Goal: Transaction & Acquisition: Register for event/course

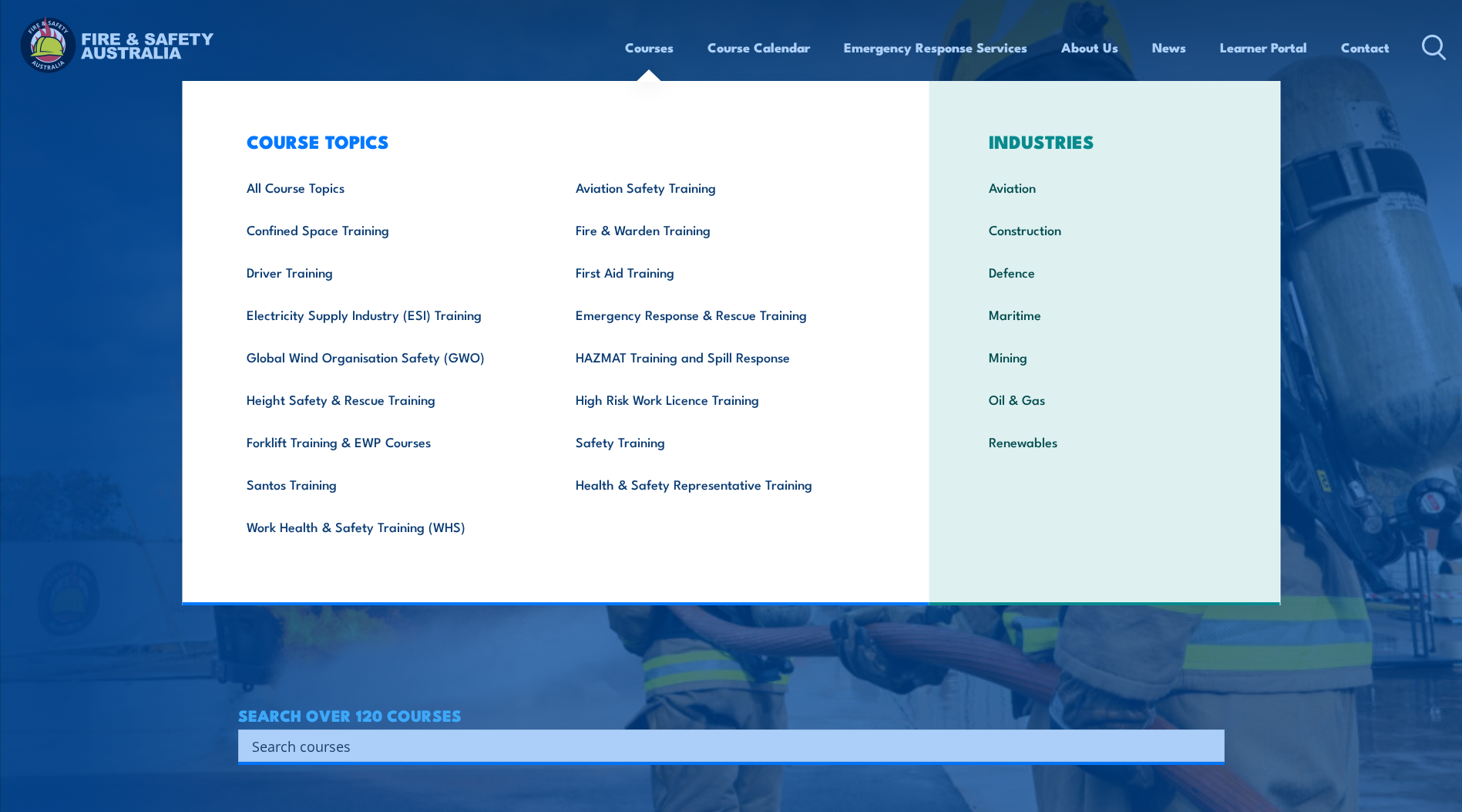
click at [658, 44] on link "Courses" at bounding box center [649, 46] width 48 height 41
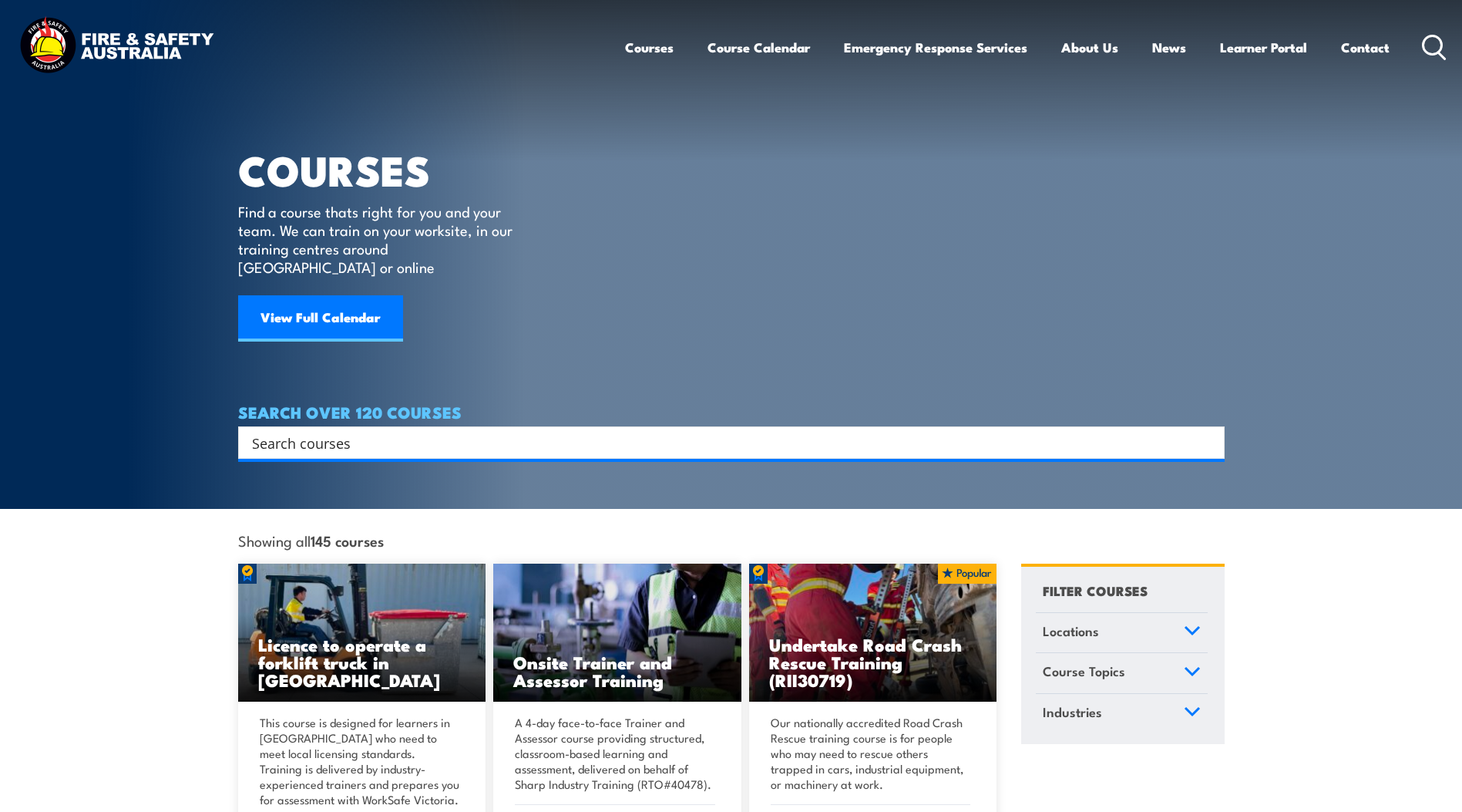
click at [45, 338] on section "COURSES Find a course thats right for you and your team. We can train on your w…" at bounding box center [731, 254] width 1462 height 509
click at [276, 317] on link "View Full Calendar" at bounding box center [320, 319] width 165 height 46
click at [315, 296] on link "View Full Calendar" at bounding box center [320, 319] width 165 height 46
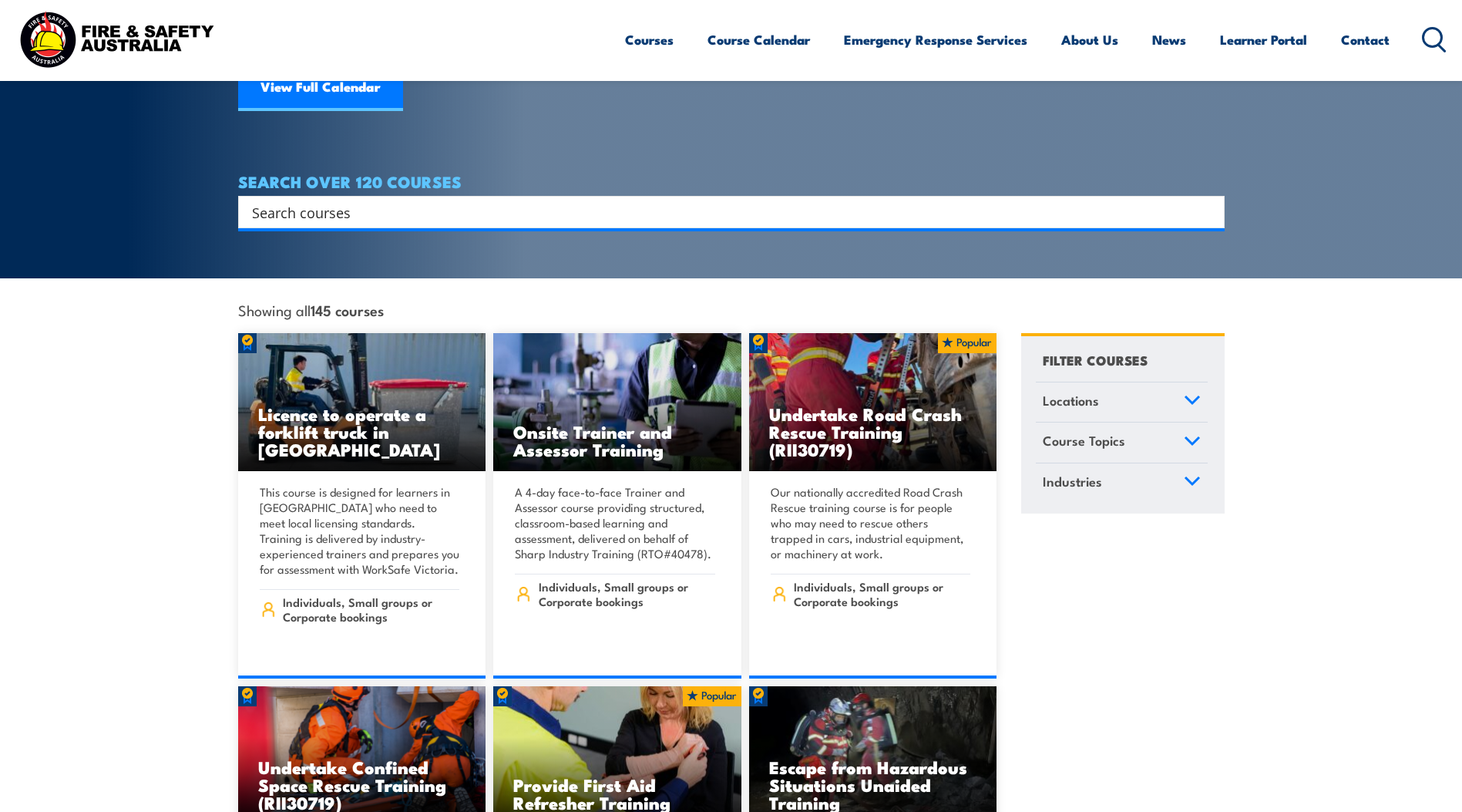
scroll to position [232, 0]
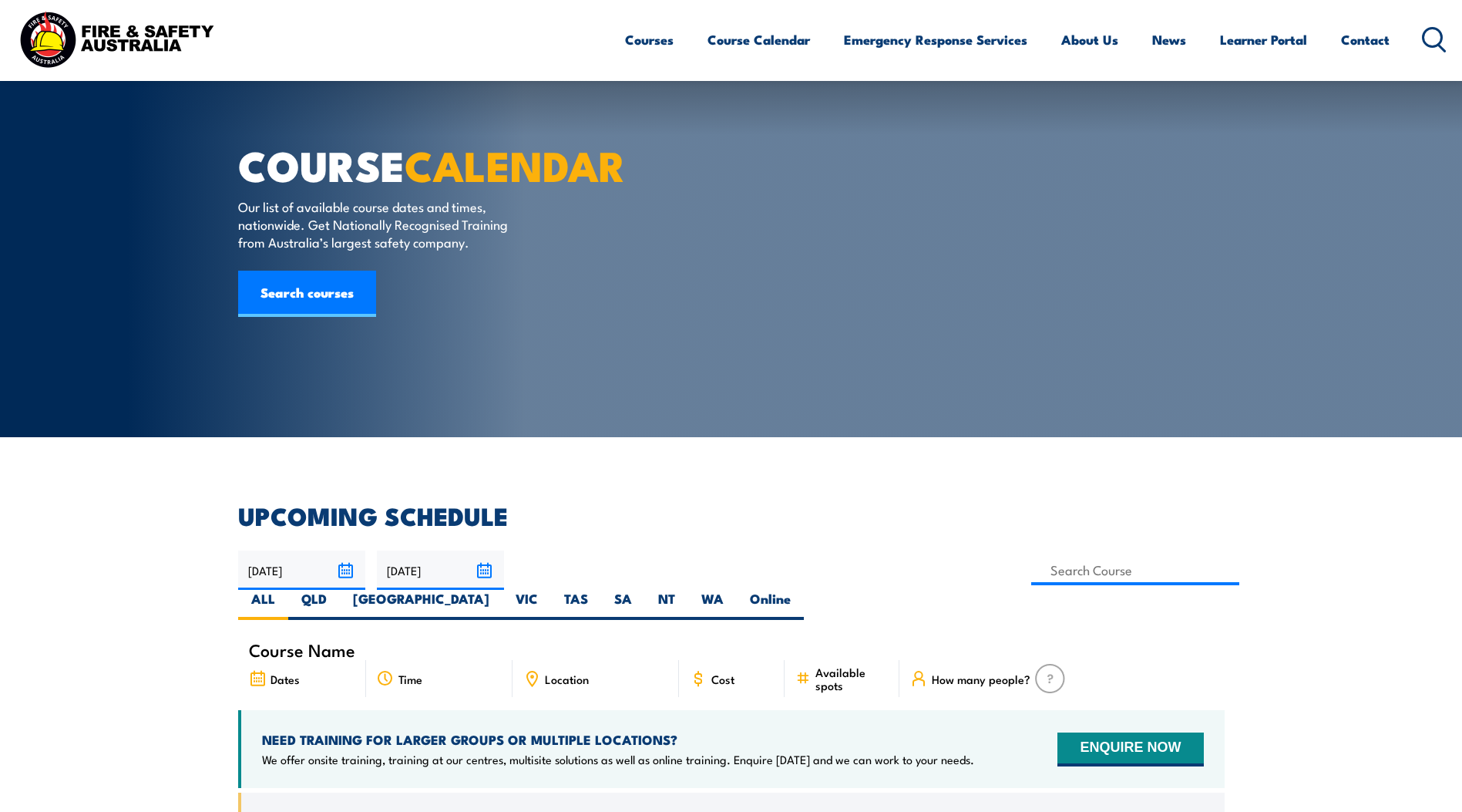
scroll to position [232, 0]
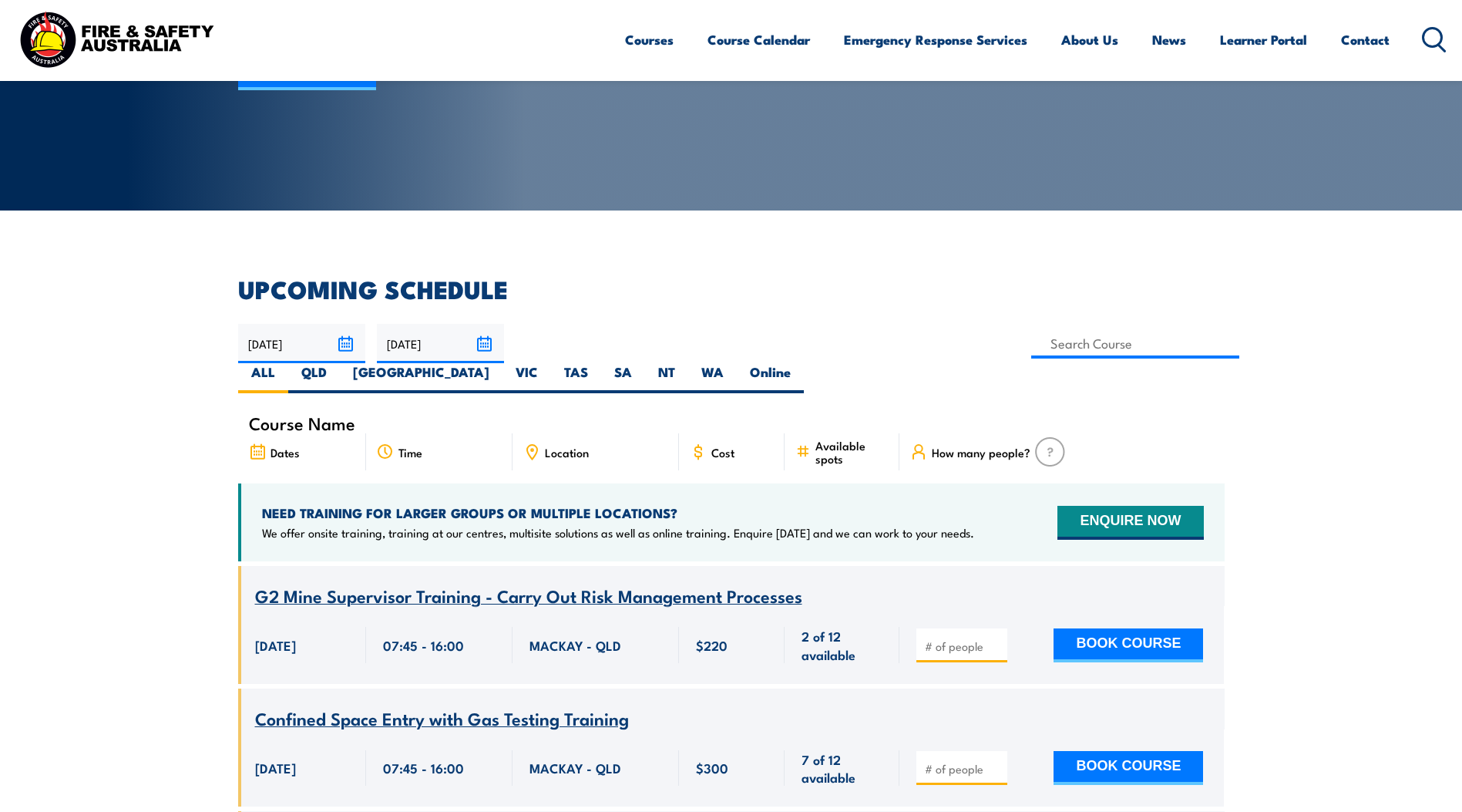
click at [351, 341] on input "[DATE]" at bounding box center [301, 343] width 127 height 39
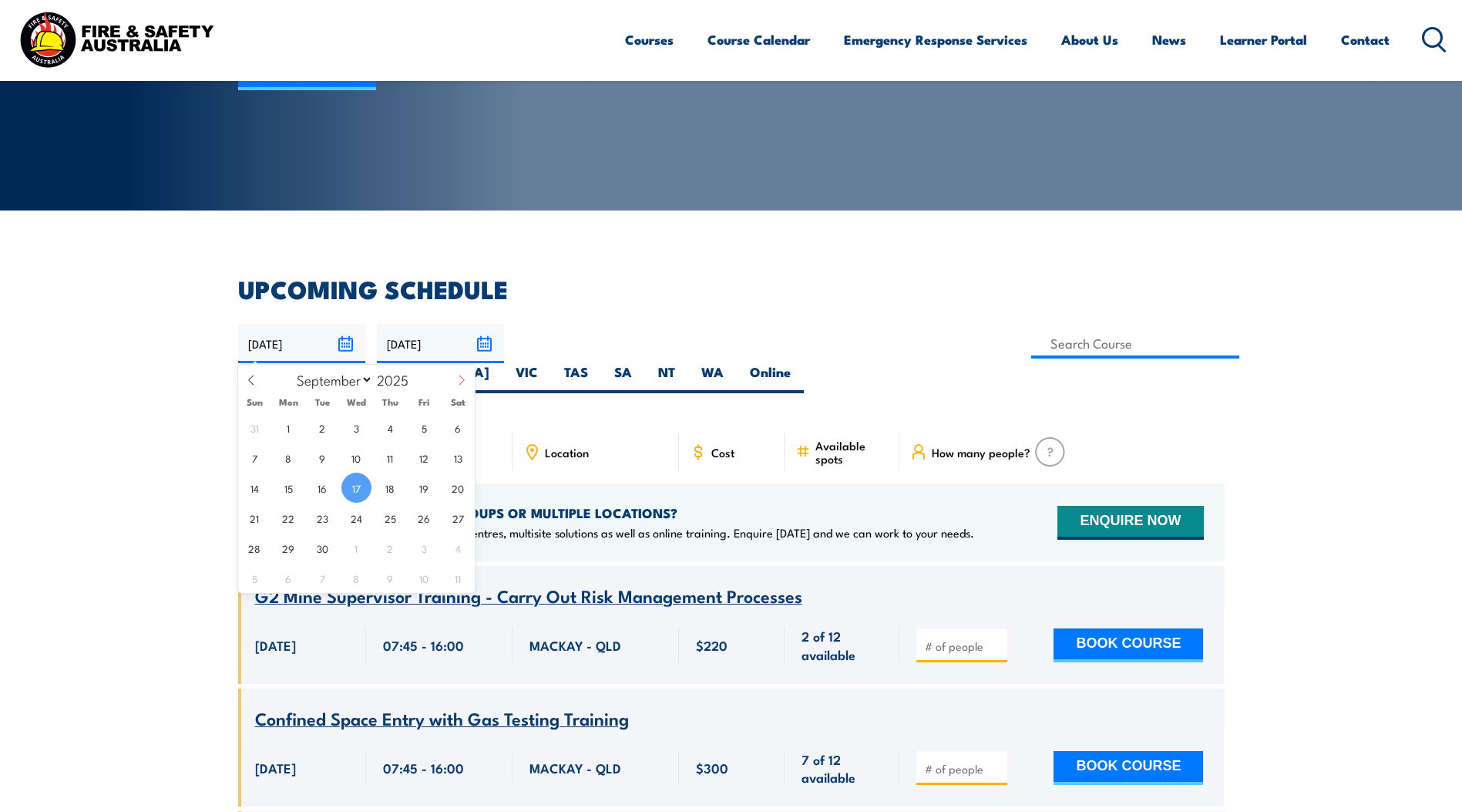
click at [458, 384] on icon at bounding box center [462, 379] width 11 height 11
select select "9"
click at [362, 461] on span "8" at bounding box center [356, 457] width 30 height 30
type input "08/10/2025"
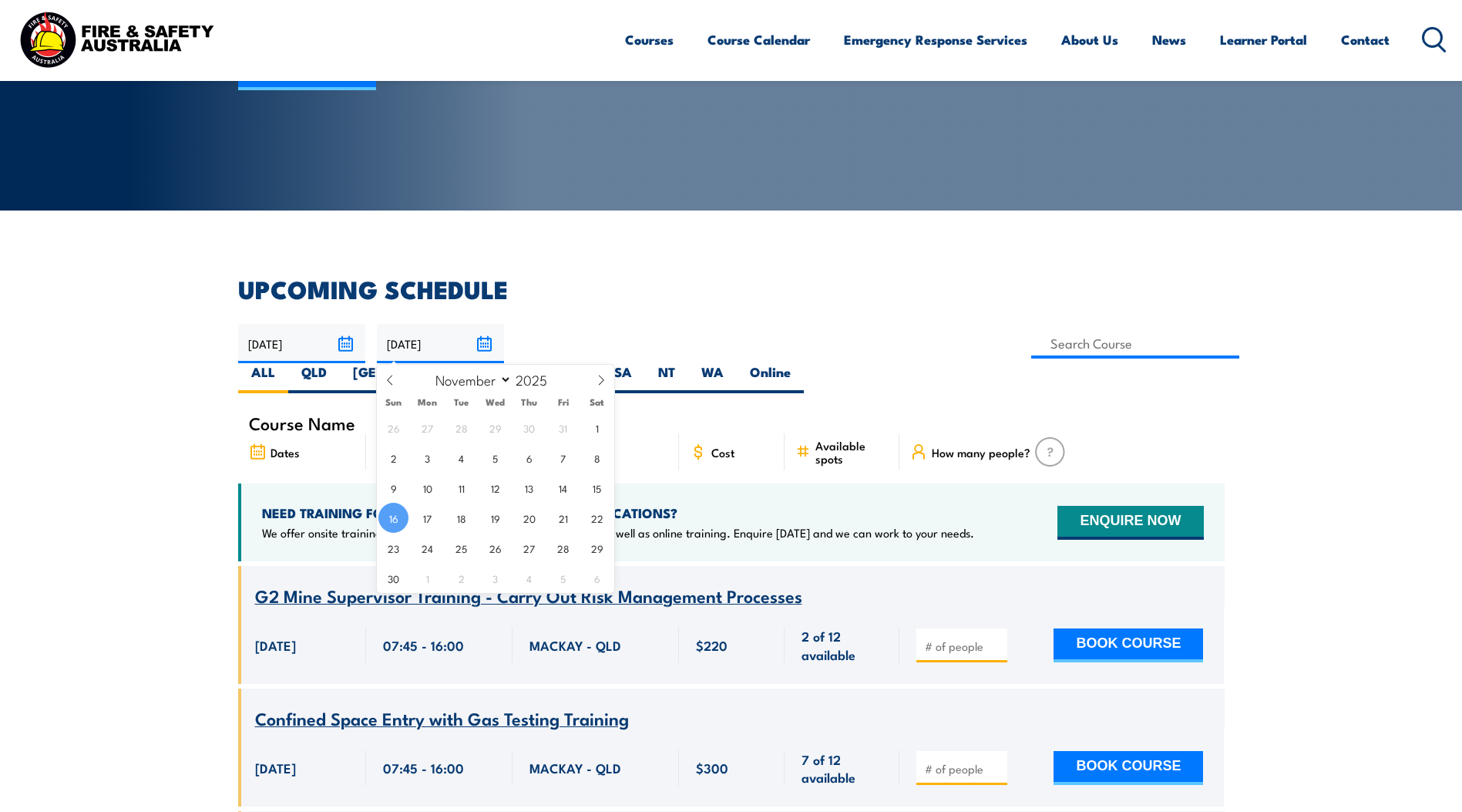
click at [482, 341] on input "16/11/2025" at bounding box center [440, 343] width 127 height 39
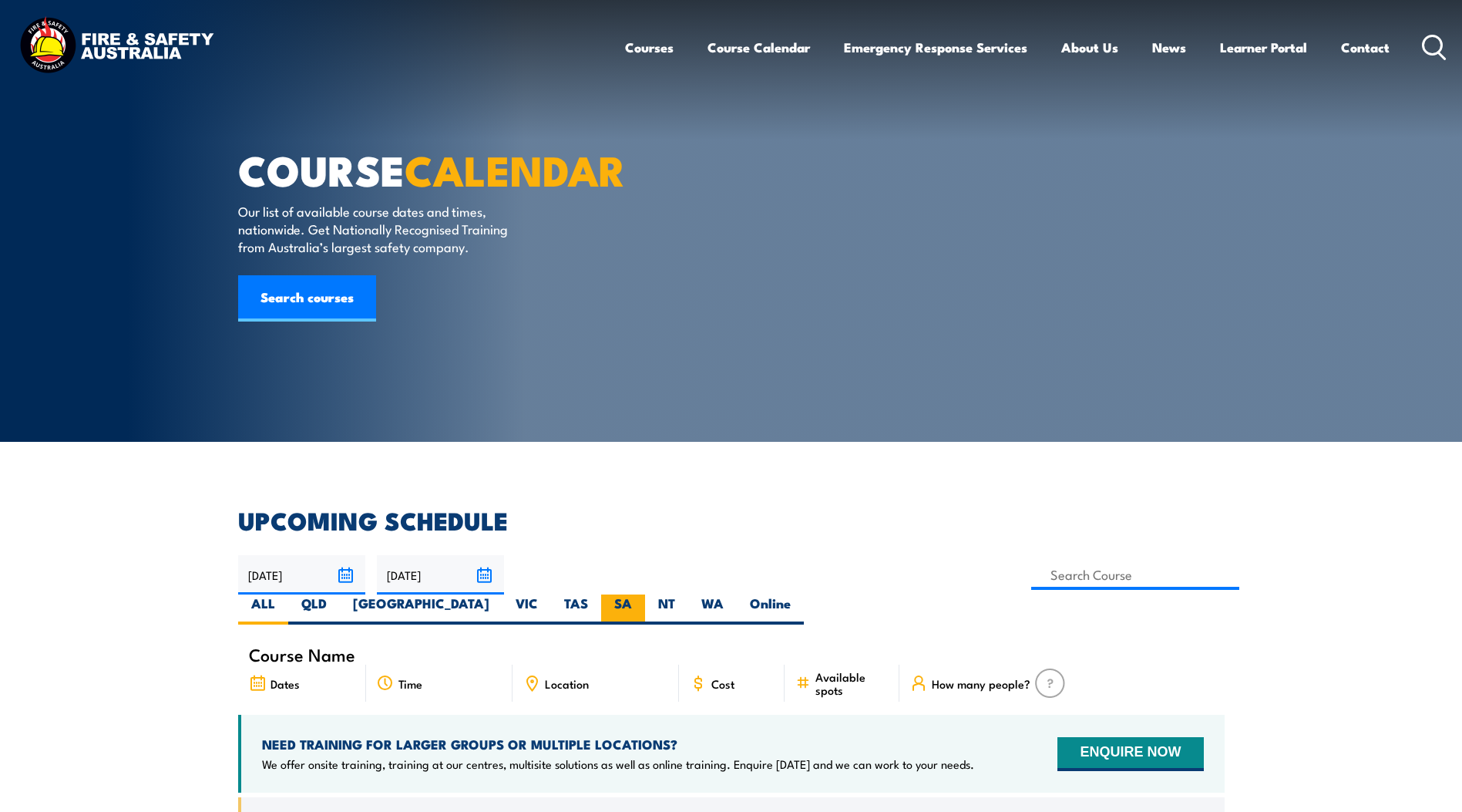
click at [645, 594] on label "SA" at bounding box center [623, 609] width 44 height 30
click at [642, 594] on input "SA" at bounding box center [637, 599] width 10 height 10
radio input "true"
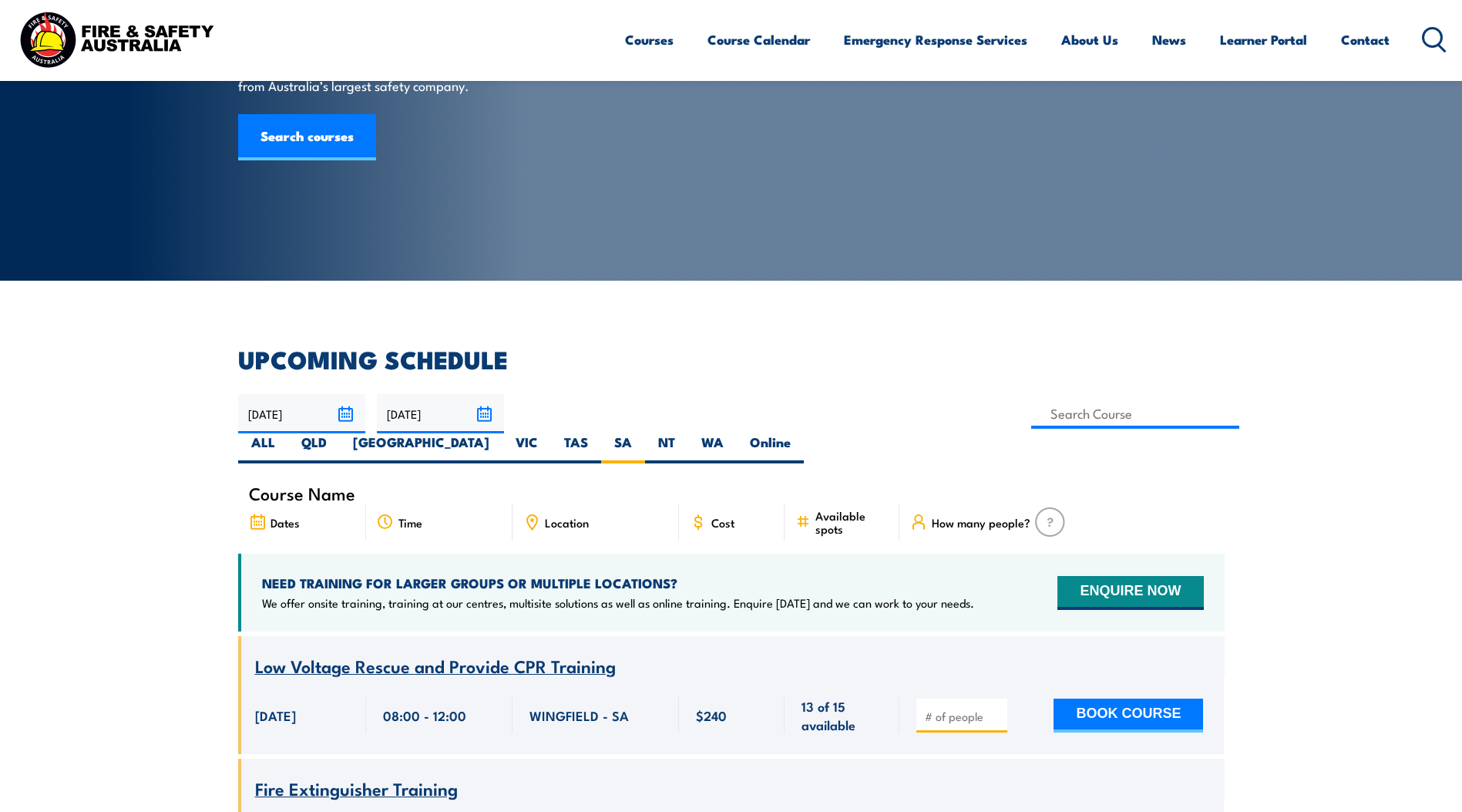
scroll to position [46, 0]
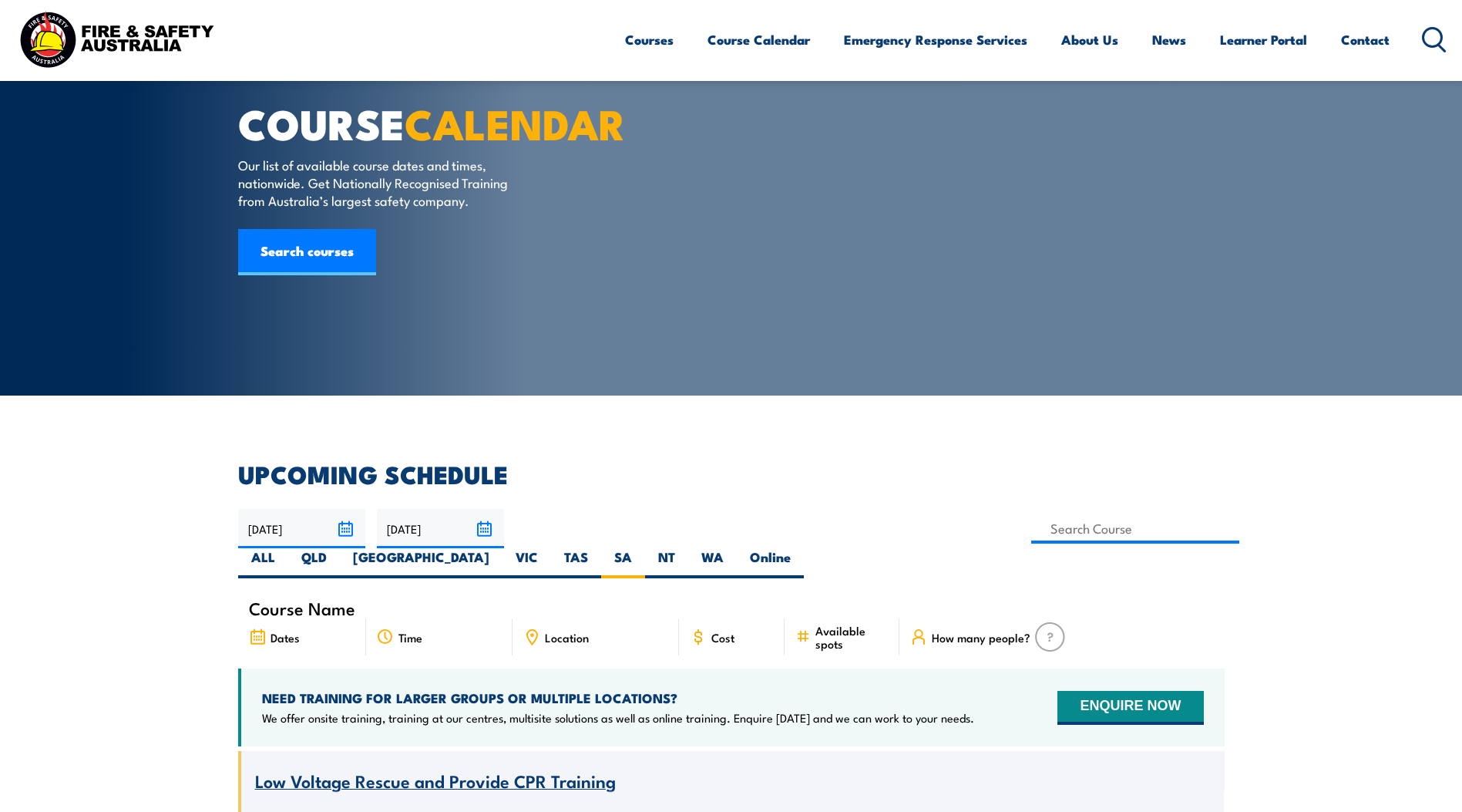
click at [482, 525] on input "[DATE]" at bounding box center [440, 528] width 127 height 39
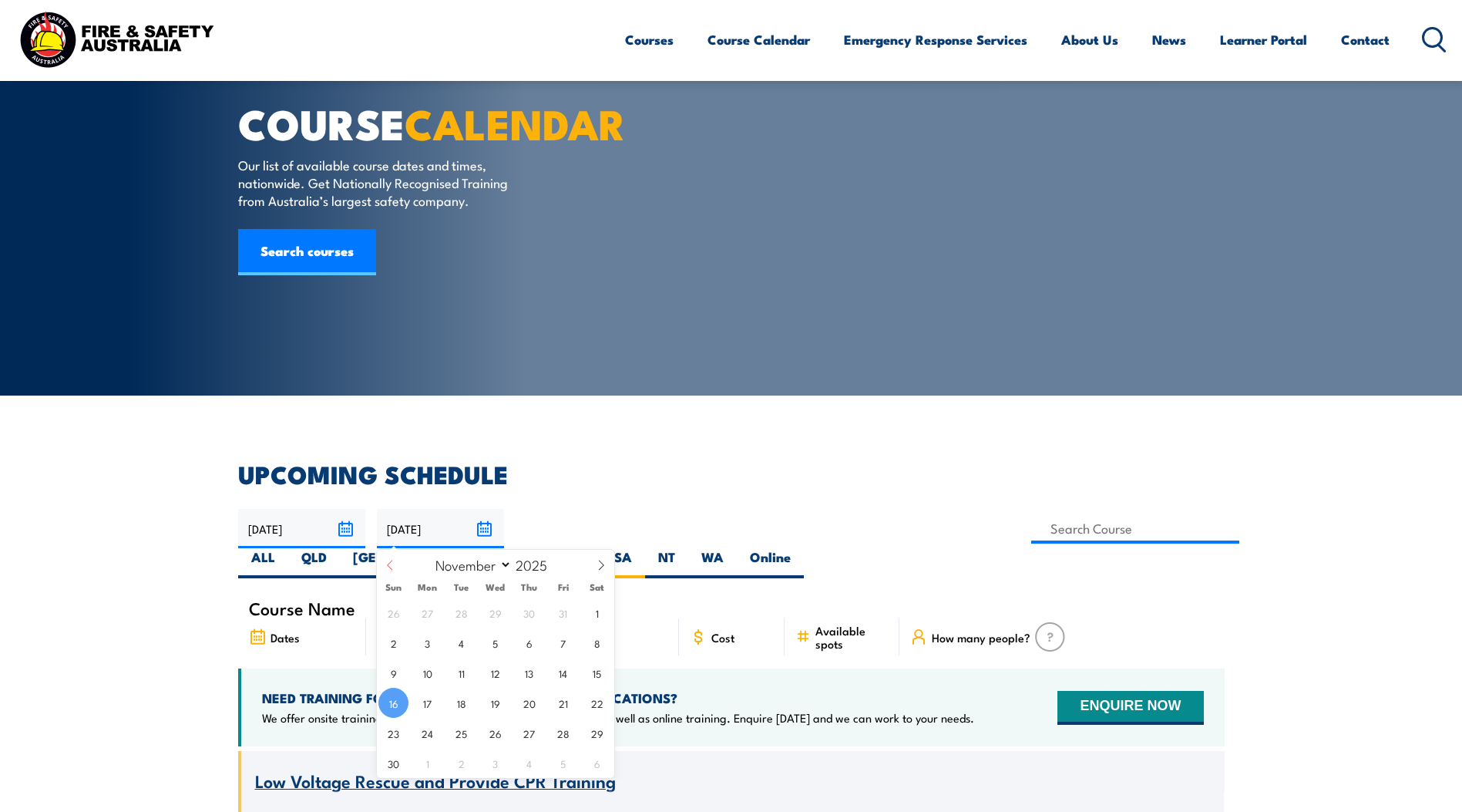
click at [390, 570] on span at bounding box center [390, 570] width 27 height 42
select select "9"
click at [497, 647] on span "8" at bounding box center [495, 643] width 30 height 30
type input "[DATE]"
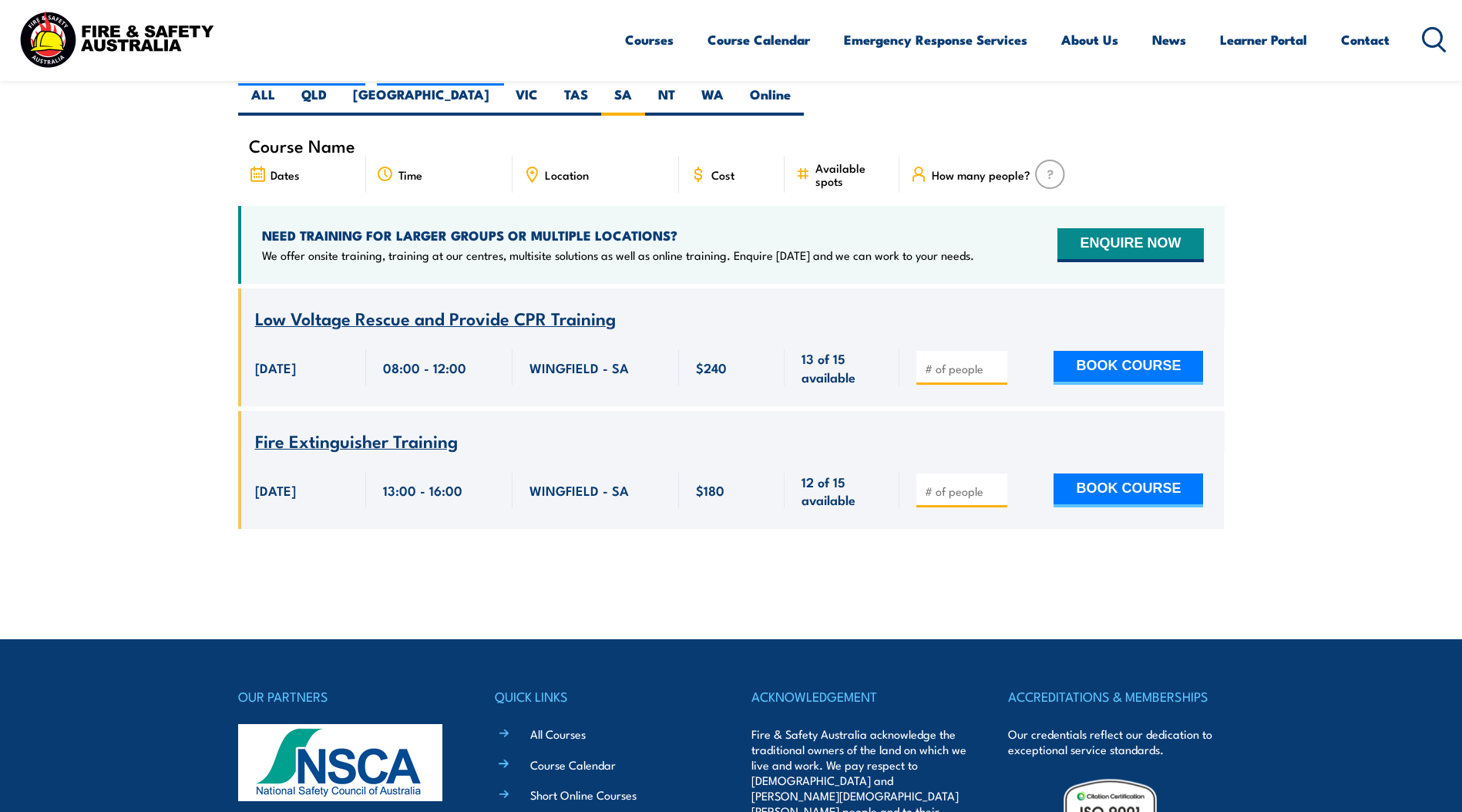
click at [1424, 452] on section "UPCOMING SCHEDULE [DATE] [DATE]" at bounding box center [731, 276] width 1462 height 552
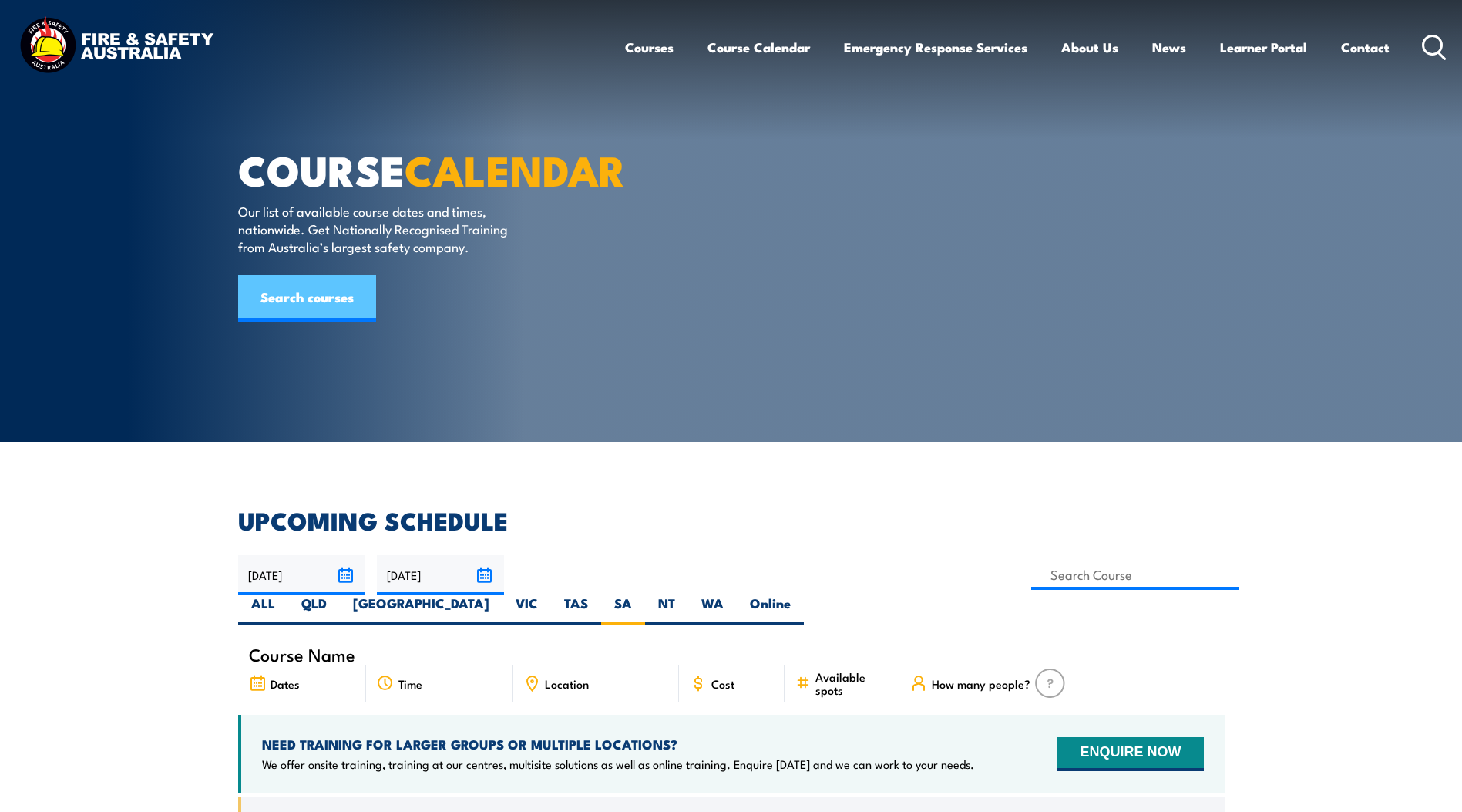
click at [317, 321] on link "Search courses" at bounding box center [307, 298] width 138 height 46
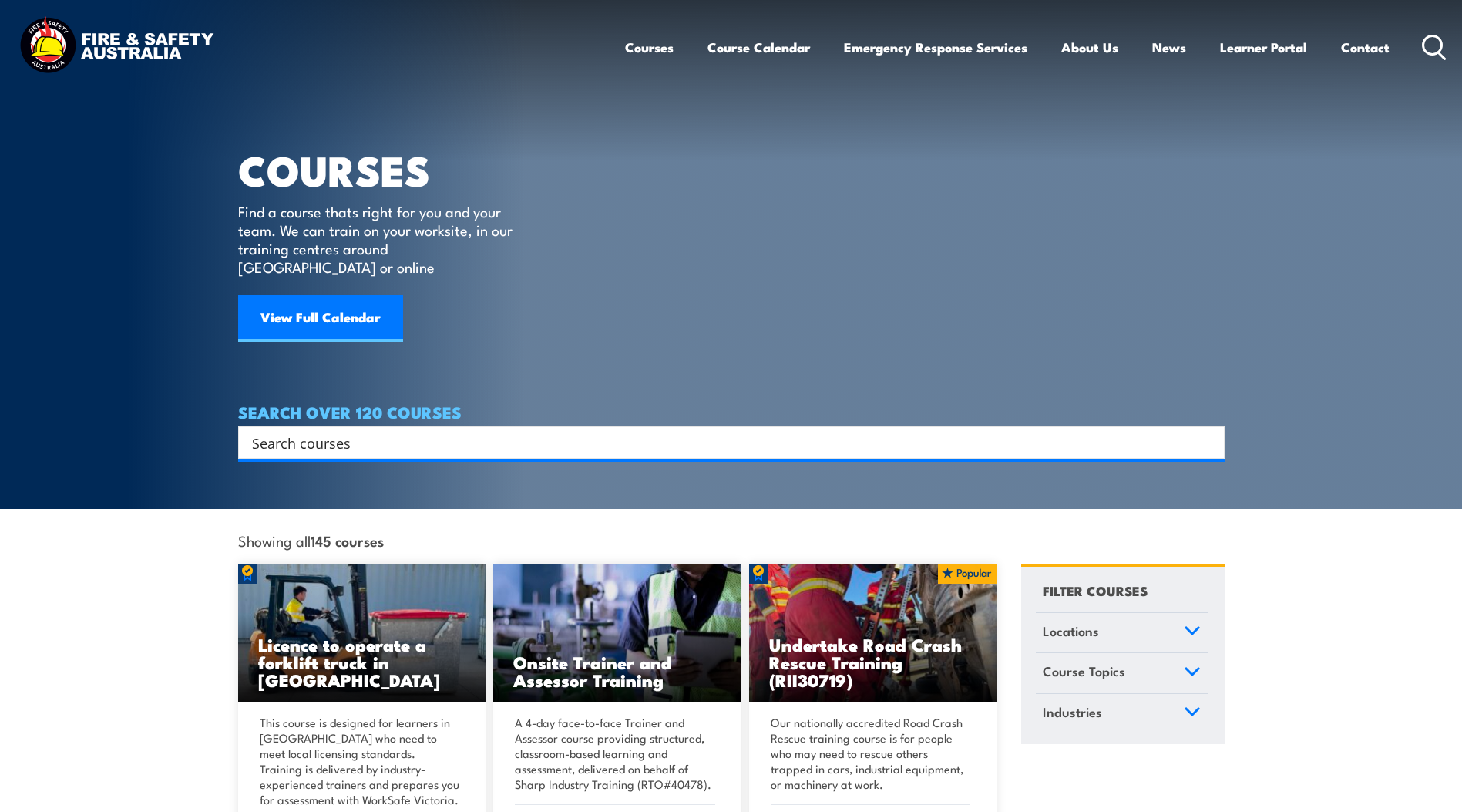
click at [271, 431] on input "Search input" at bounding box center [721, 443] width 939 height 23
type input "manual handling"
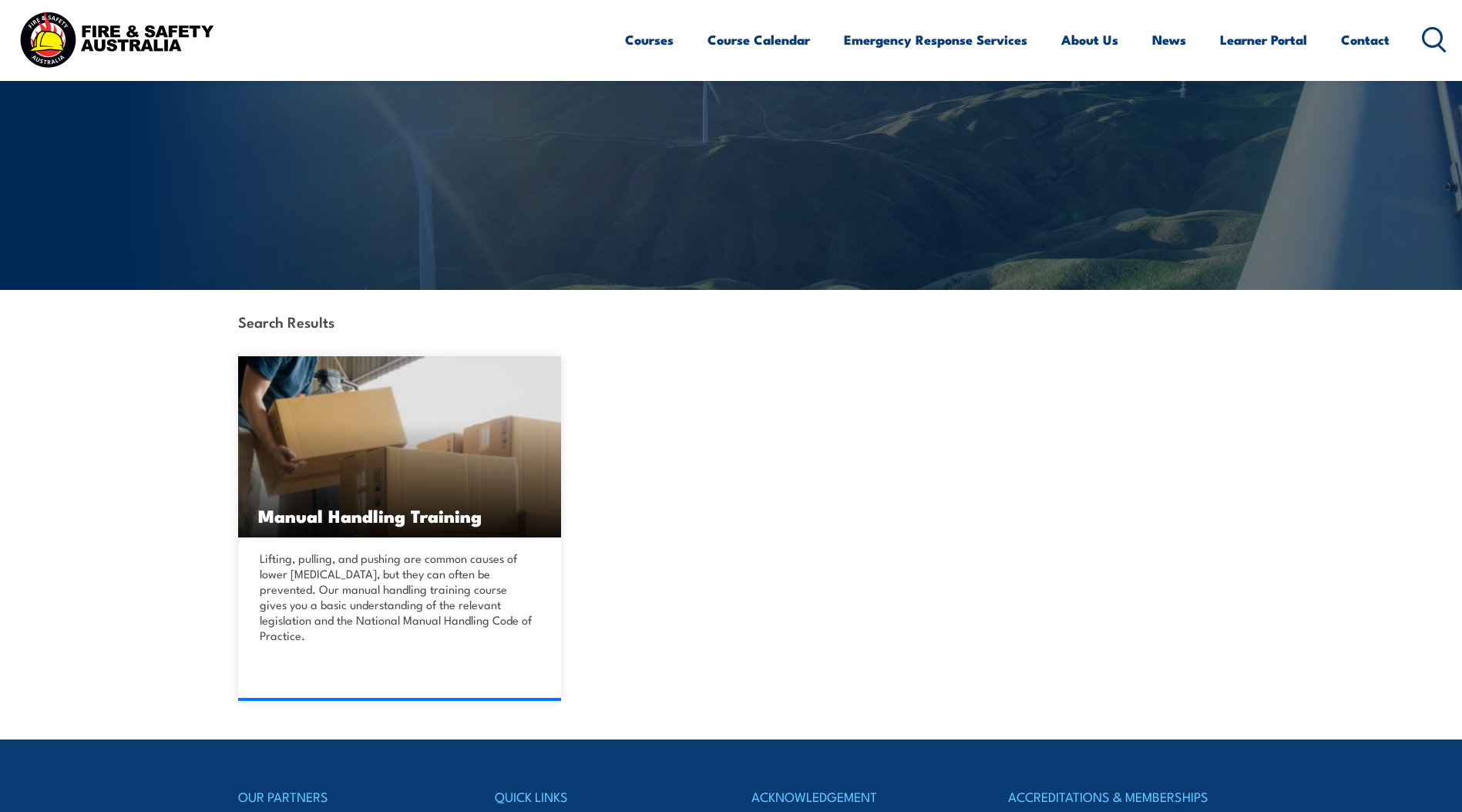
scroll to position [308, 0]
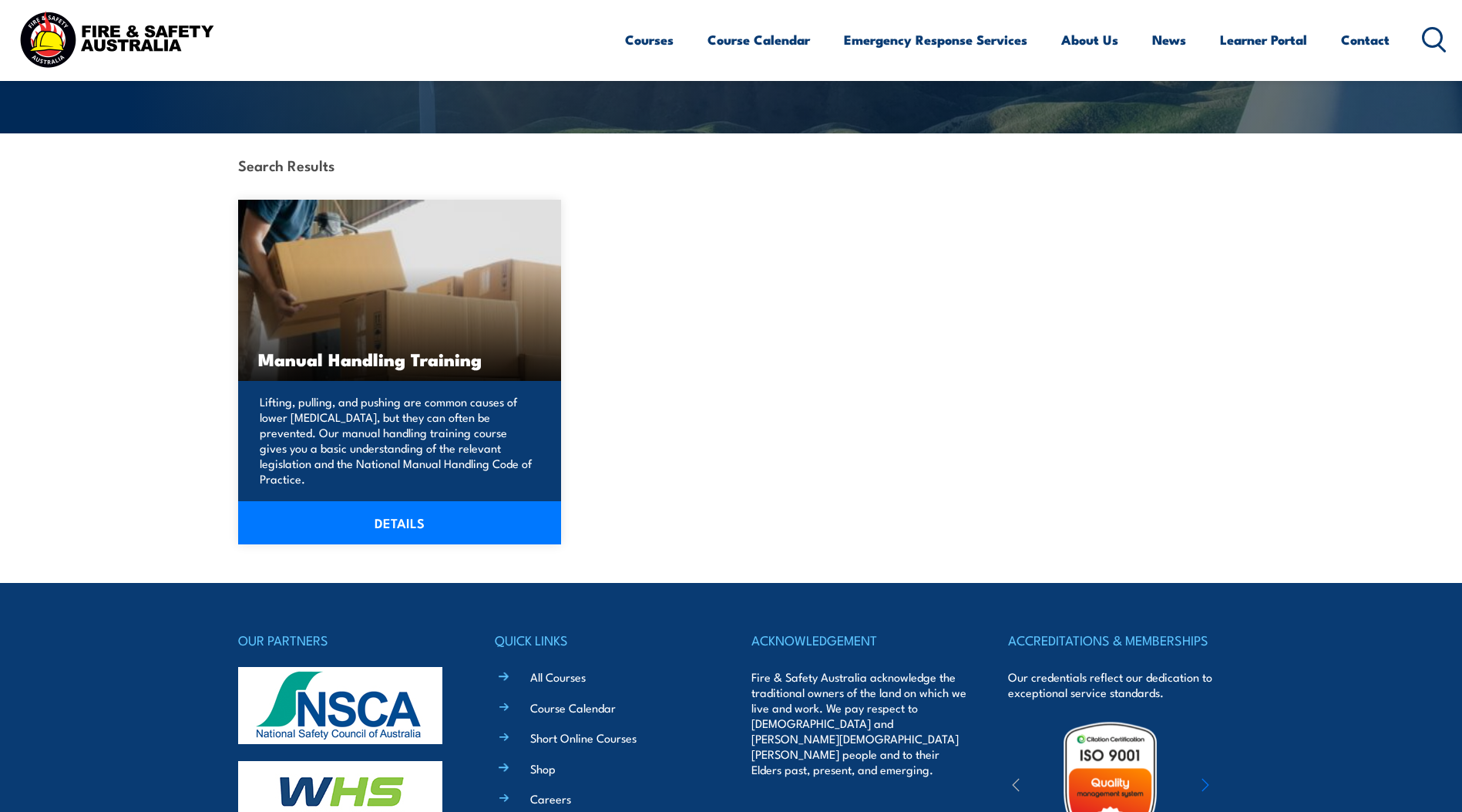
click at [369, 501] on link "DETAILS" at bounding box center [400, 522] width 324 height 43
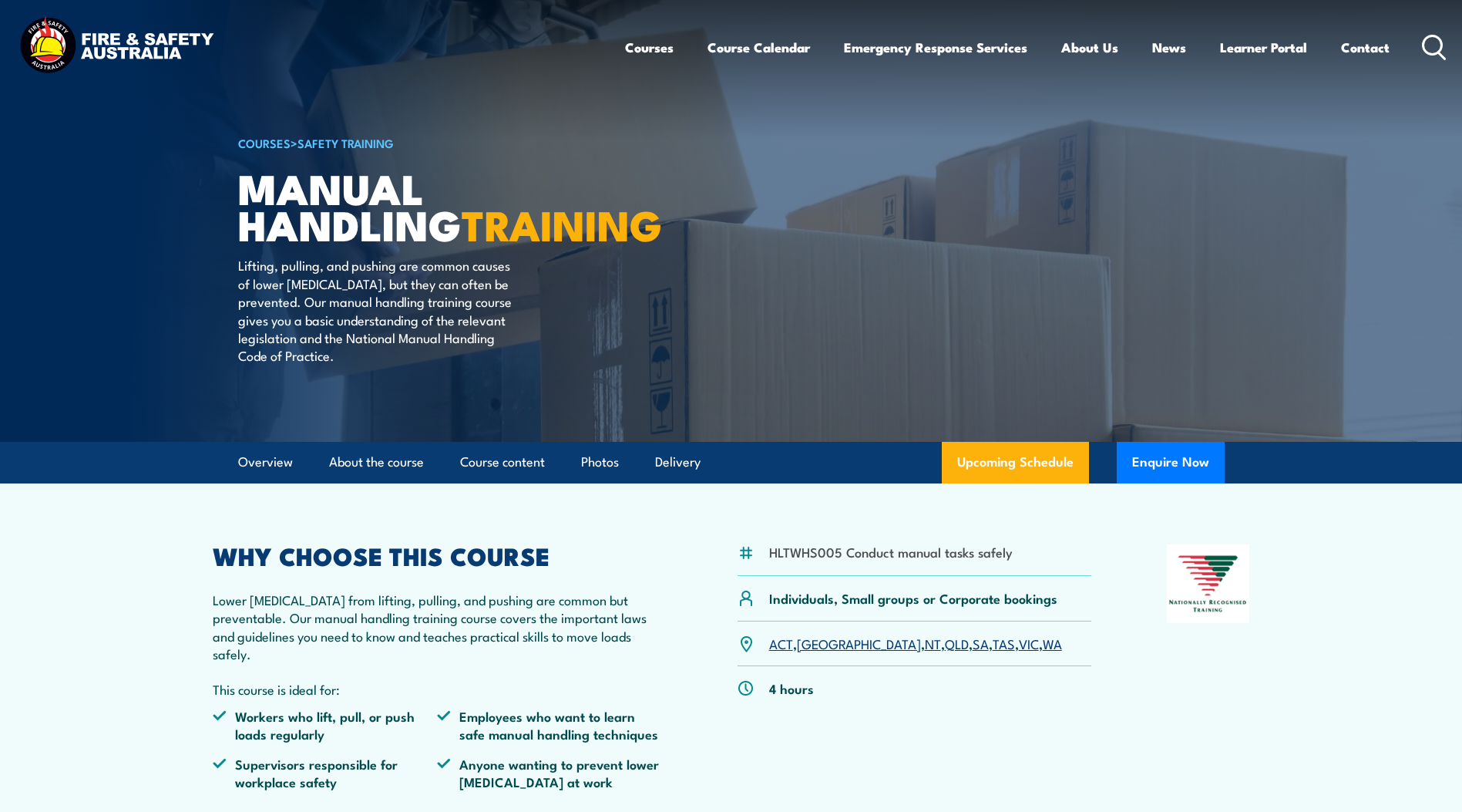
click at [973, 652] on link "SA" at bounding box center [980, 643] width 16 height 18
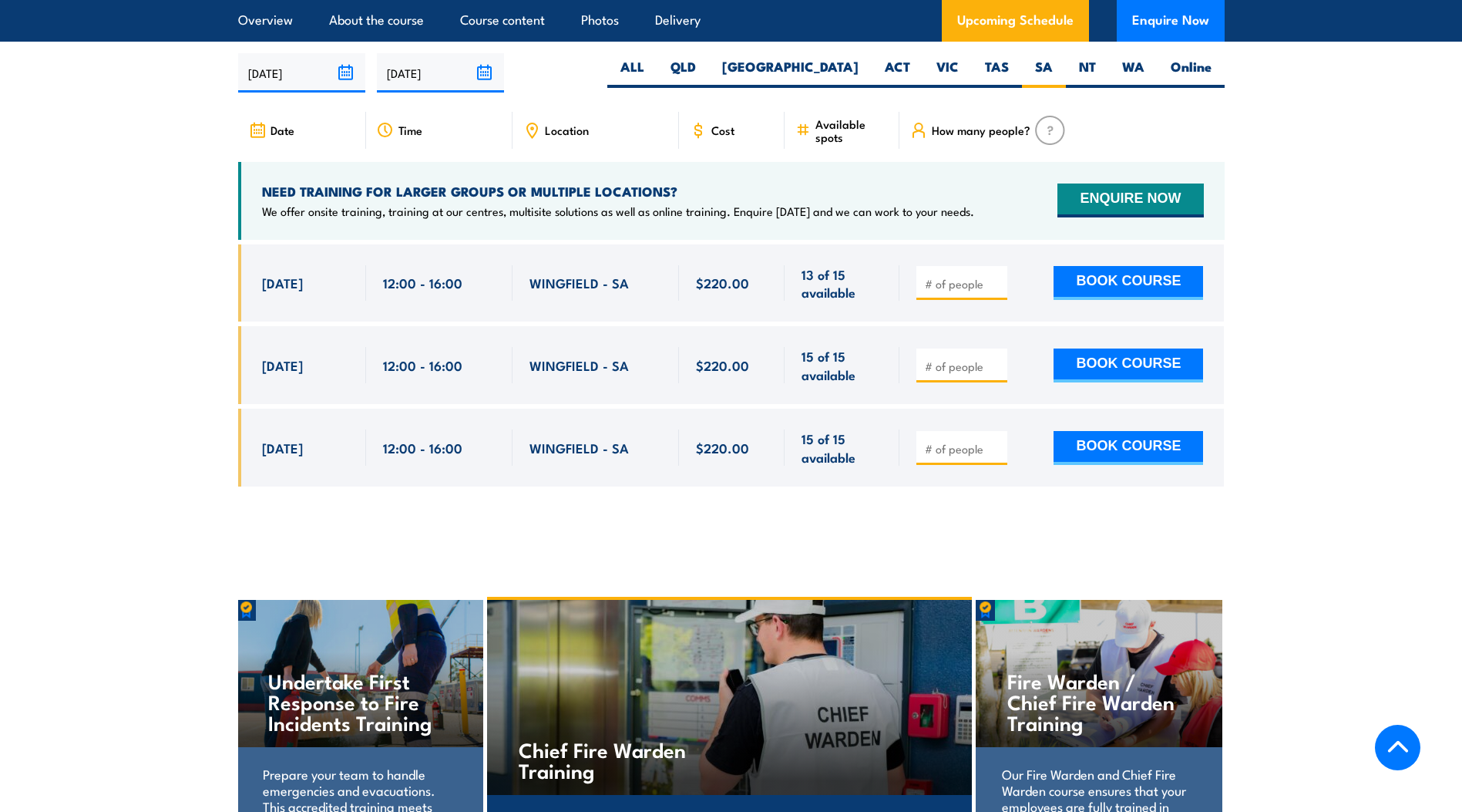
click at [1079, 280] on button "BOOK COURSE" at bounding box center [1128, 282] width 149 height 34
type input "1"
click at [994, 276] on input "1" at bounding box center [963, 283] width 77 height 16
click at [1160, 283] on button "BOOK COURSE" at bounding box center [1128, 282] width 149 height 34
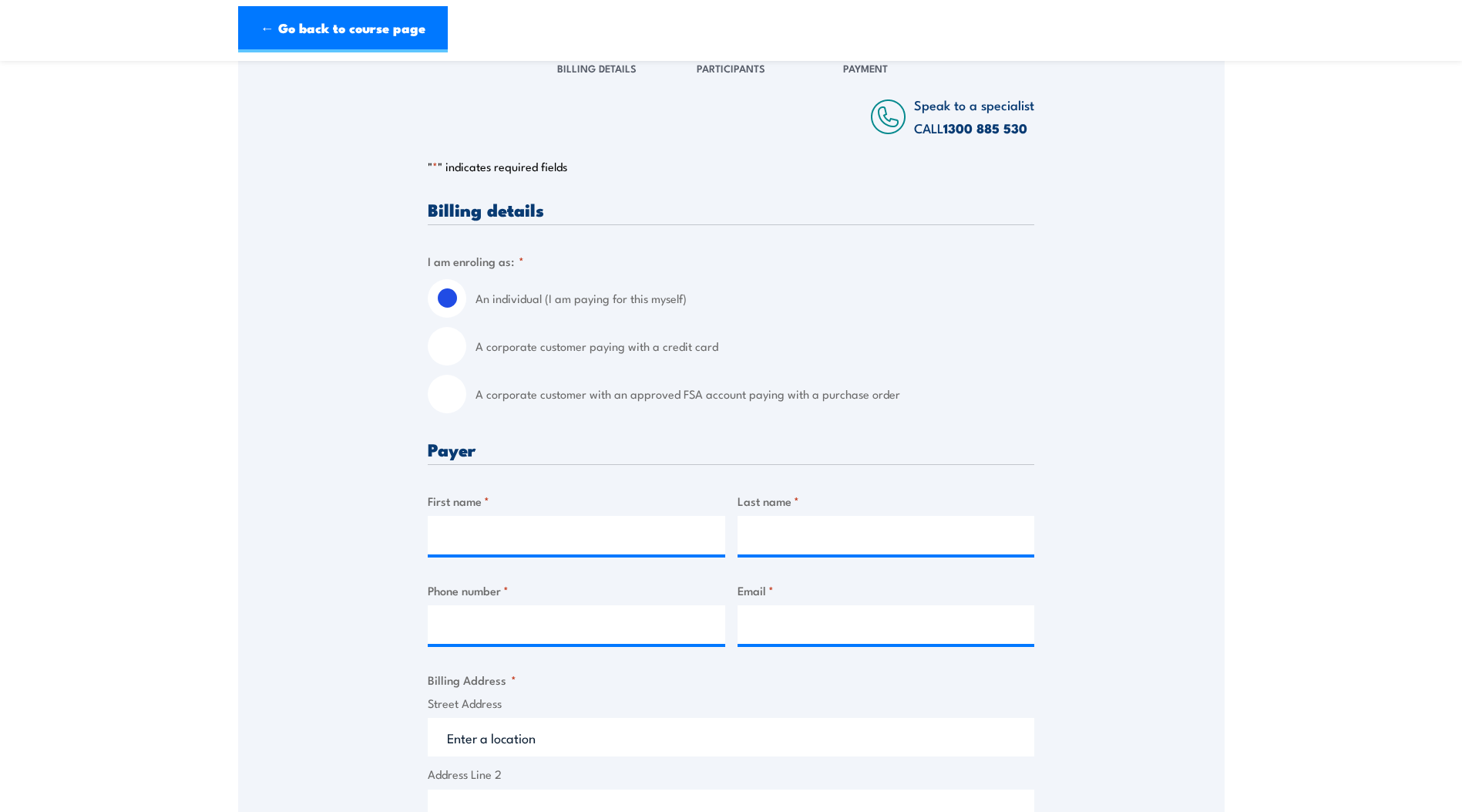
scroll to position [232, 0]
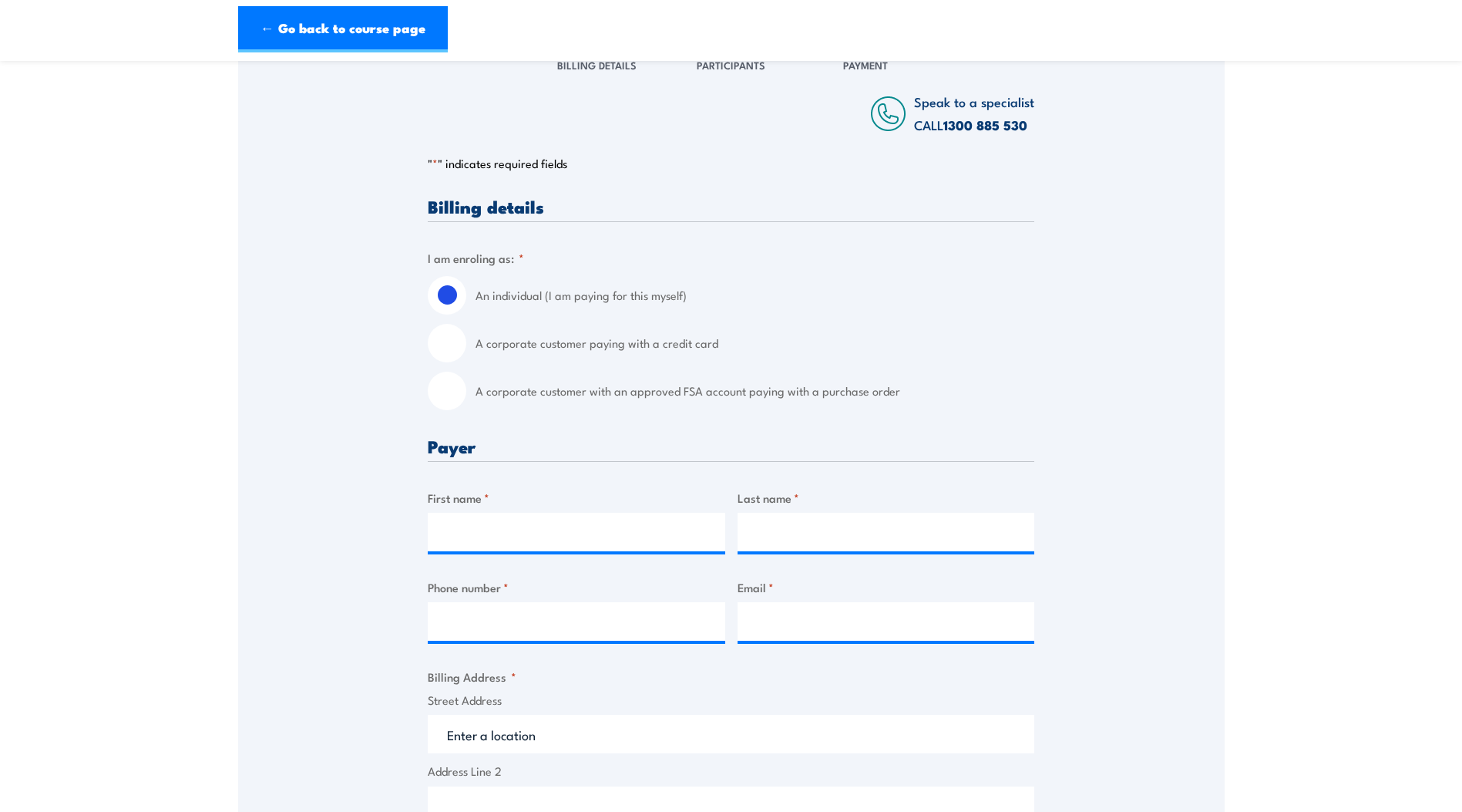
click at [443, 338] on input "A corporate customer paying with a credit card" at bounding box center [447, 343] width 38 height 38
radio input "true"
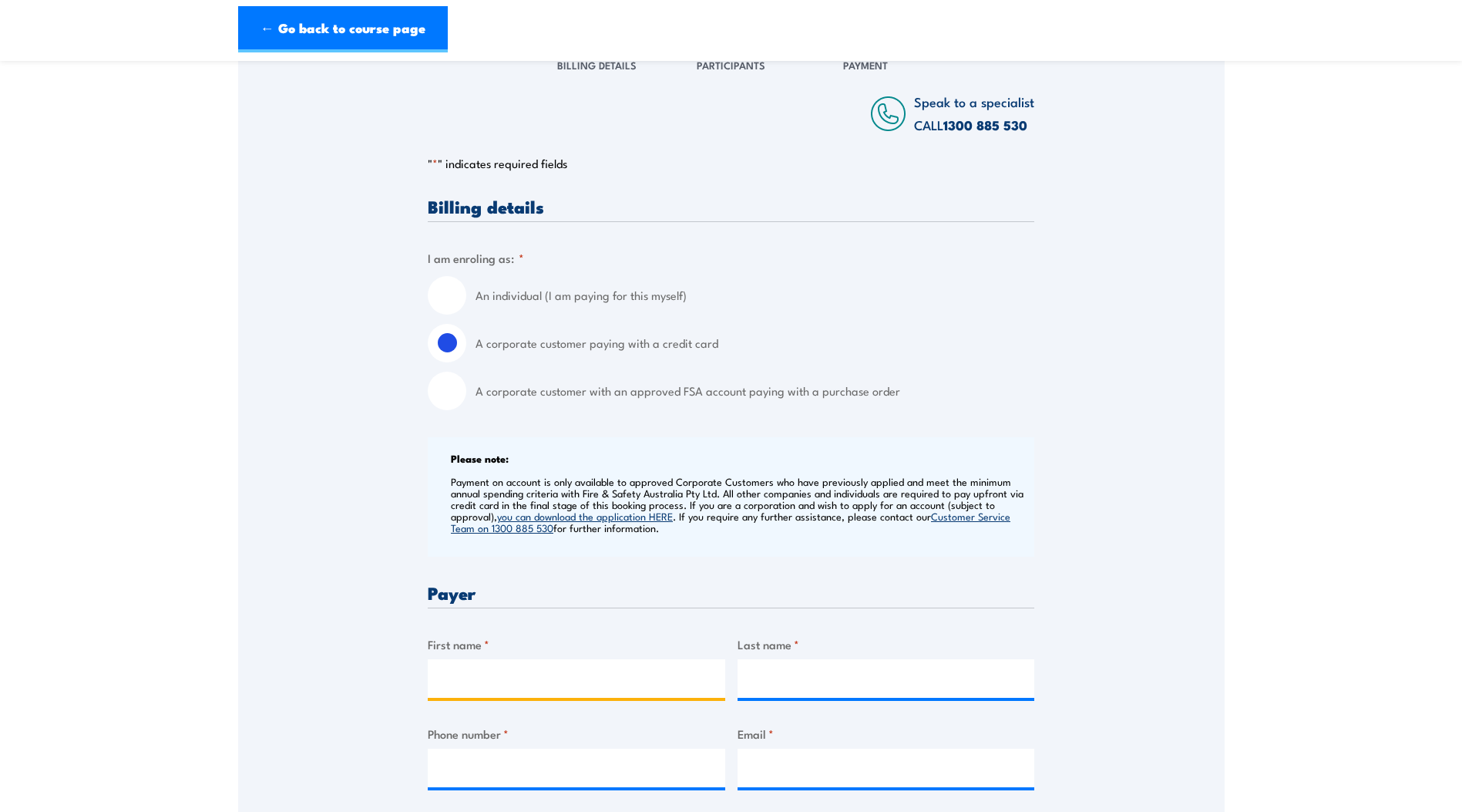
click at [451, 682] on input "First name *" at bounding box center [576, 678] width 297 height 38
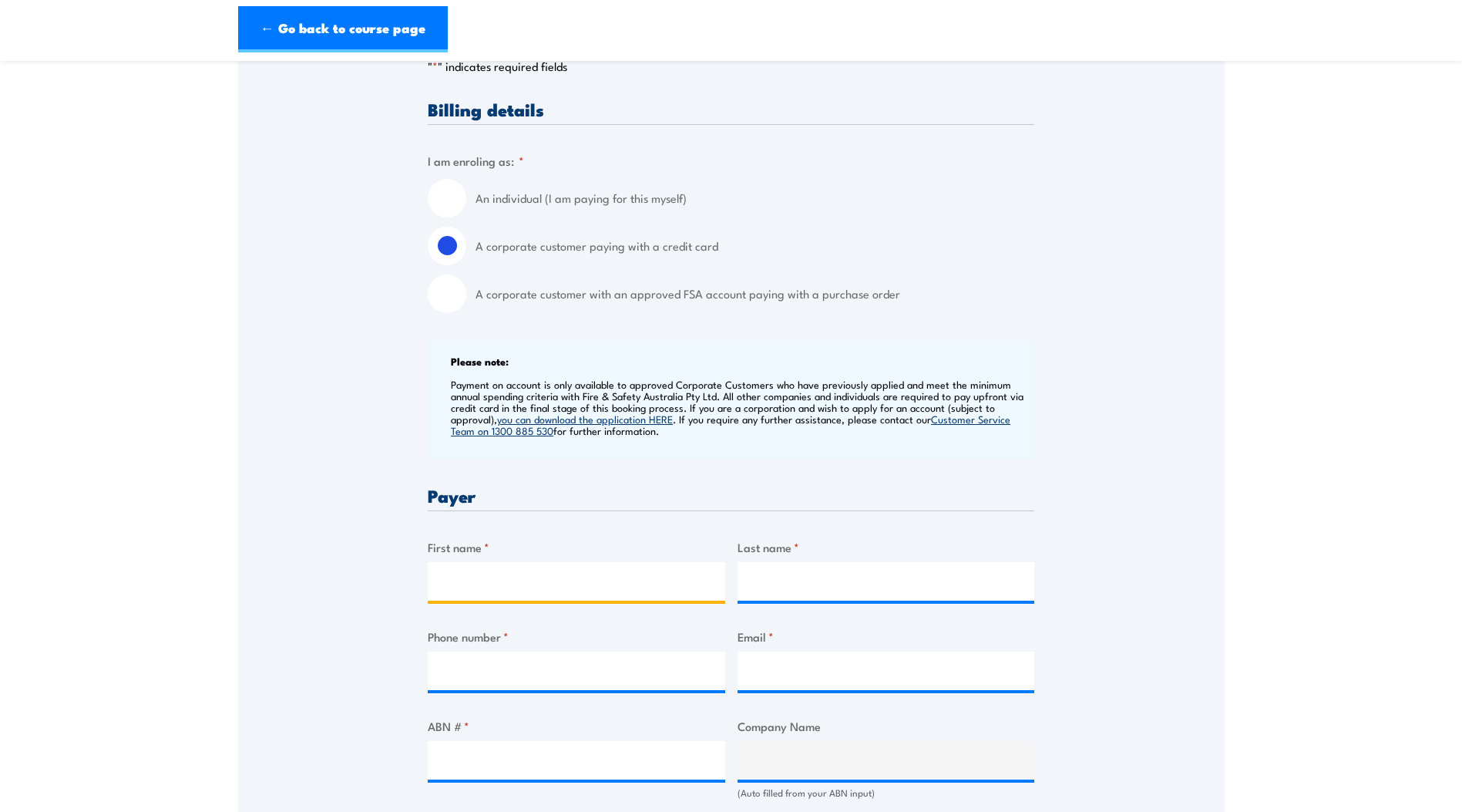
scroll to position [540, 0]
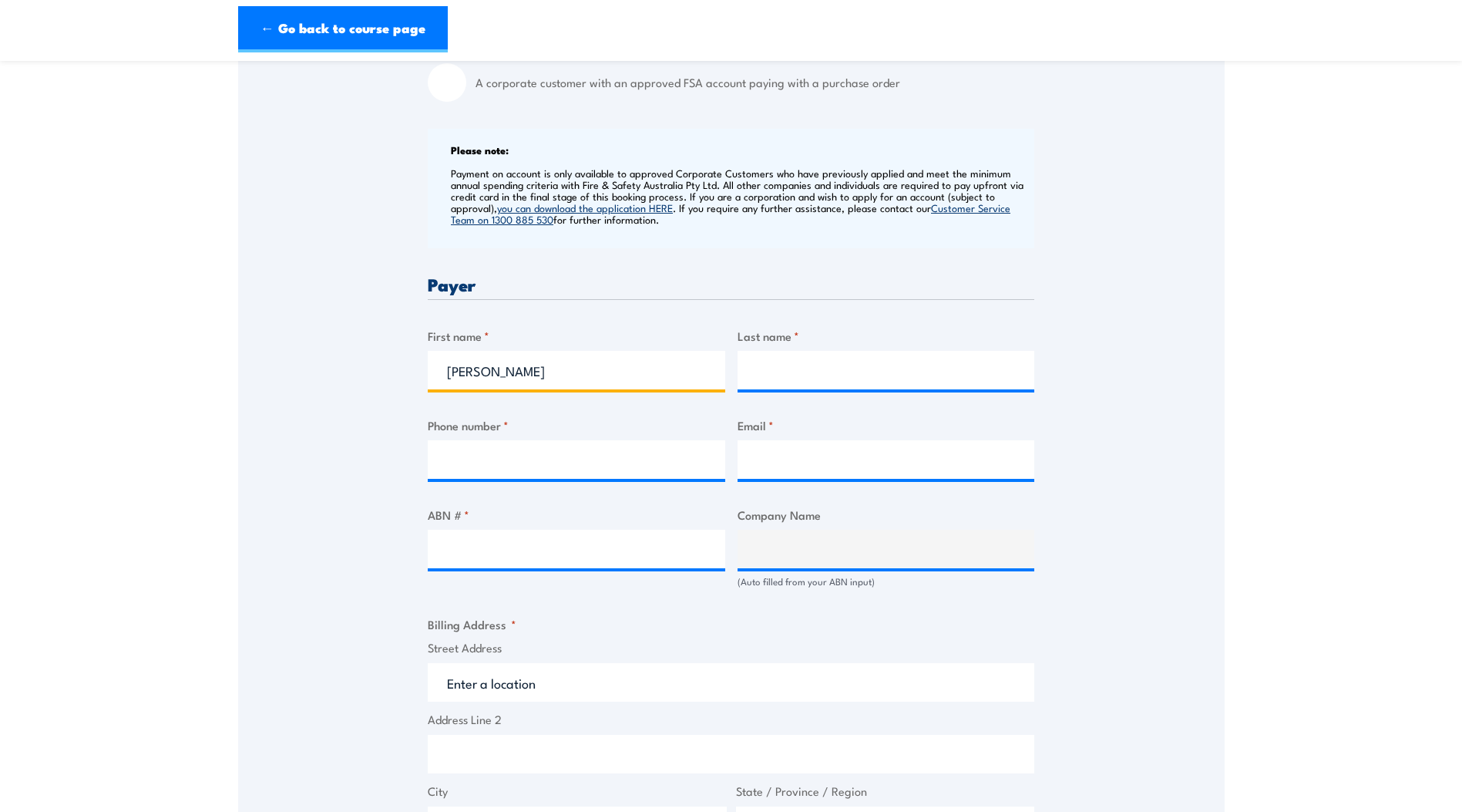
type input "Raymond"
type input "Spiteri"
click at [468, 448] on input "Phone number *" at bounding box center [576, 459] width 297 height 38
type input "0418842447"
click at [808, 465] on input "Email *" at bounding box center [887, 459] width 297 height 38
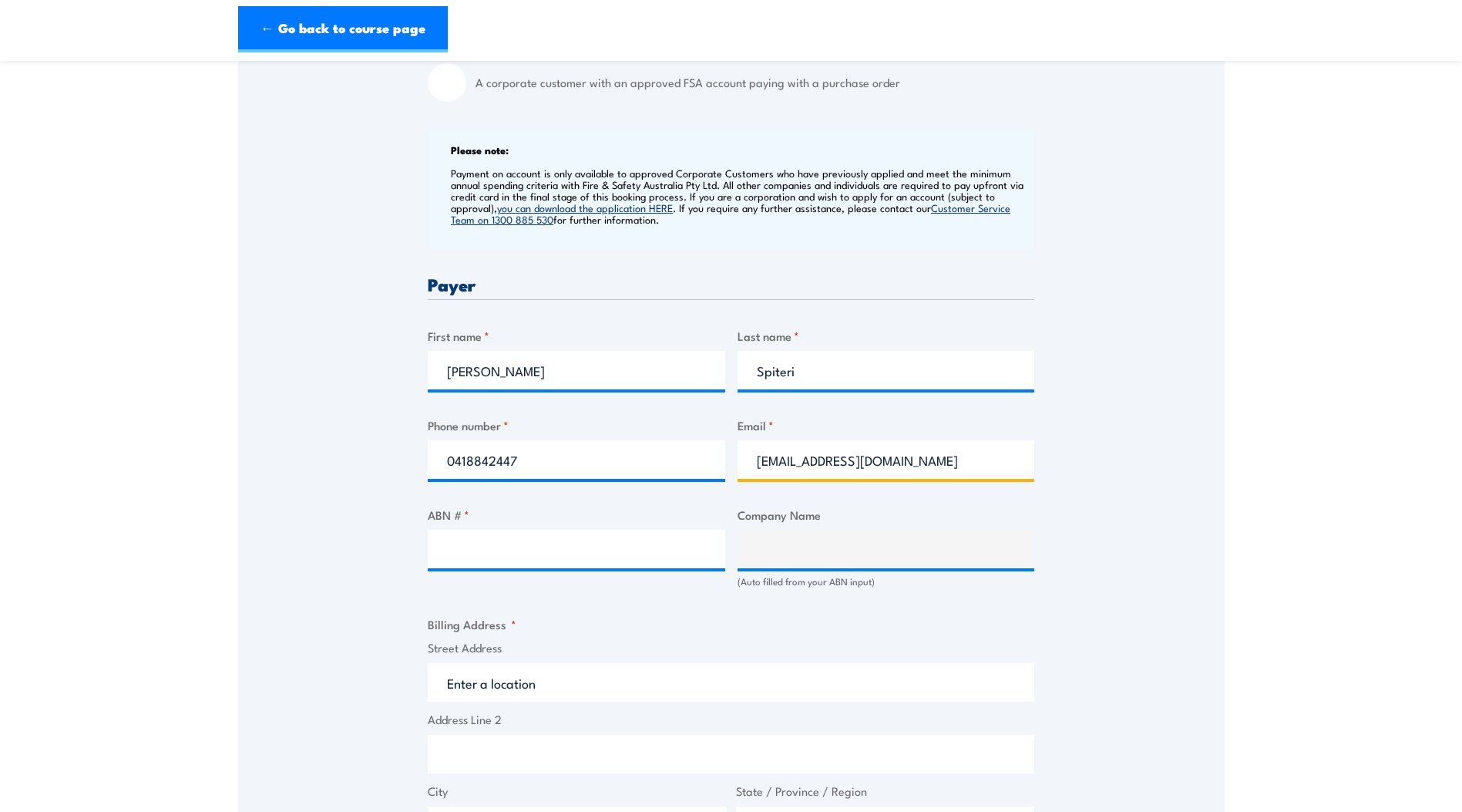
type input "ray.spiteri@apa.com.au"
click at [897, 496] on div "Billing details I am enroling as: * An individual (I am paying for this myself)…" at bounding box center [731, 606] width 607 height 1436
click at [510, 562] on input "ABN # *" at bounding box center [576, 549] width 297 height 38
click at [557, 553] on input "ABN # *" at bounding box center [576, 549] width 297 height 38
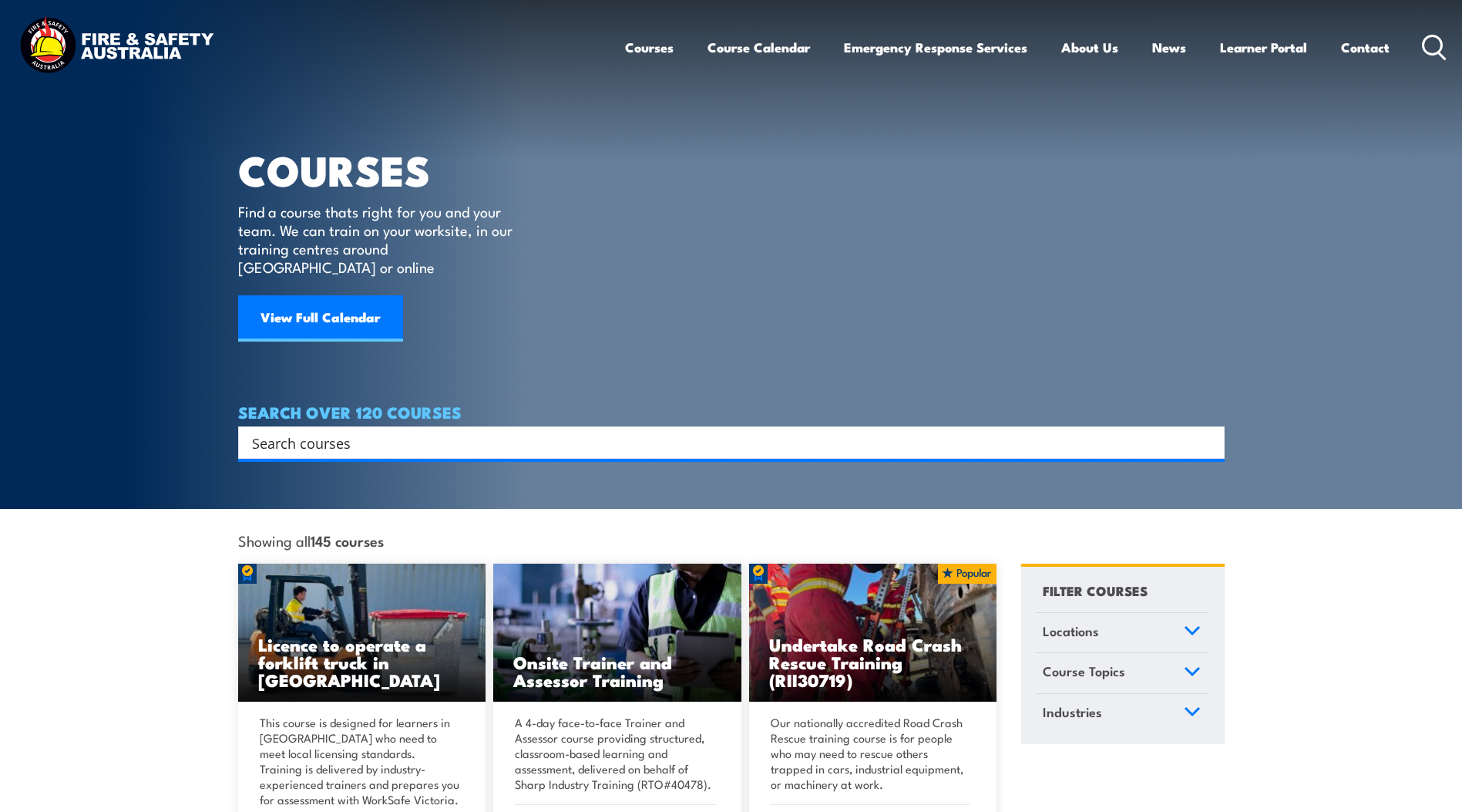
click at [302, 431] on input "Search input" at bounding box center [721, 443] width 939 height 23
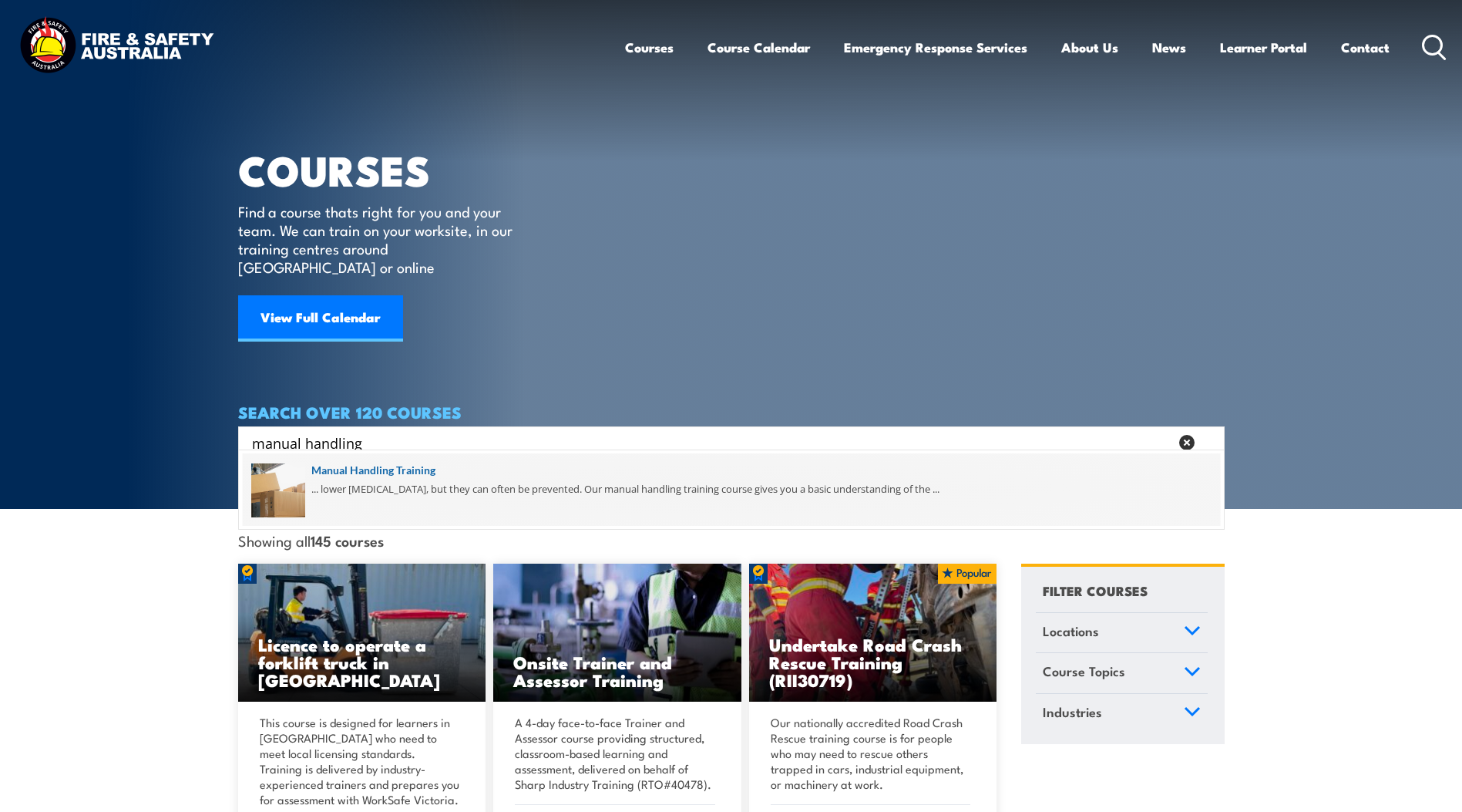
type input "manual handling"
click at [325, 469] on span at bounding box center [731, 489] width 977 height 72
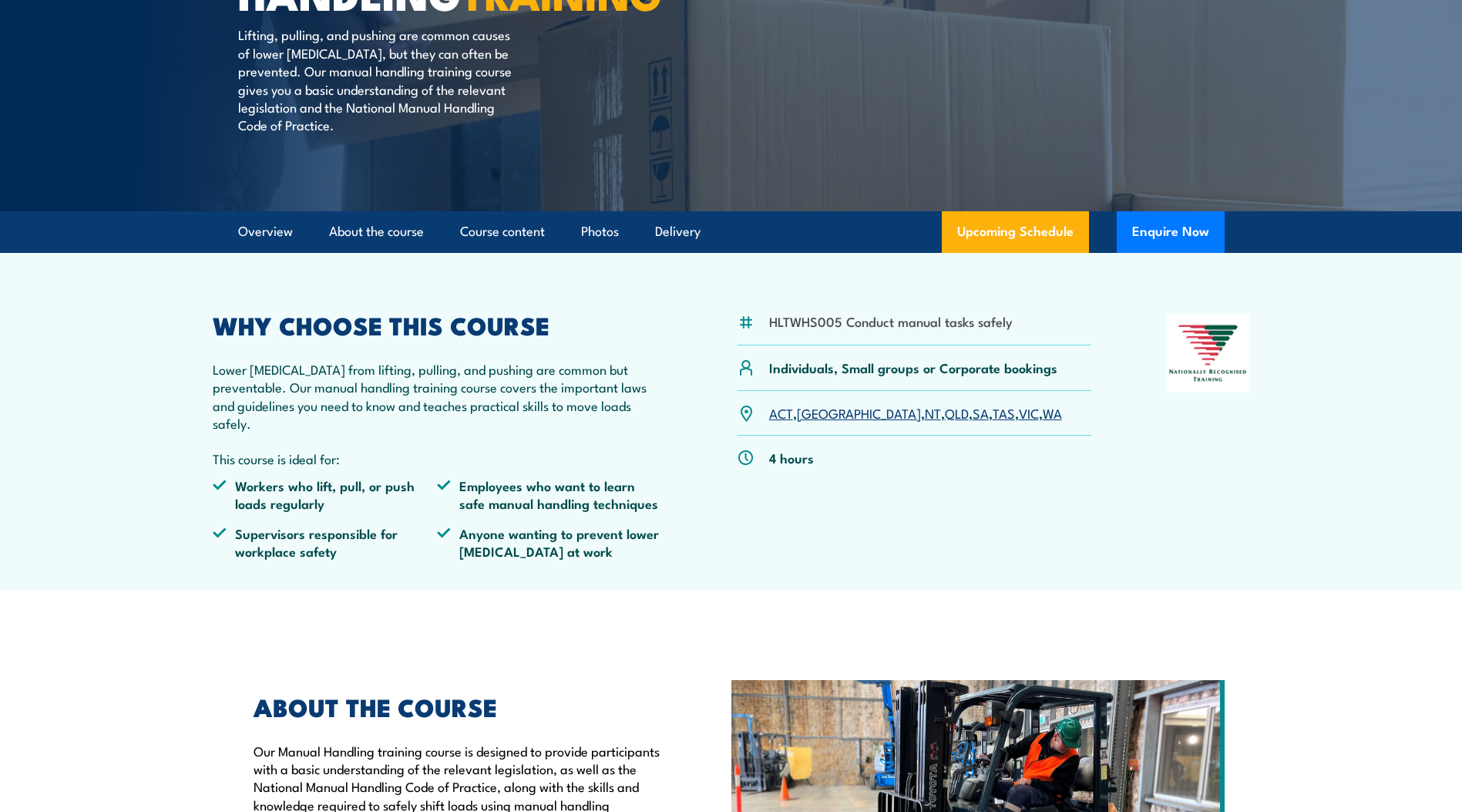
scroll to position [232, 0]
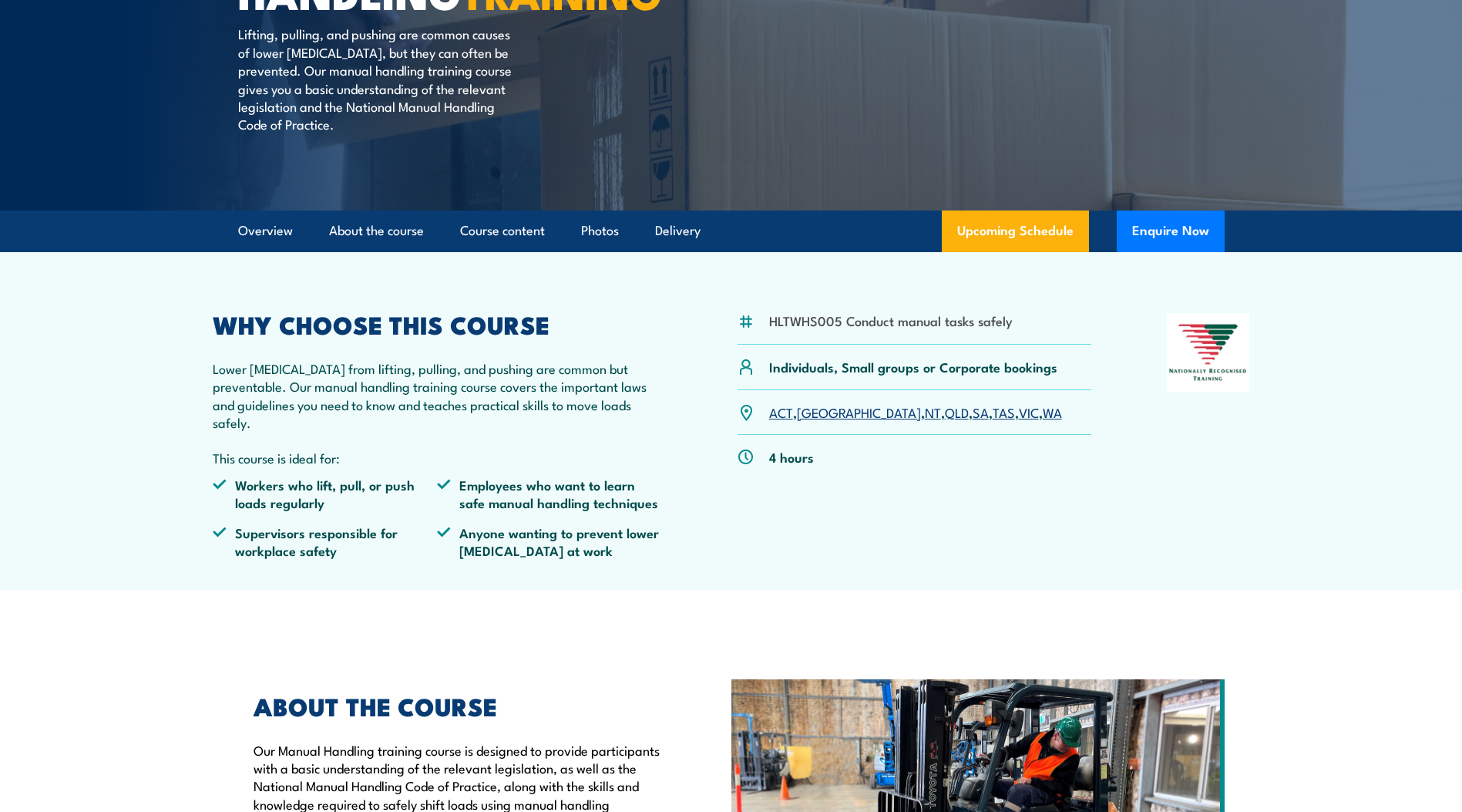
click at [973, 421] on link "SA" at bounding box center [980, 412] width 16 height 18
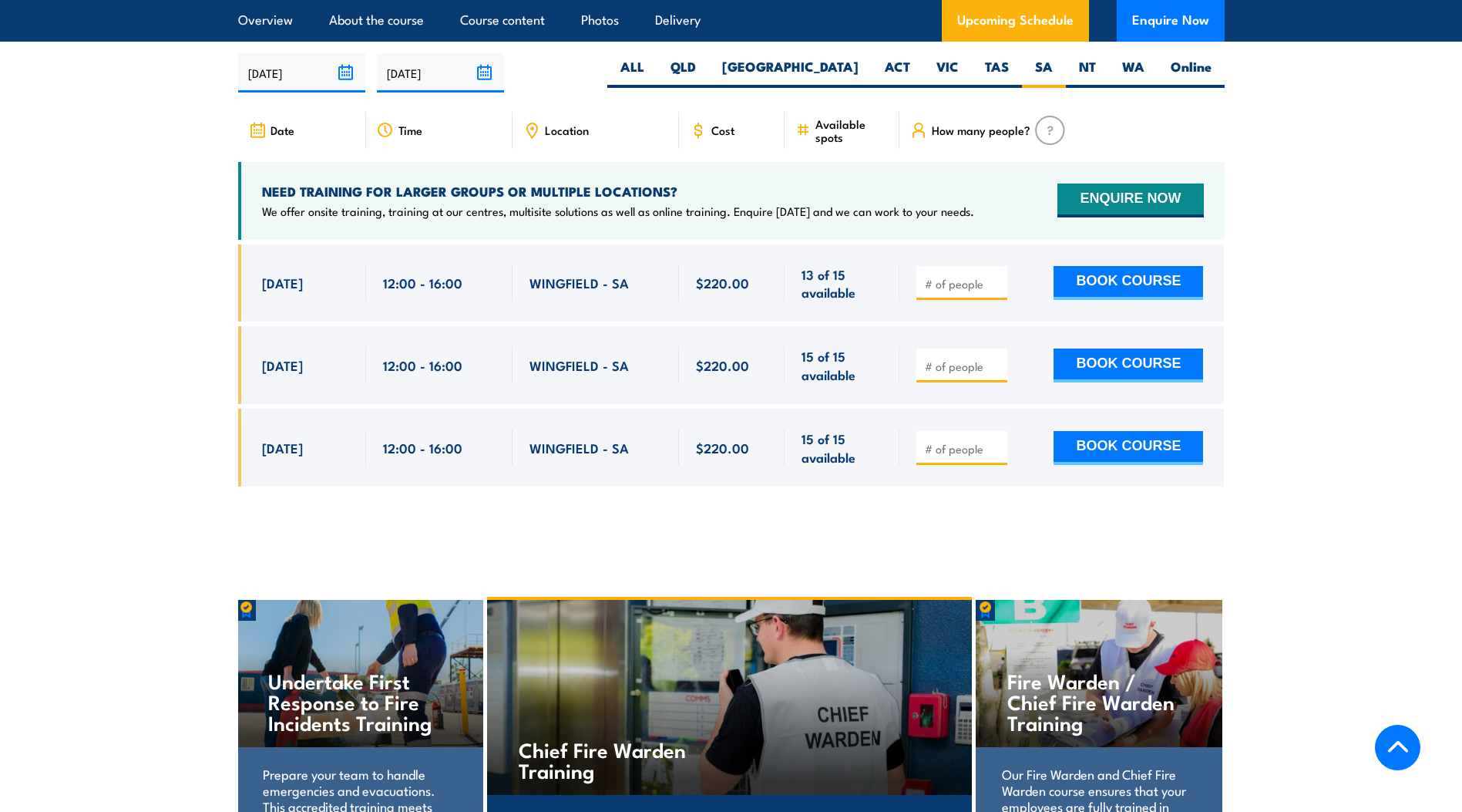
click at [956, 280] on input "number" at bounding box center [963, 283] width 77 height 16
type input "1"
click at [997, 276] on input "1" at bounding box center [963, 283] width 77 height 16
click at [1096, 276] on button "BOOK COURSE" at bounding box center [1128, 282] width 149 height 34
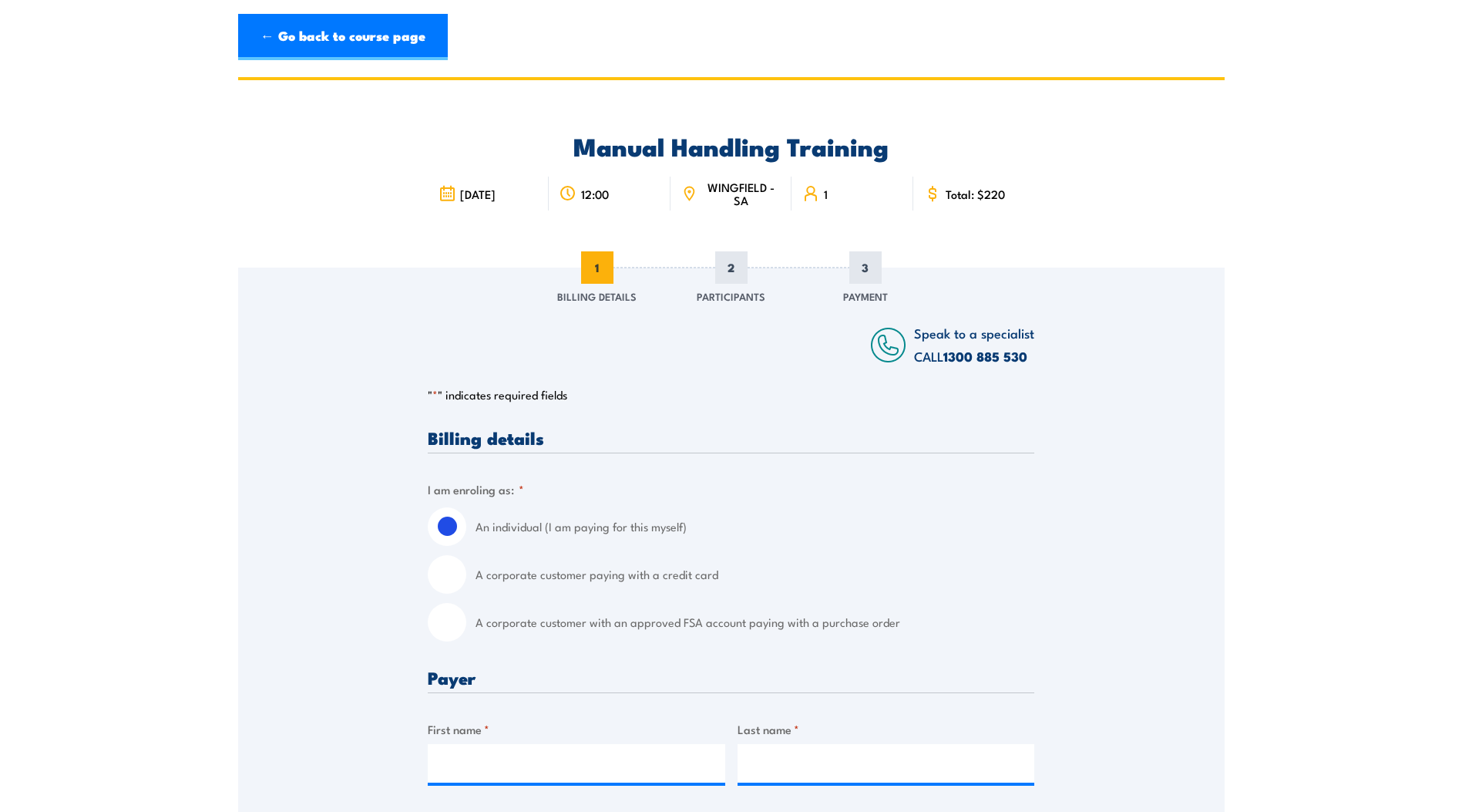
click at [456, 575] on input "A corporate customer paying with a credit card" at bounding box center [447, 574] width 38 height 38
radio input "true"
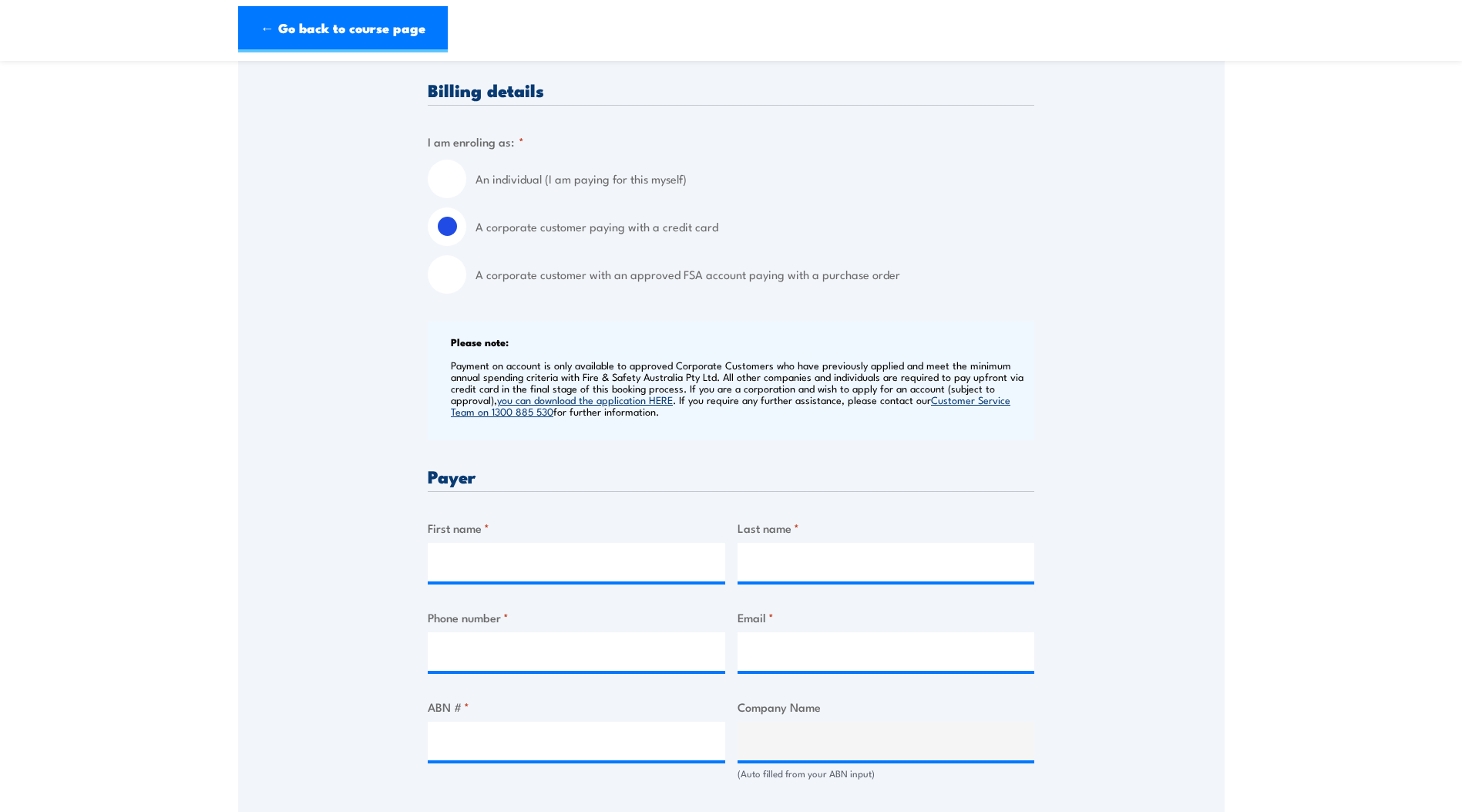
scroll to position [385, 0]
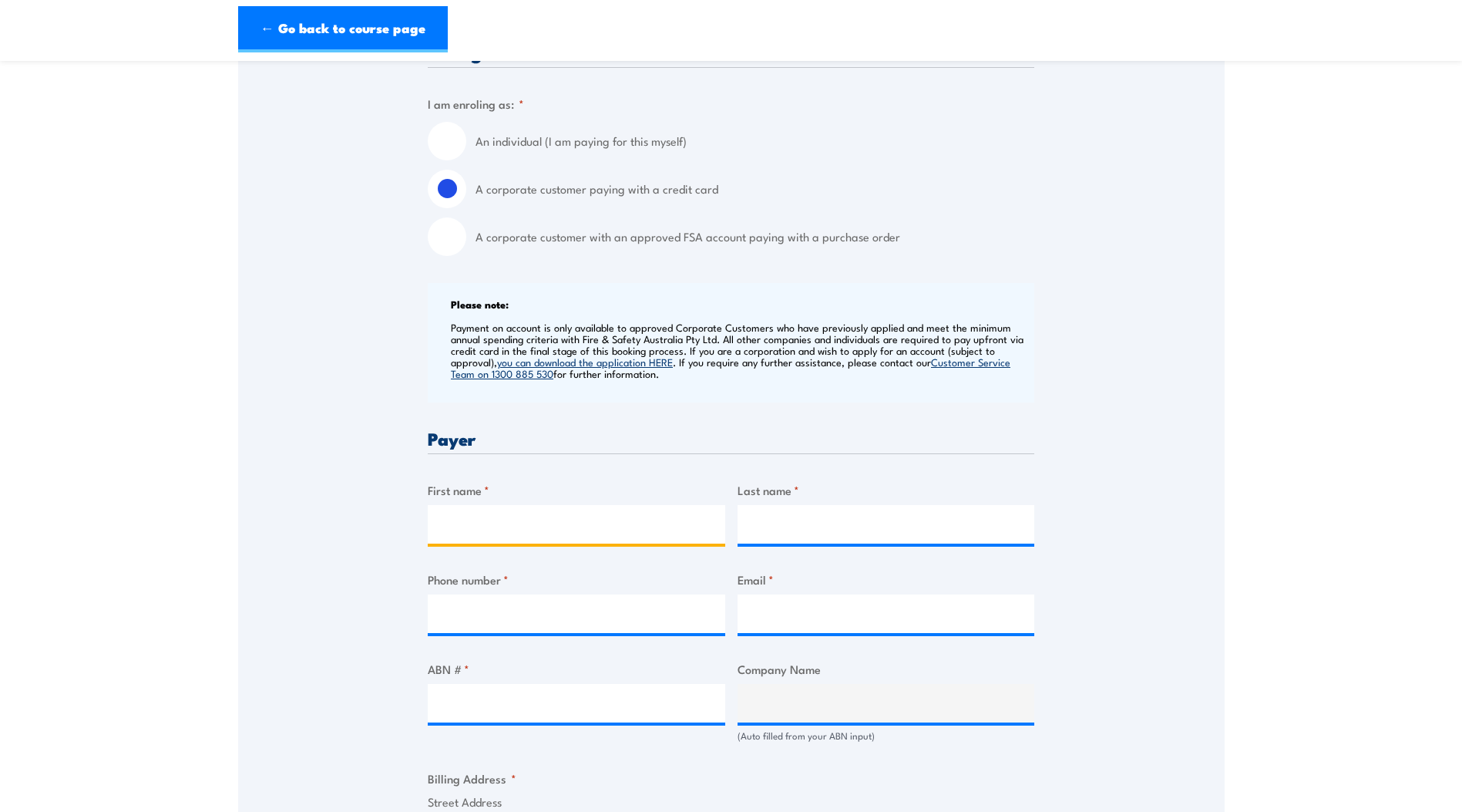
click at [512, 524] on input "First name *" at bounding box center [576, 524] width 297 height 38
type input "[PERSON_NAME]"
type input "Spiteri"
click at [490, 629] on input "Phone number *" at bounding box center [576, 614] width 297 height 38
type input "0418842447"
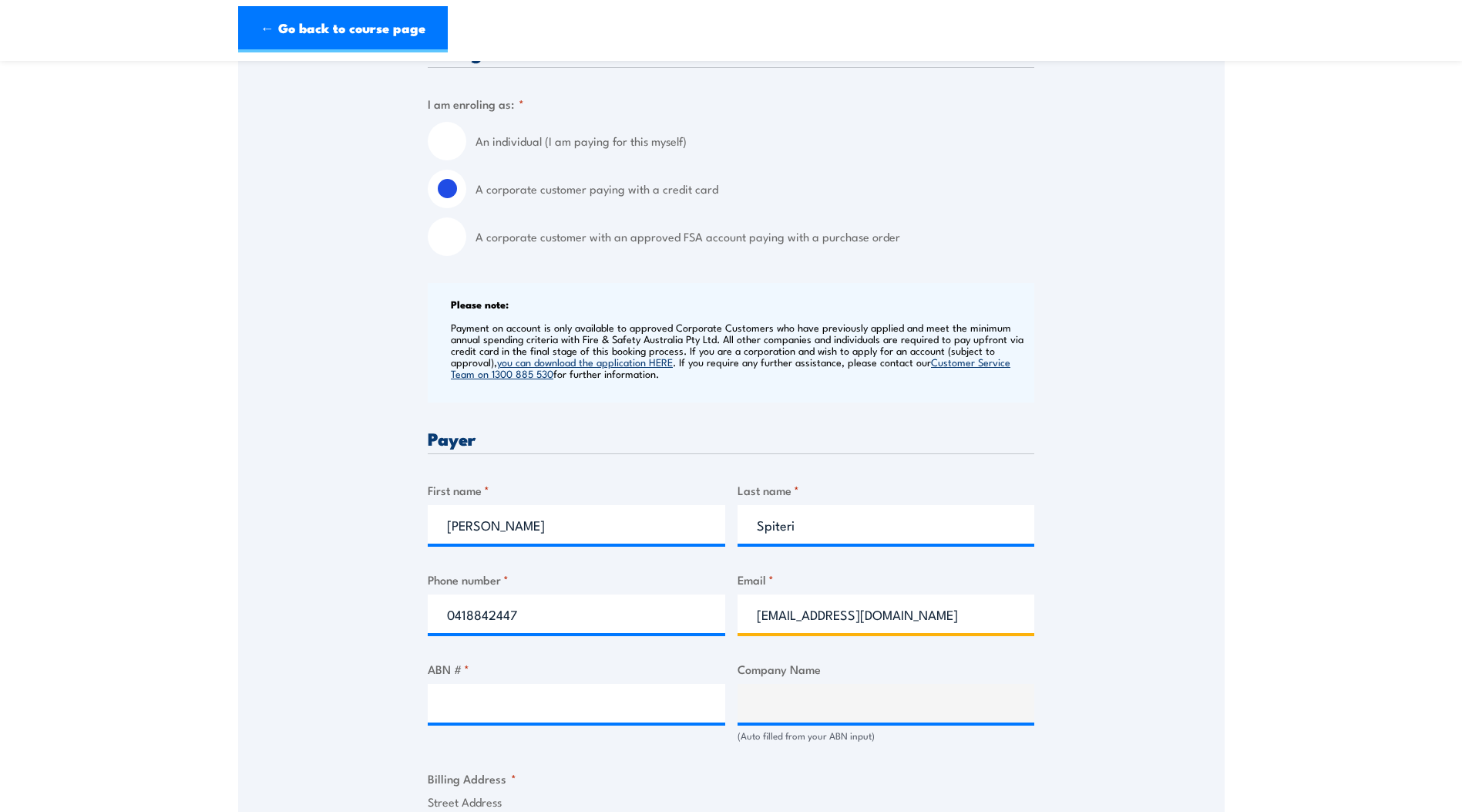
type input "[EMAIL_ADDRESS][DOMAIN_NAME]"
click at [486, 699] on input "ABN # *" at bounding box center [576, 703] width 297 height 38
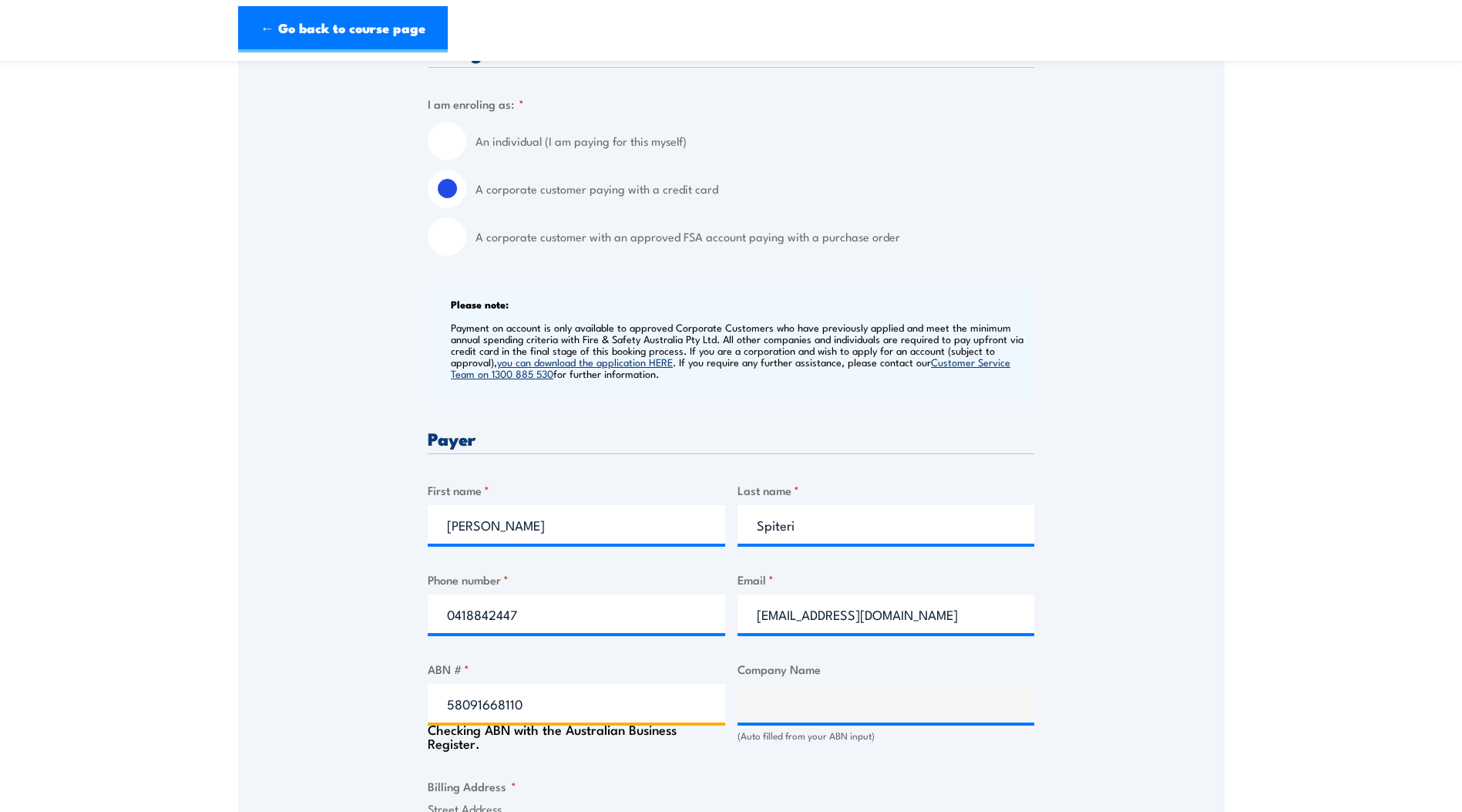
type input "58091668110"
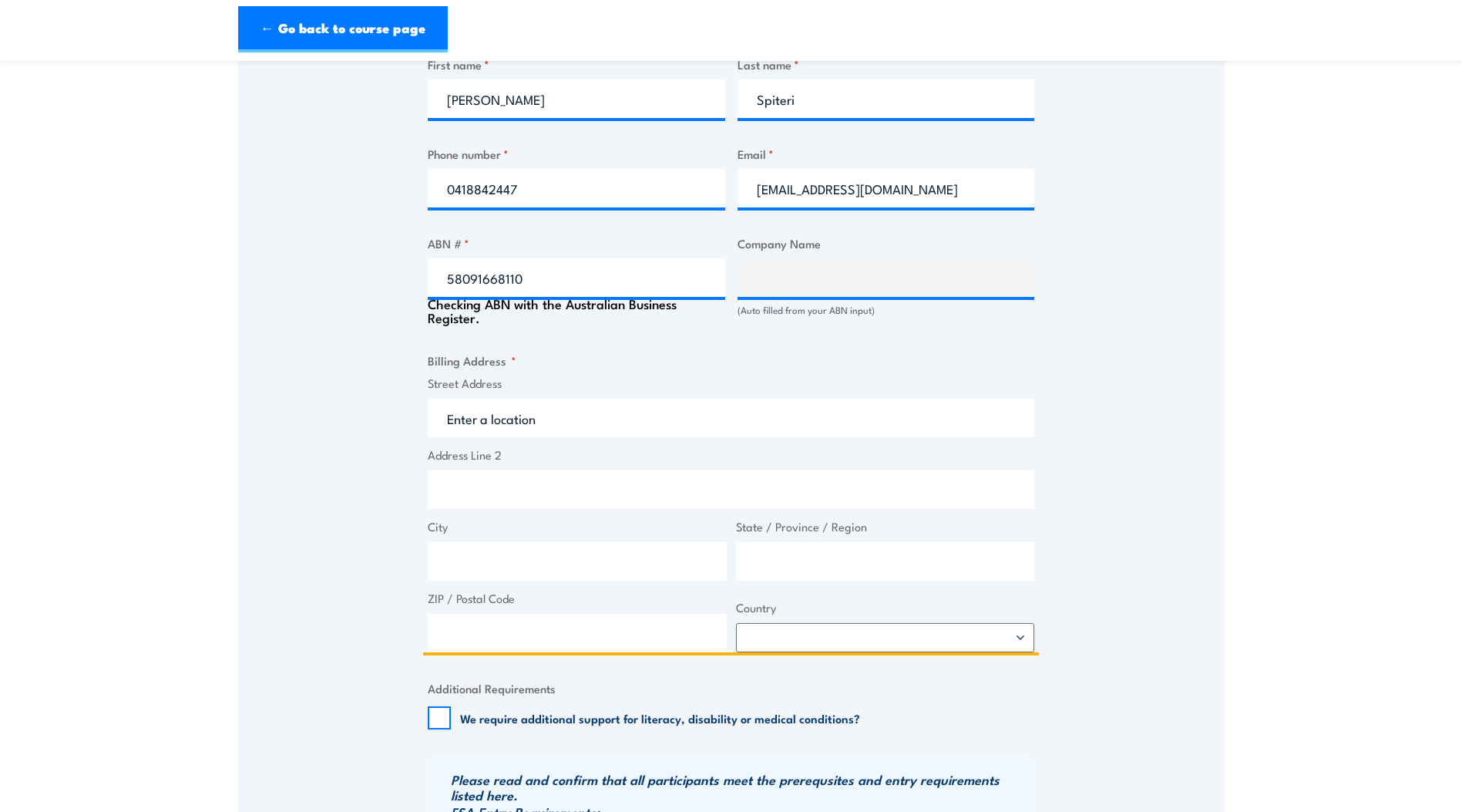
scroll to position [824, 0]
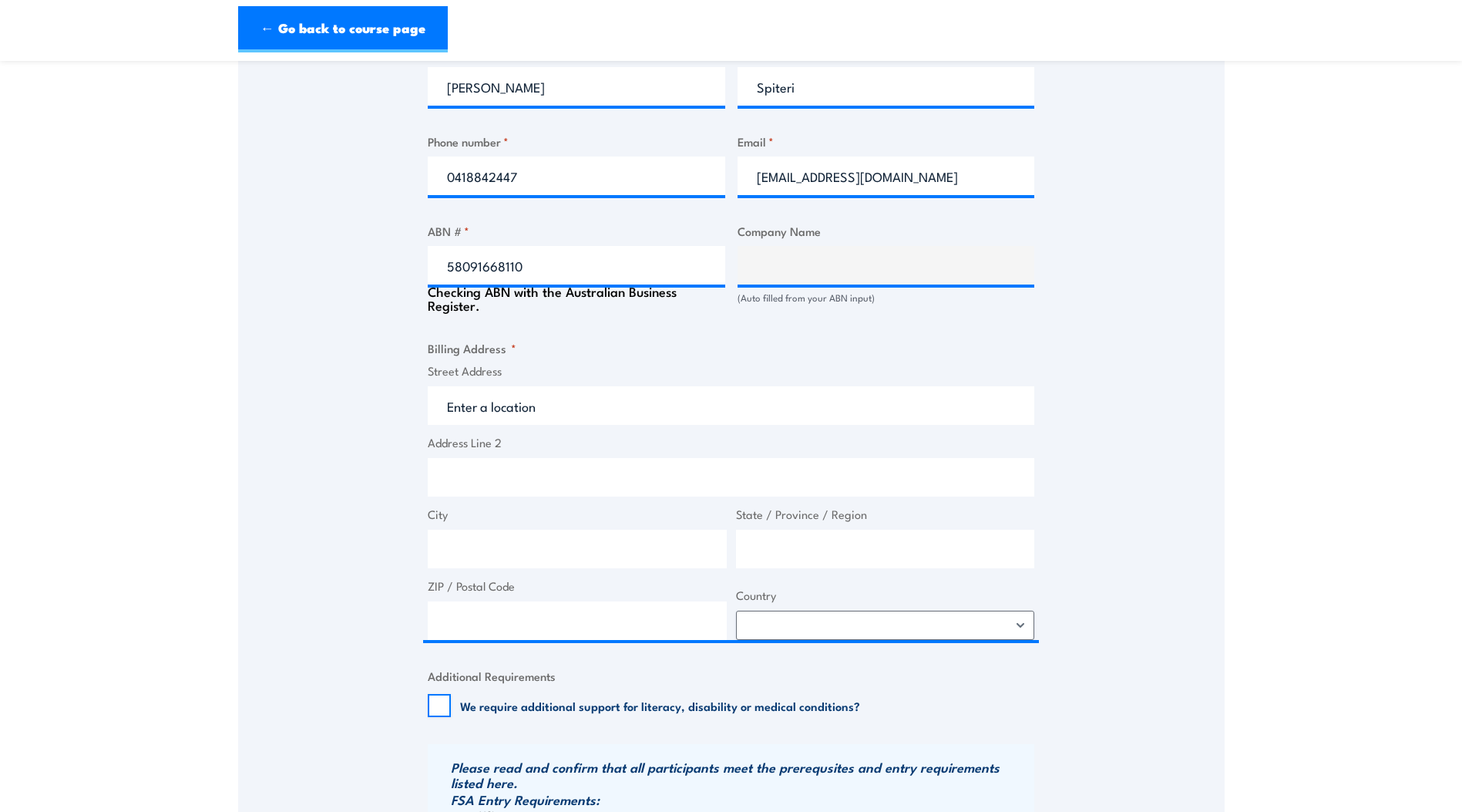
click at [337, 457] on div "Speak to a specialist CALL [PHONE_NUMBER] CALL [PHONE_NUMBER] " * " indicates r…" at bounding box center [731, 250] width 986 height 1611
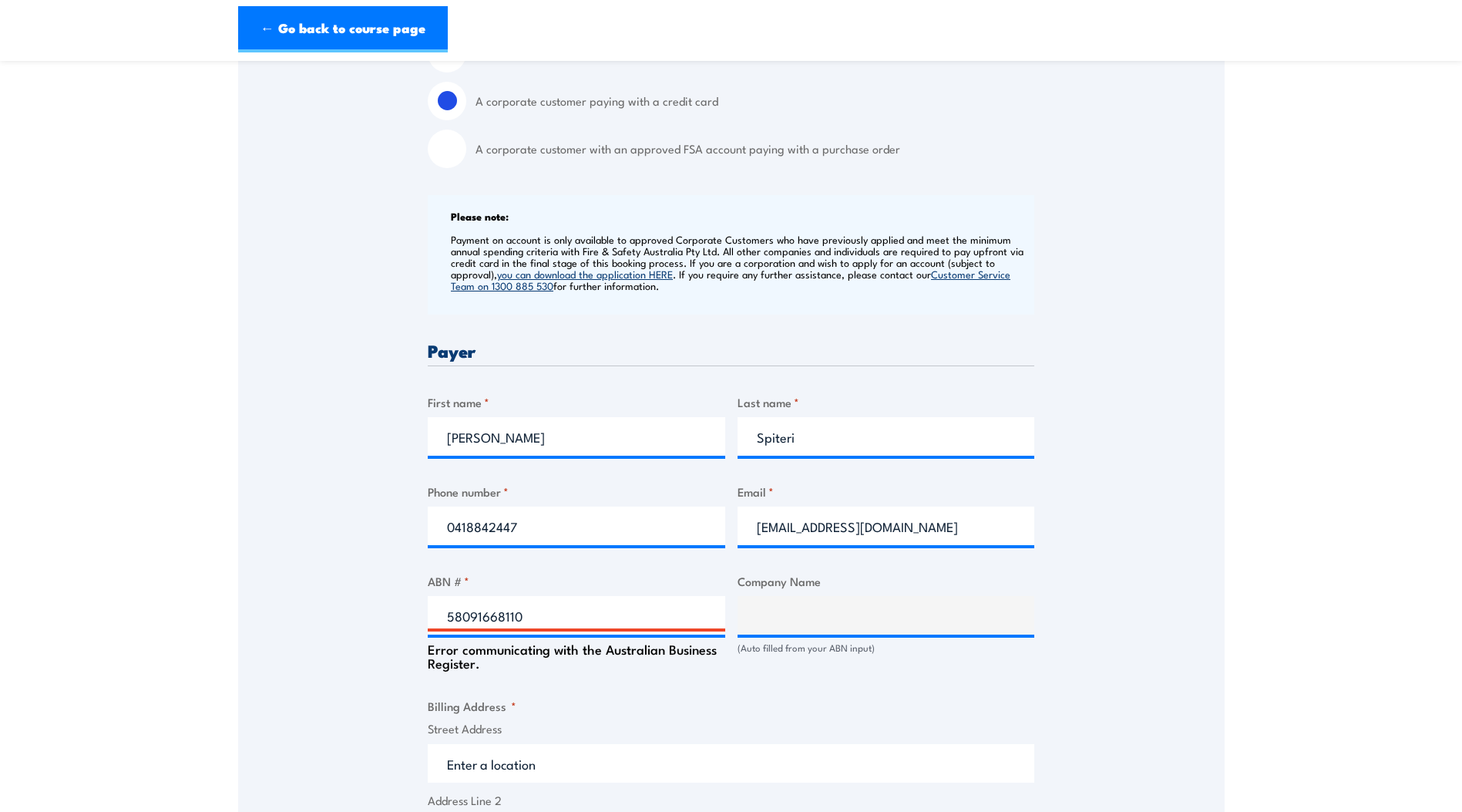
scroll to position [438, 0]
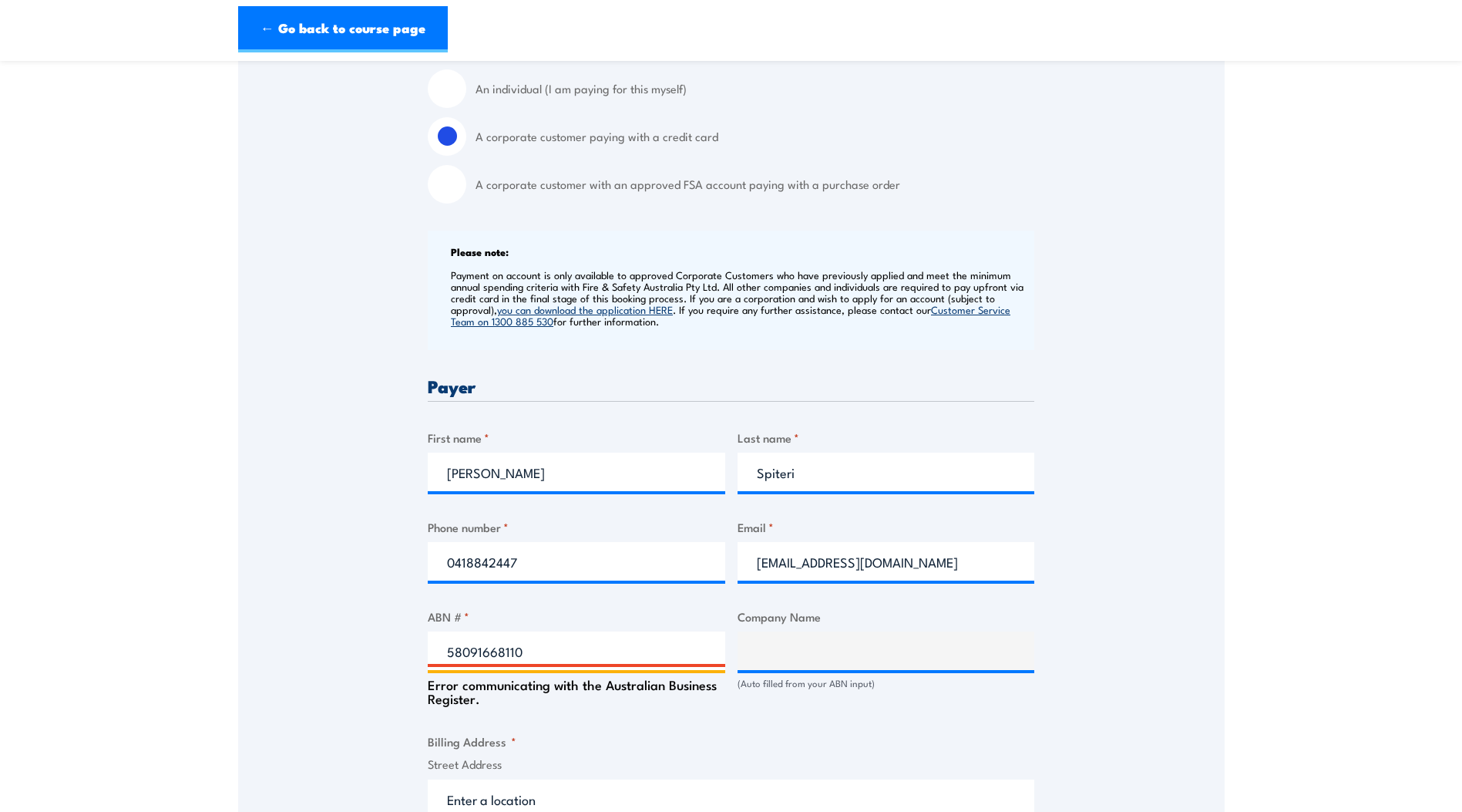
click at [566, 636] on input "58091668110" at bounding box center [576, 650] width 297 height 38
drag, startPoint x: 449, startPoint y: 658, endPoint x: 576, endPoint y: 656, distance: 127.0
click at [576, 656] on input "58091668110" at bounding box center [576, 650] width 297 height 38
type input "58091668110"
type input "APT MANAGEMENT SERVICES PTY LIMITED"
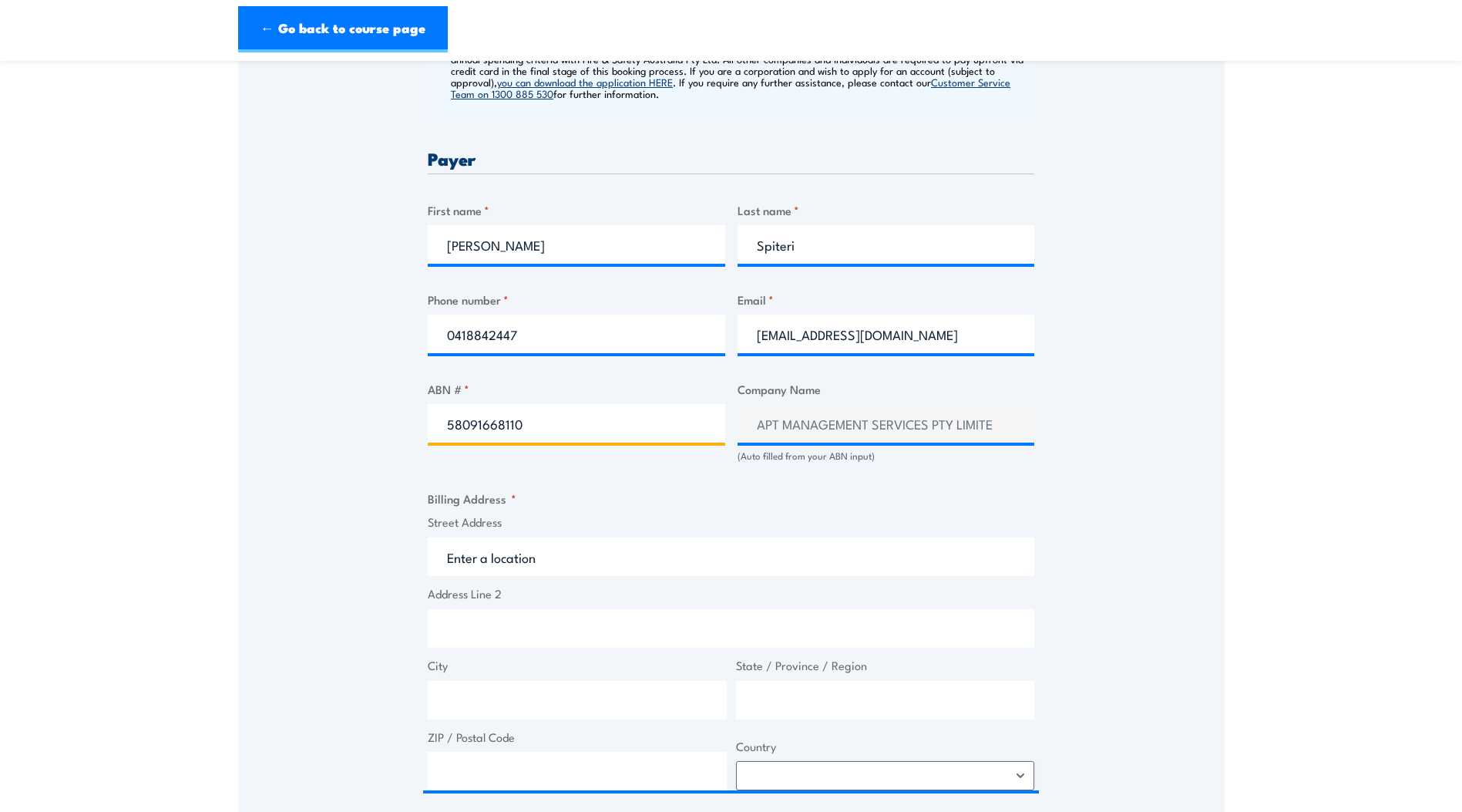
scroll to position [669, 0]
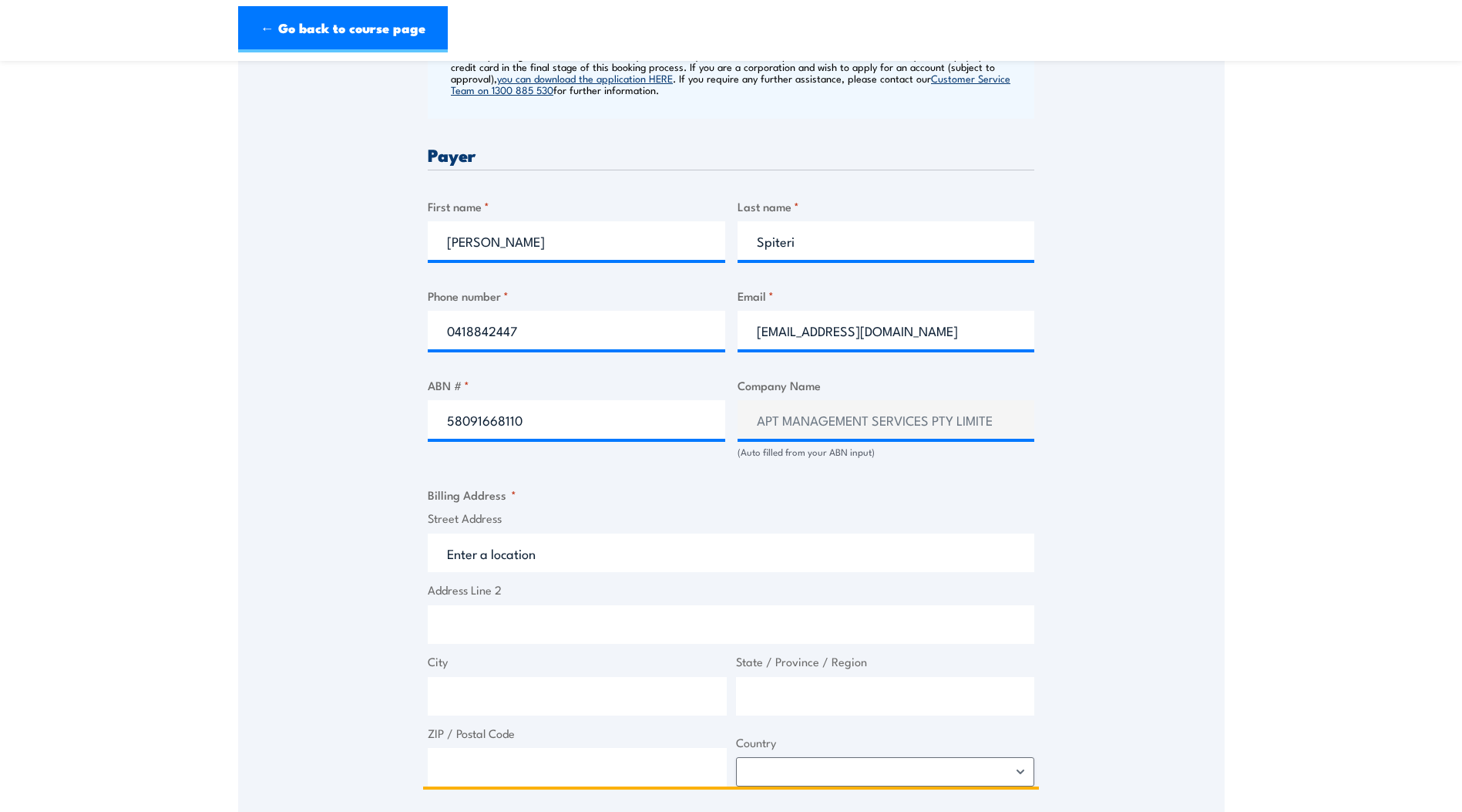
click at [466, 556] on input "Street Address" at bounding box center [731, 552] width 607 height 38
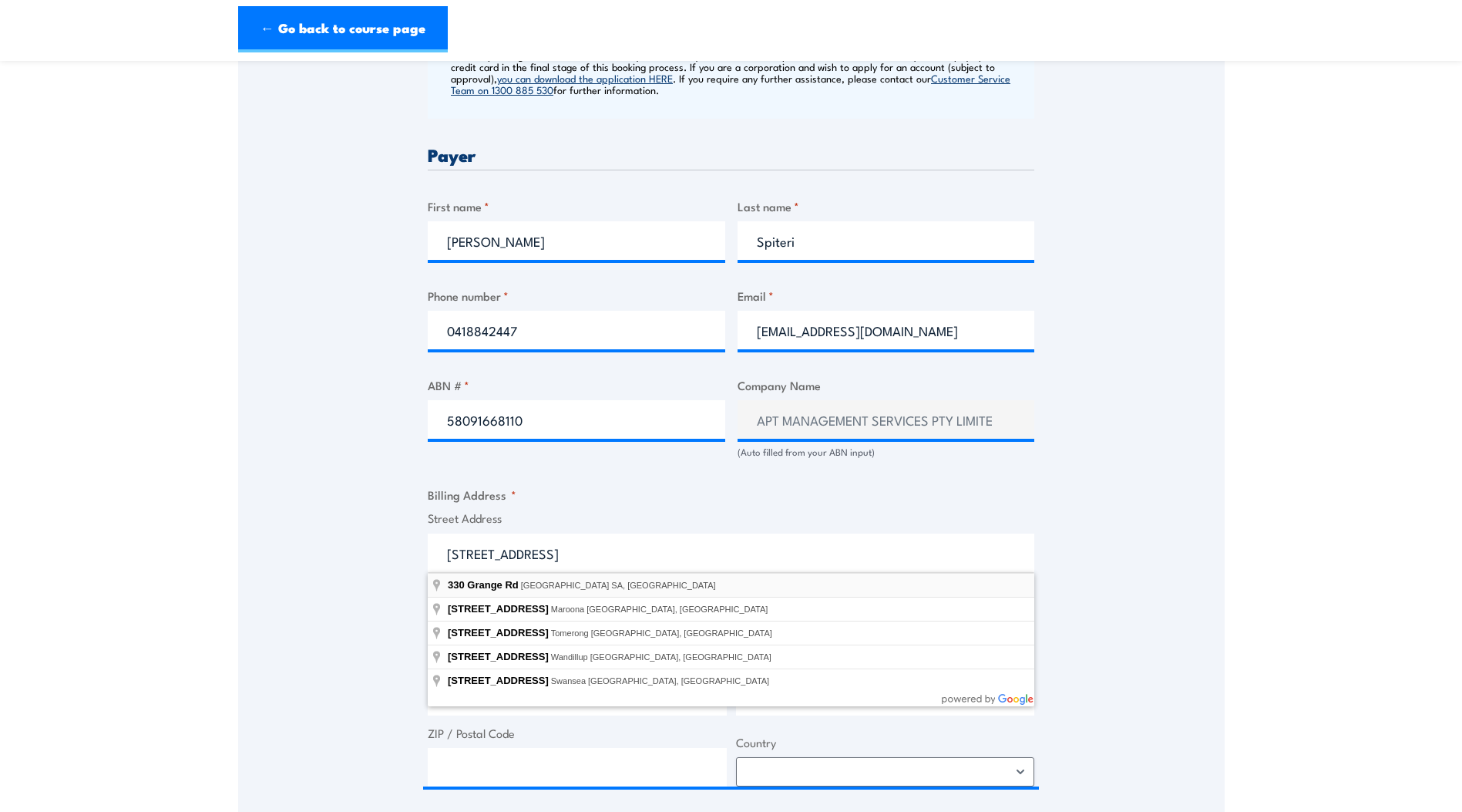
type input "330 Grange Rd, Kidman Park SA, Australia"
type input "330 Grange Rd"
type input "Kidman Park"
type input "[GEOGRAPHIC_DATA]"
type input "5025"
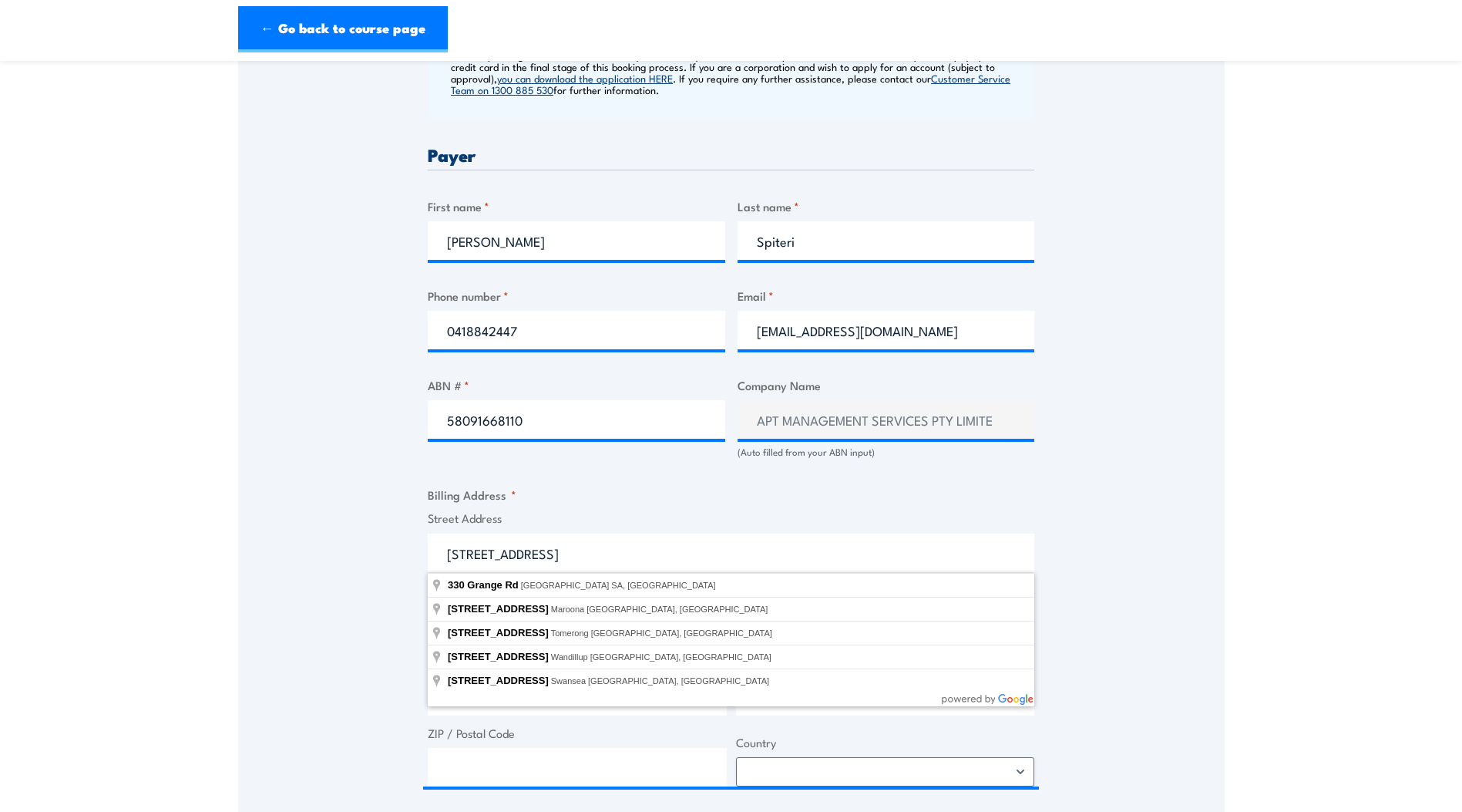
select select "Australia"
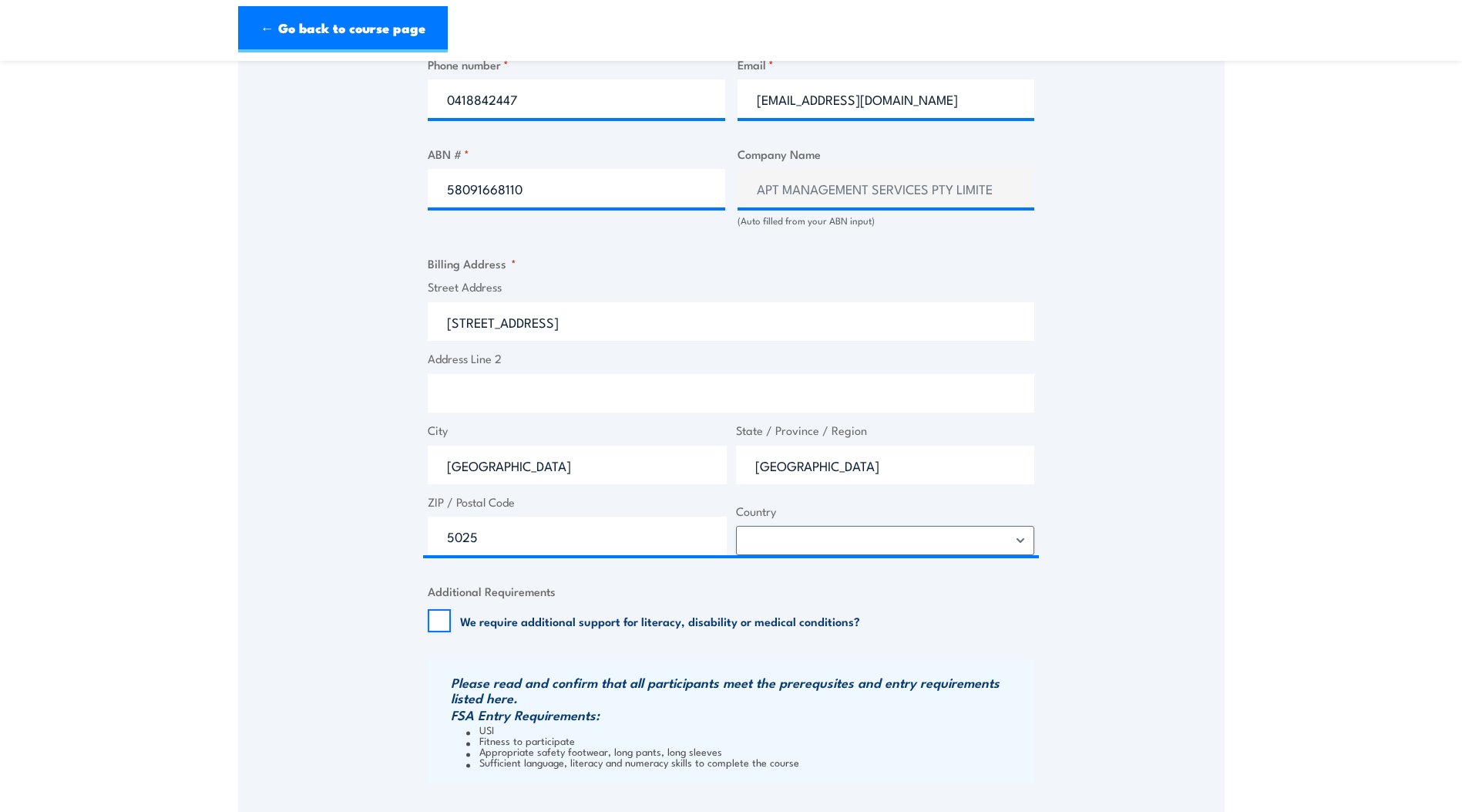
scroll to position [1054, 0]
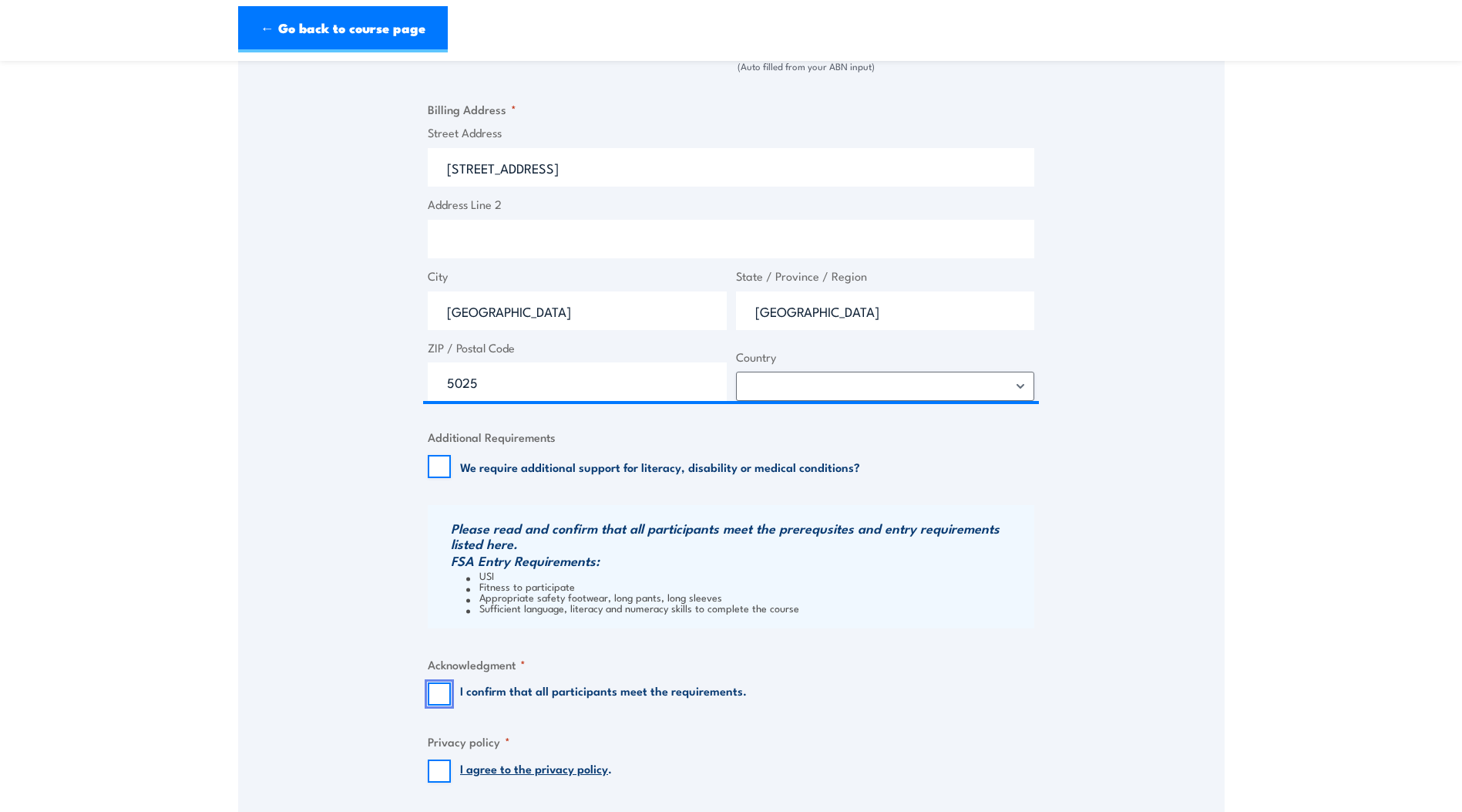
click at [446, 693] on input "I confirm that all participants meet the requirements." at bounding box center [439, 694] width 23 height 23
checkbox input "true"
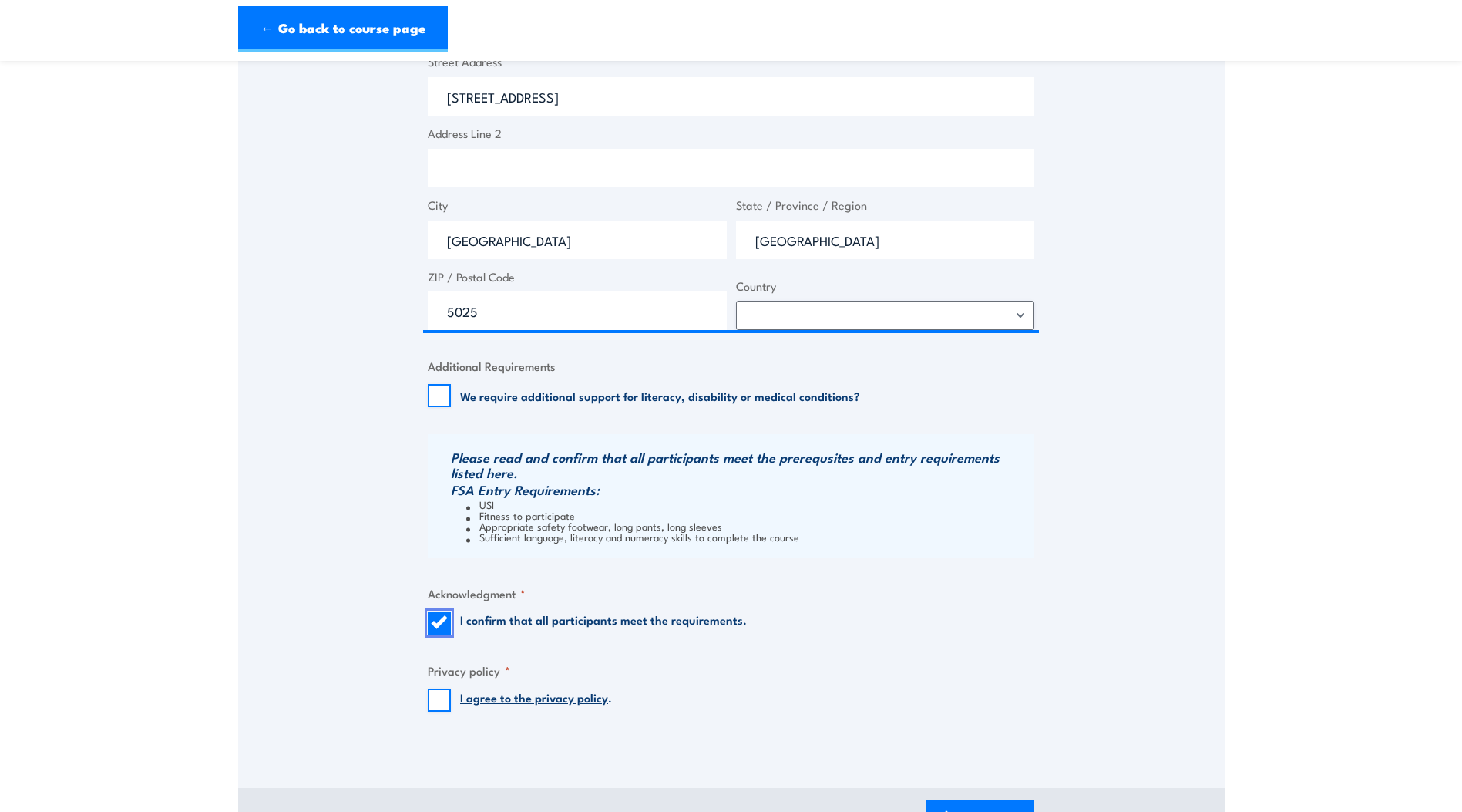
scroll to position [1209, 0]
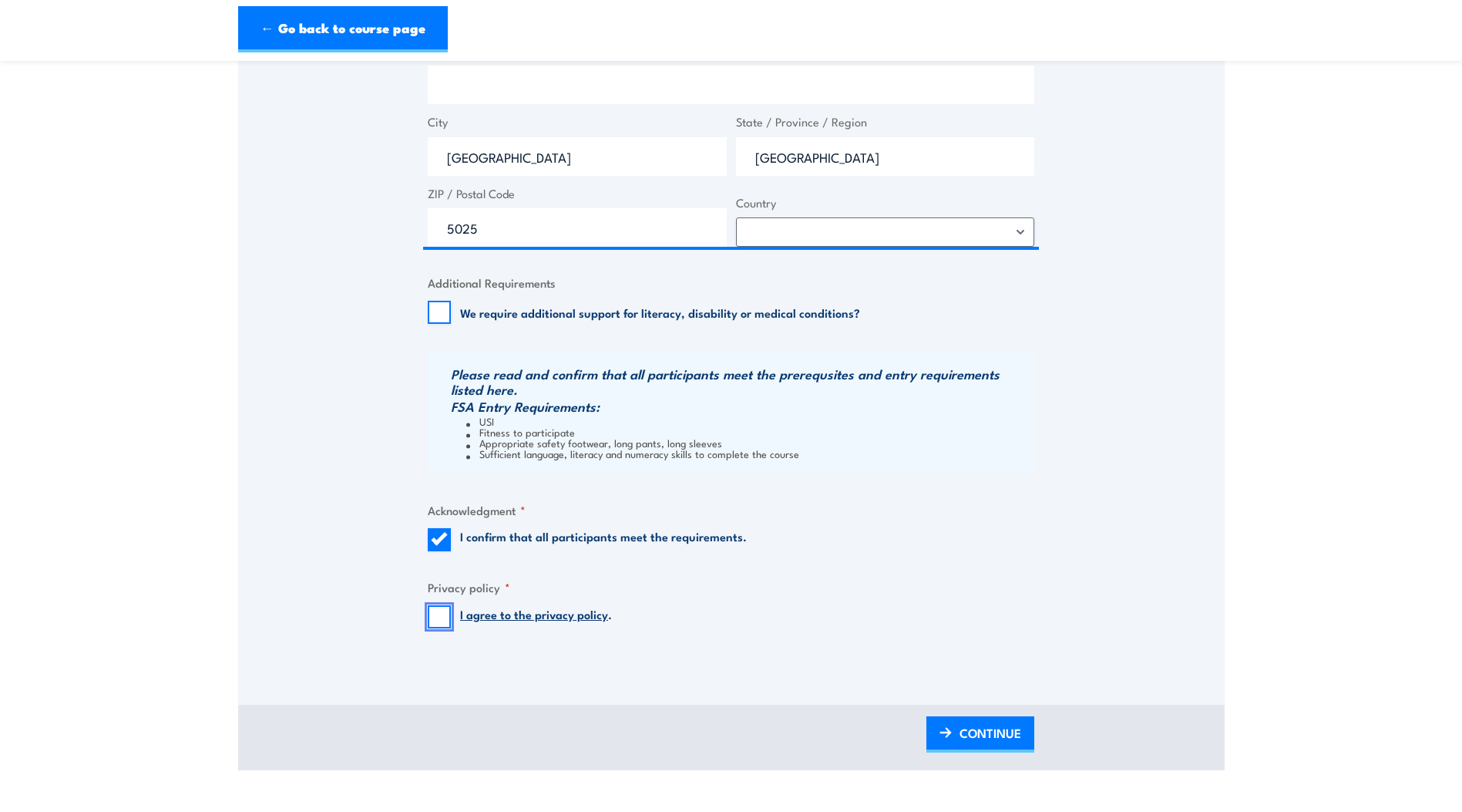
click at [441, 613] on input "I agree to the privacy policy ." at bounding box center [439, 617] width 23 height 23
checkbox input "true"
click at [964, 727] on span "CONTINUE" at bounding box center [990, 732] width 61 height 41
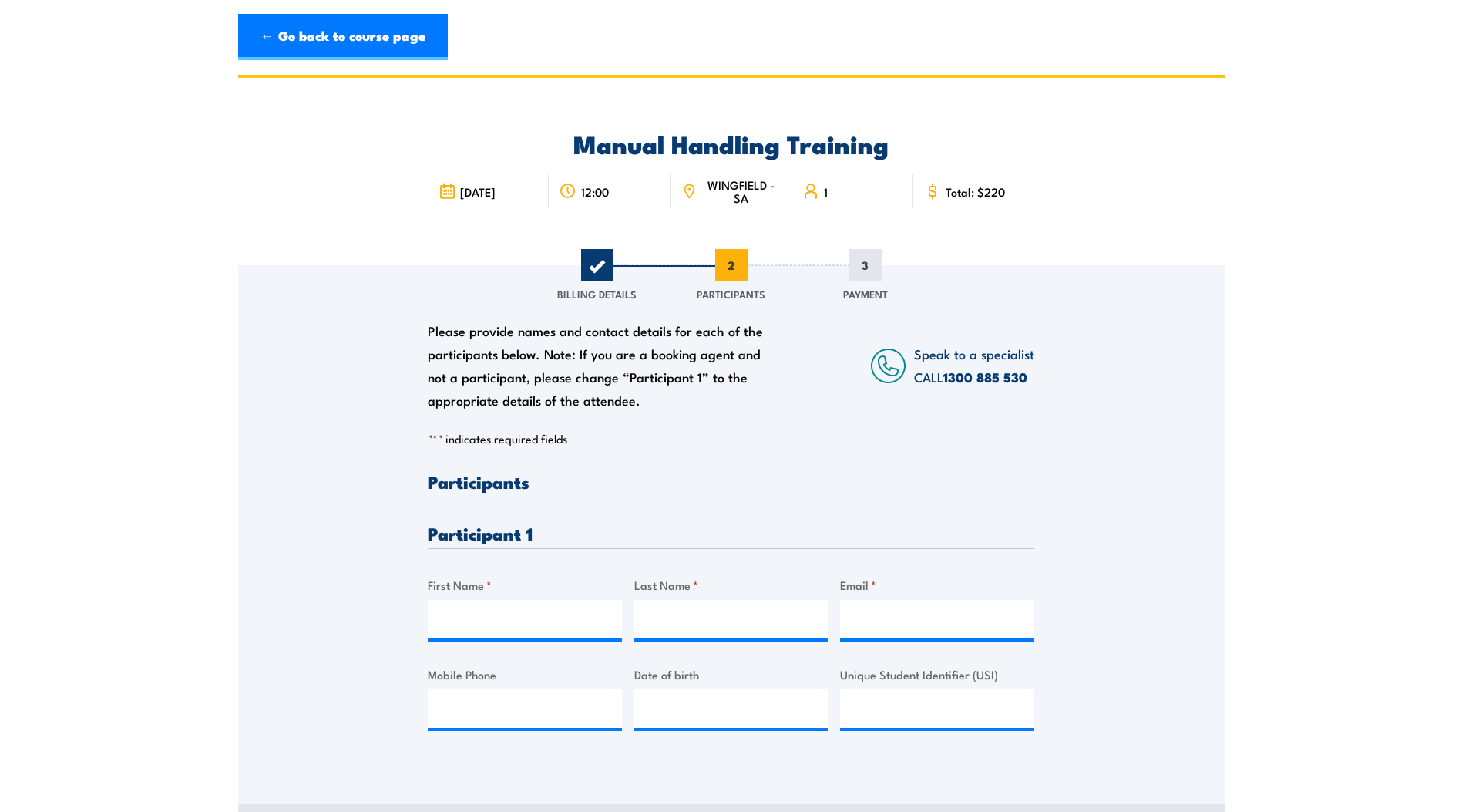
scroll to position [0, 0]
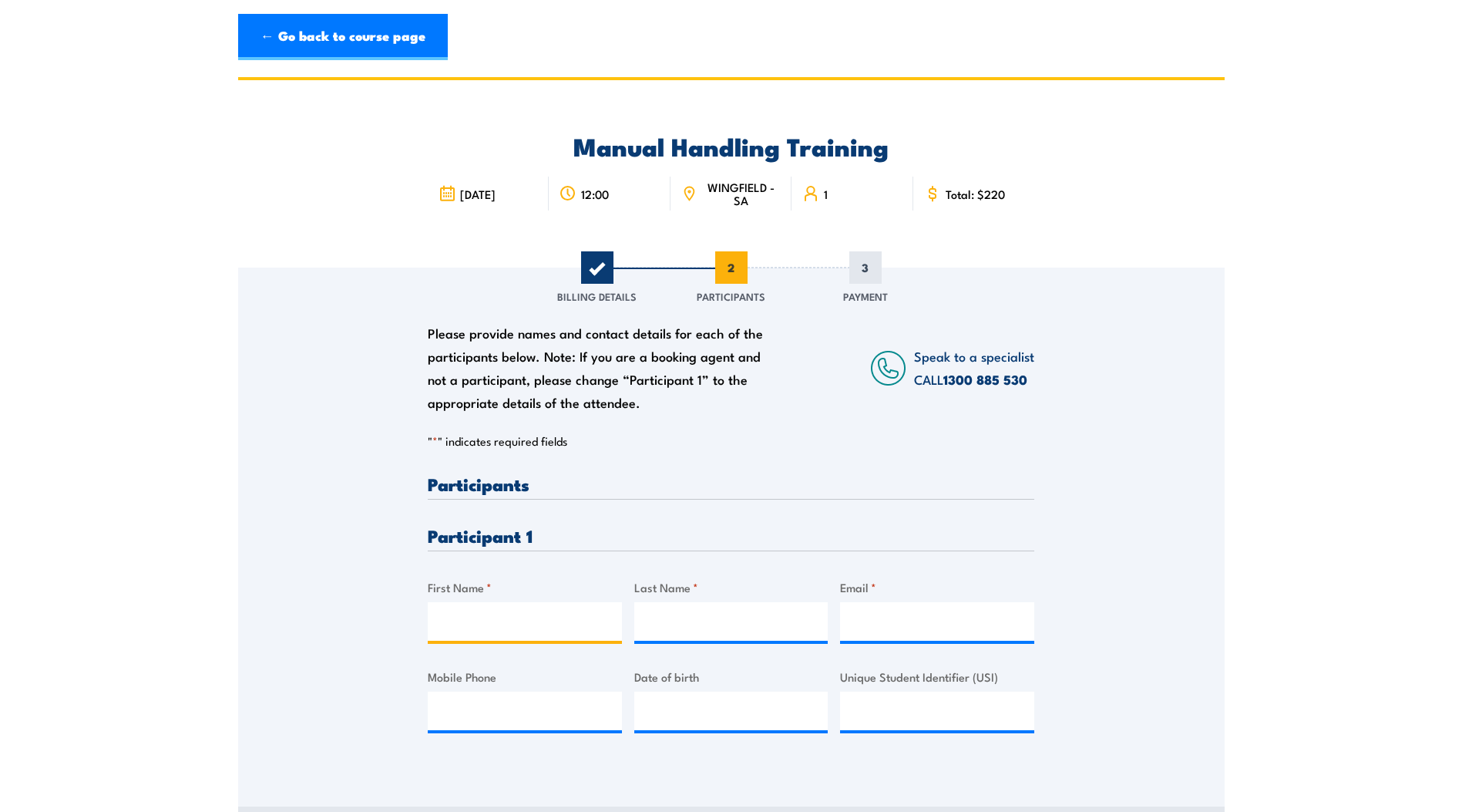
click at [470, 621] on input "First Name *" at bounding box center [525, 621] width 194 height 38
type input "Connor"
type input "G"
click at [652, 626] on input "G" at bounding box center [731, 621] width 194 height 38
type input "[PERSON_NAME]"
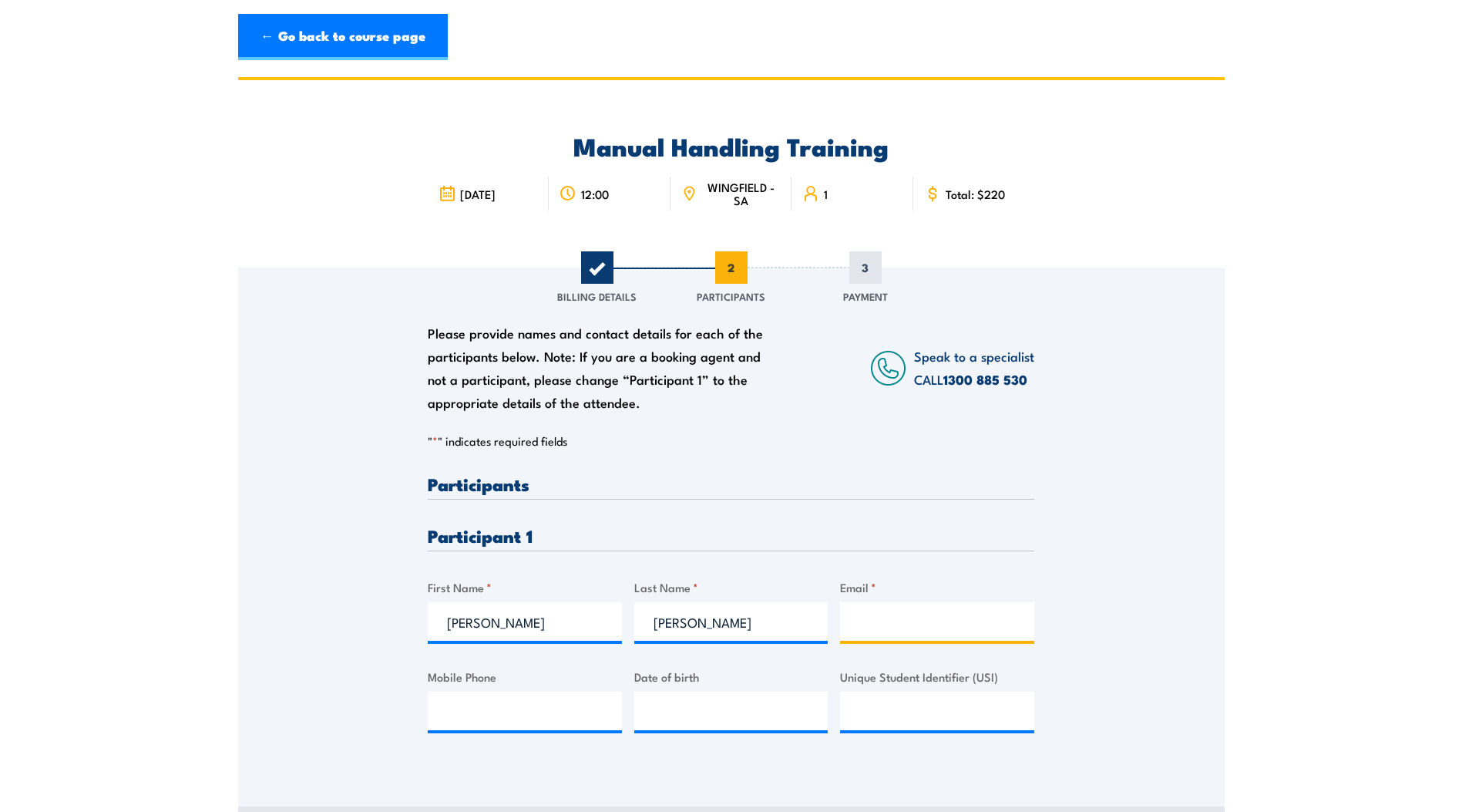
click at [902, 630] on input "Email *" at bounding box center [937, 621] width 194 height 38
click at [858, 624] on input "[PERSON_NAME][EMAIL_ADDRESS][PERSON_NAME][DOMAIN_NAME]" at bounding box center [937, 621] width 194 height 38
click at [858, 626] on input "[PERSON_NAME][EMAIL_ADDRESS][PERSON_NAME][DOMAIN_NAME]" at bounding box center [937, 621] width 194 height 38
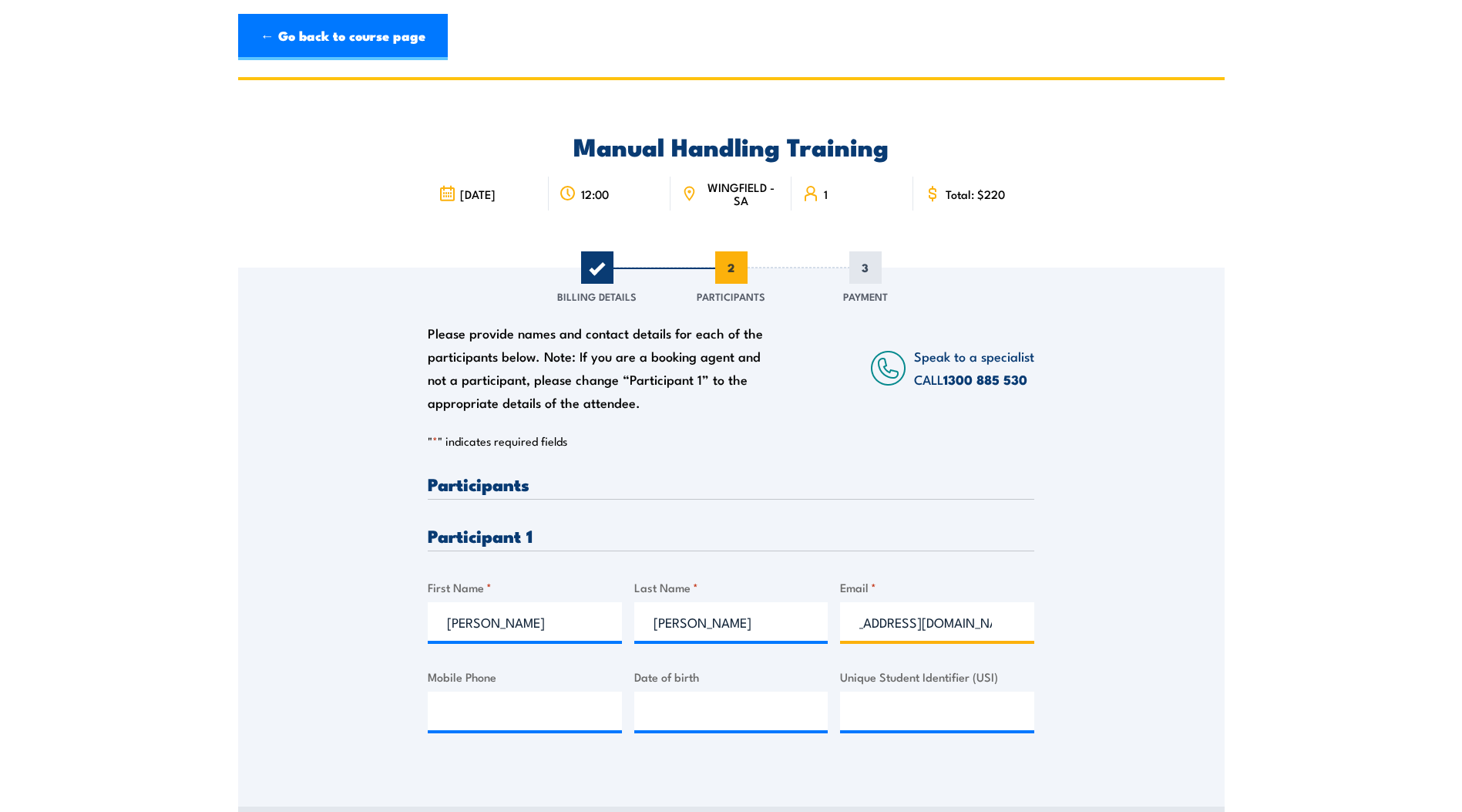
scroll to position [0, 37]
click at [1103, 702] on div "Please provide names and contact details for each of the participants below. No…" at bounding box center [731, 515] width 986 height 496
click at [900, 623] on input "connorflanagan@apa.com.au" at bounding box center [937, 621] width 194 height 38
click at [1152, 673] on div "Please provide names and contact details for each of the participants below. No…" at bounding box center [731, 515] width 986 height 496
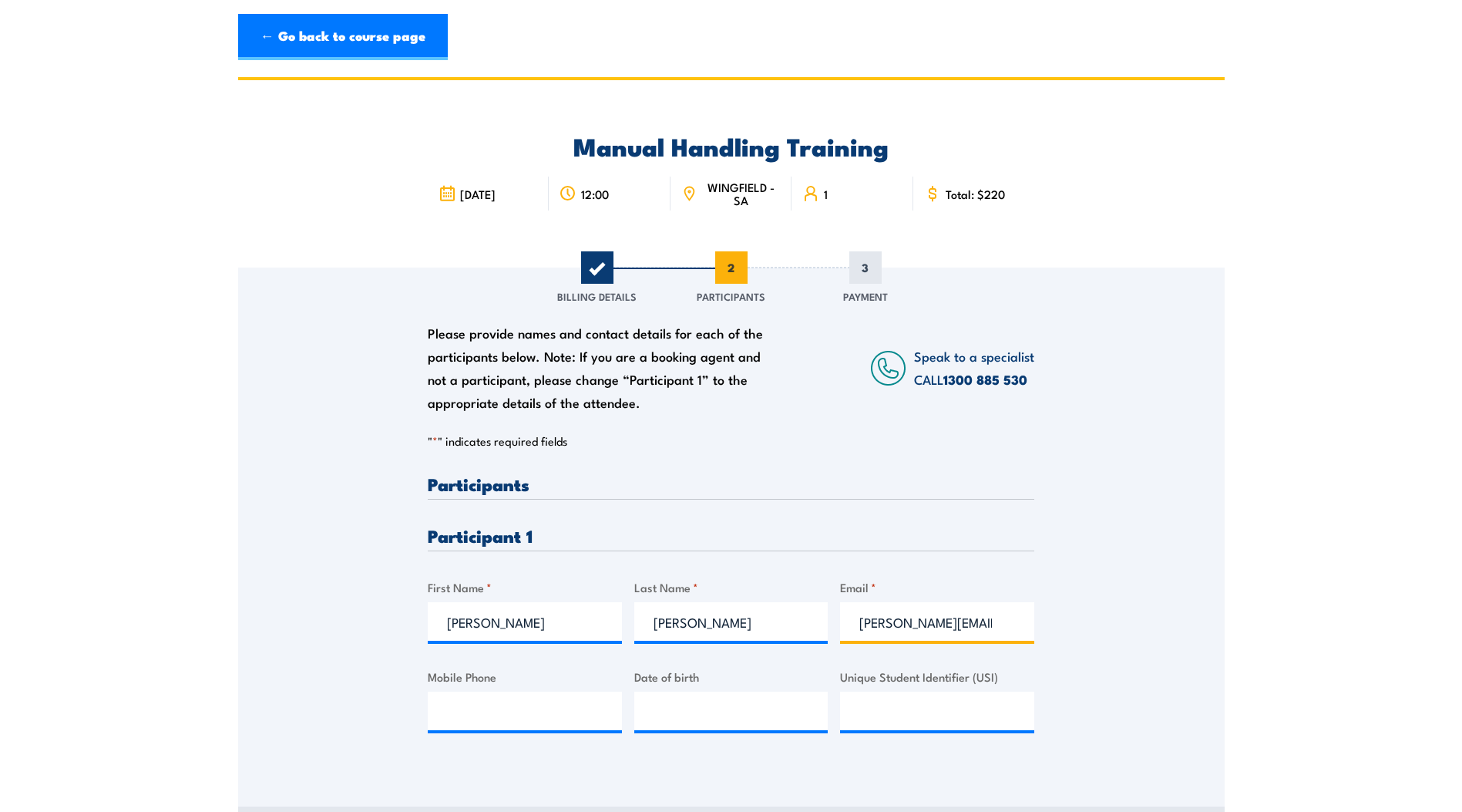
click at [993, 626] on input "[PERSON_NAME][EMAIL_ADDRESS][PERSON_NAME][DOMAIN_NAME]" at bounding box center [937, 621] width 194 height 38
type input "connor.flanagan@apa.com.aucom.au"
click at [1144, 671] on div "Please provide names and contact details for each of the participants below. No…" at bounding box center [731, 515] width 986 height 496
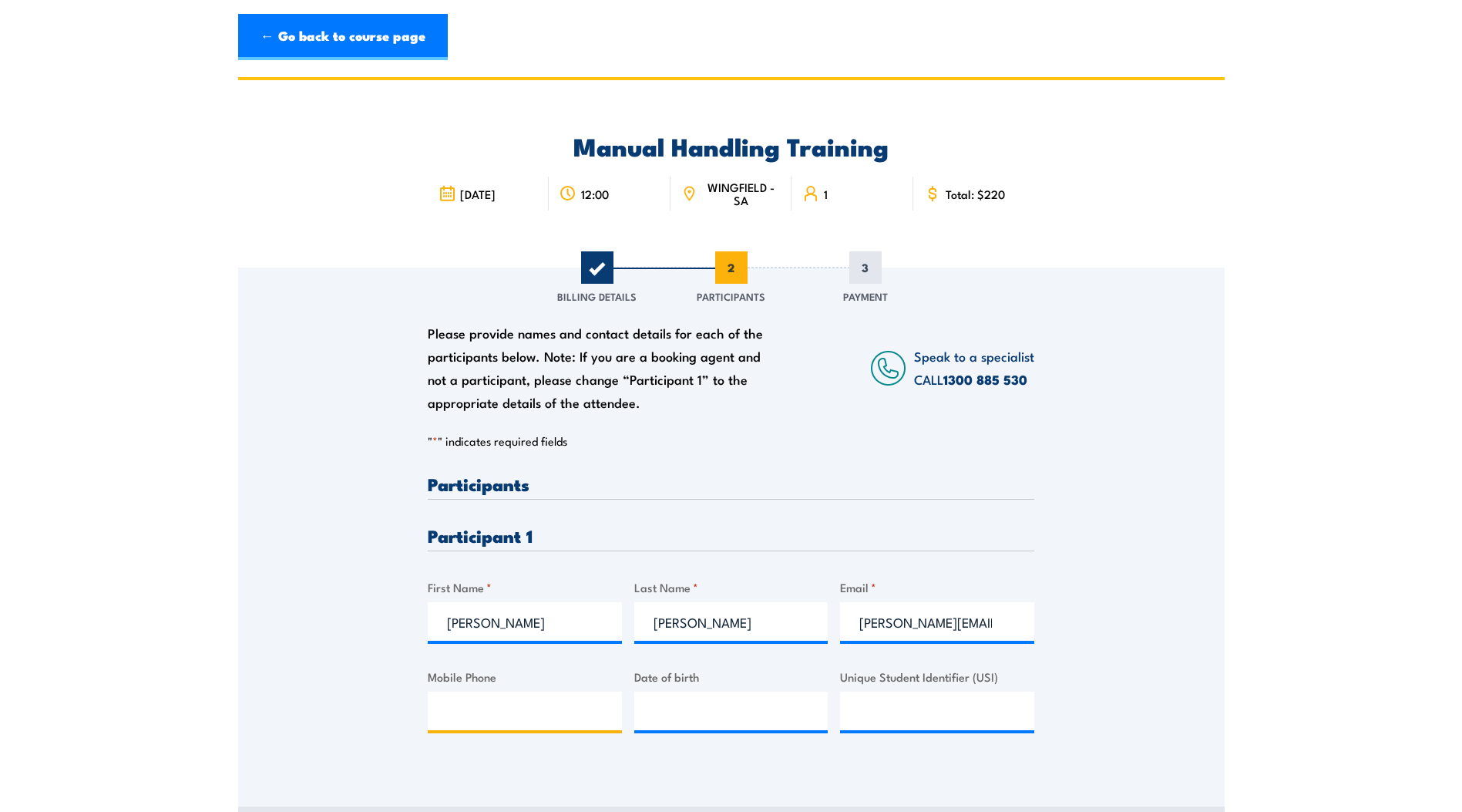
click at [458, 708] on input "Mobile Phone" at bounding box center [525, 711] width 194 height 38
click at [676, 702] on input "__/__/____" at bounding box center [731, 711] width 194 height 38
click at [702, 717] on input "24/07/____" at bounding box center [731, 711] width 194 height 38
click at [697, 711] on input "24/07/_200" at bounding box center [731, 711] width 194 height 38
type input "[DATE]"
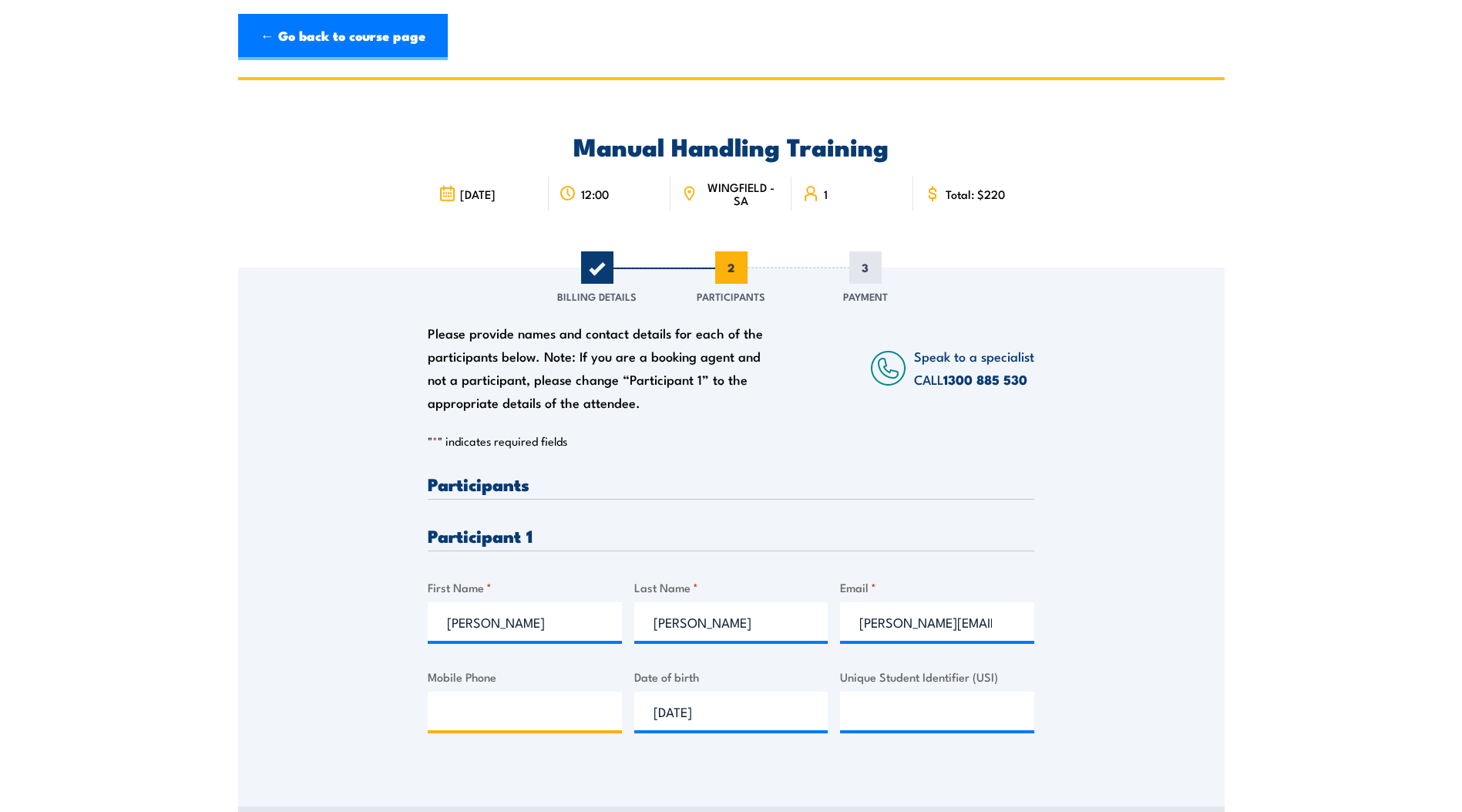
click at [474, 718] on input "Mobile Phone" at bounding box center [525, 711] width 194 height 38
type input "0475428173"
click at [885, 701] on input "Unique Student Identifier (USI)" at bounding box center [937, 711] width 194 height 38
click at [1135, 427] on div "Please provide names and contact details for each of the participants below. No…" at bounding box center [731, 515] width 986 height 496
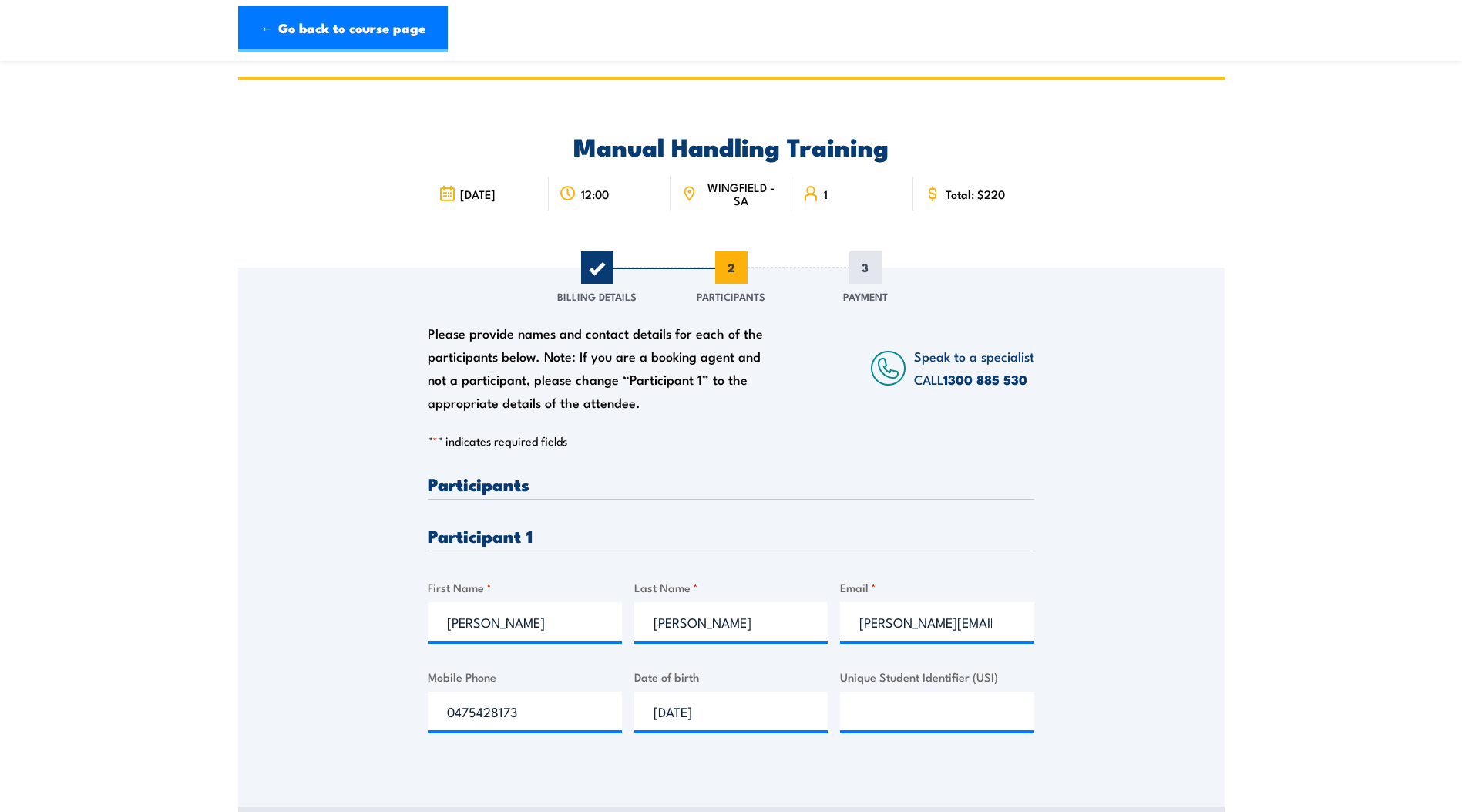
scroll to position [308, 0]
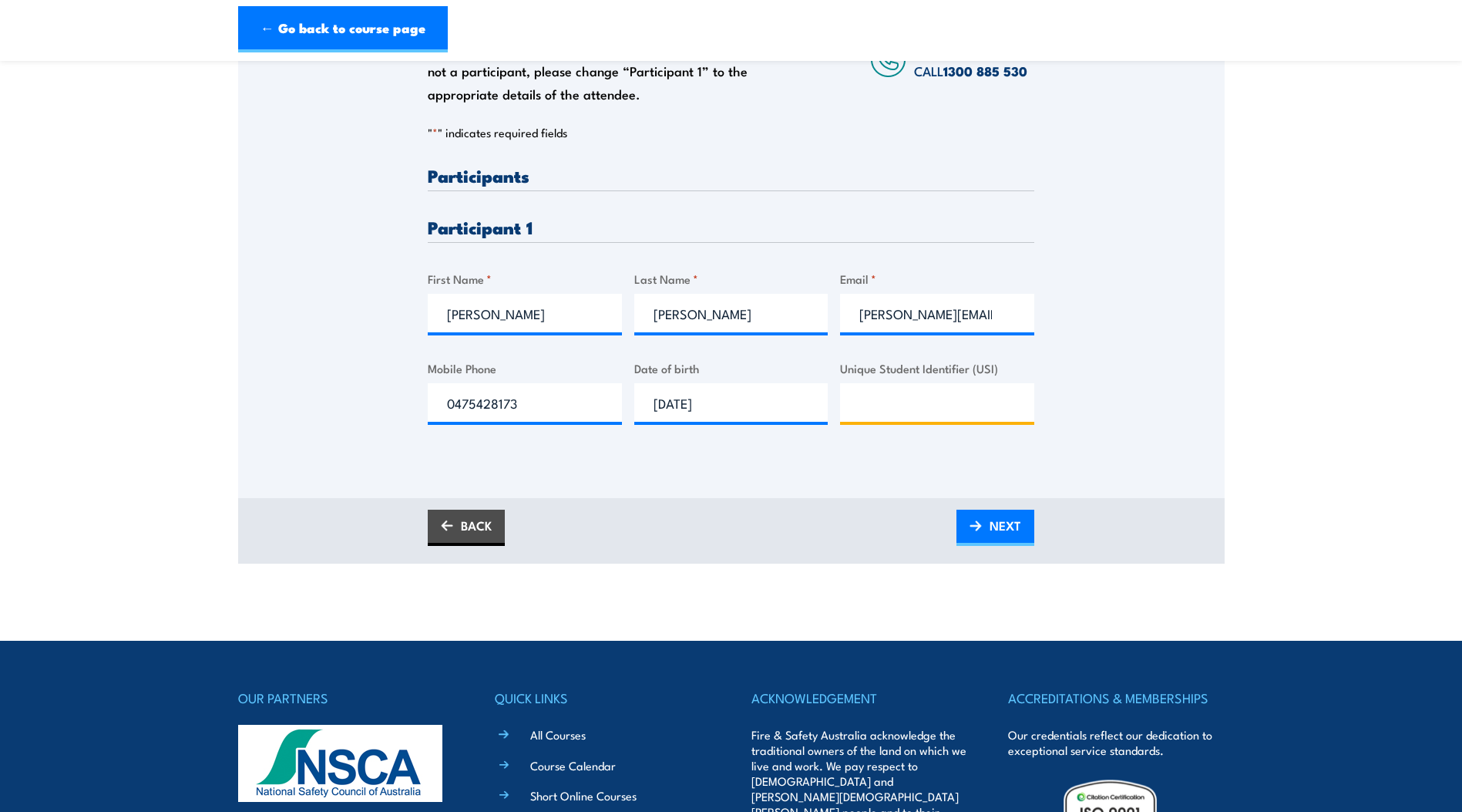
click at [894, 408] on input "Unique Student Identifier (USI)" at bounding box center [937, 402] width 194 height 38
type input "QP9TFWFX72"
click at [1153, 443] on div "Please provide names and contact details for each of the participants below. No…" at bounding box center [731, 207] width 986 height 496
click at [1021, 526] on link "NEXT" at bounding box center [995, 528] width 78 height 37
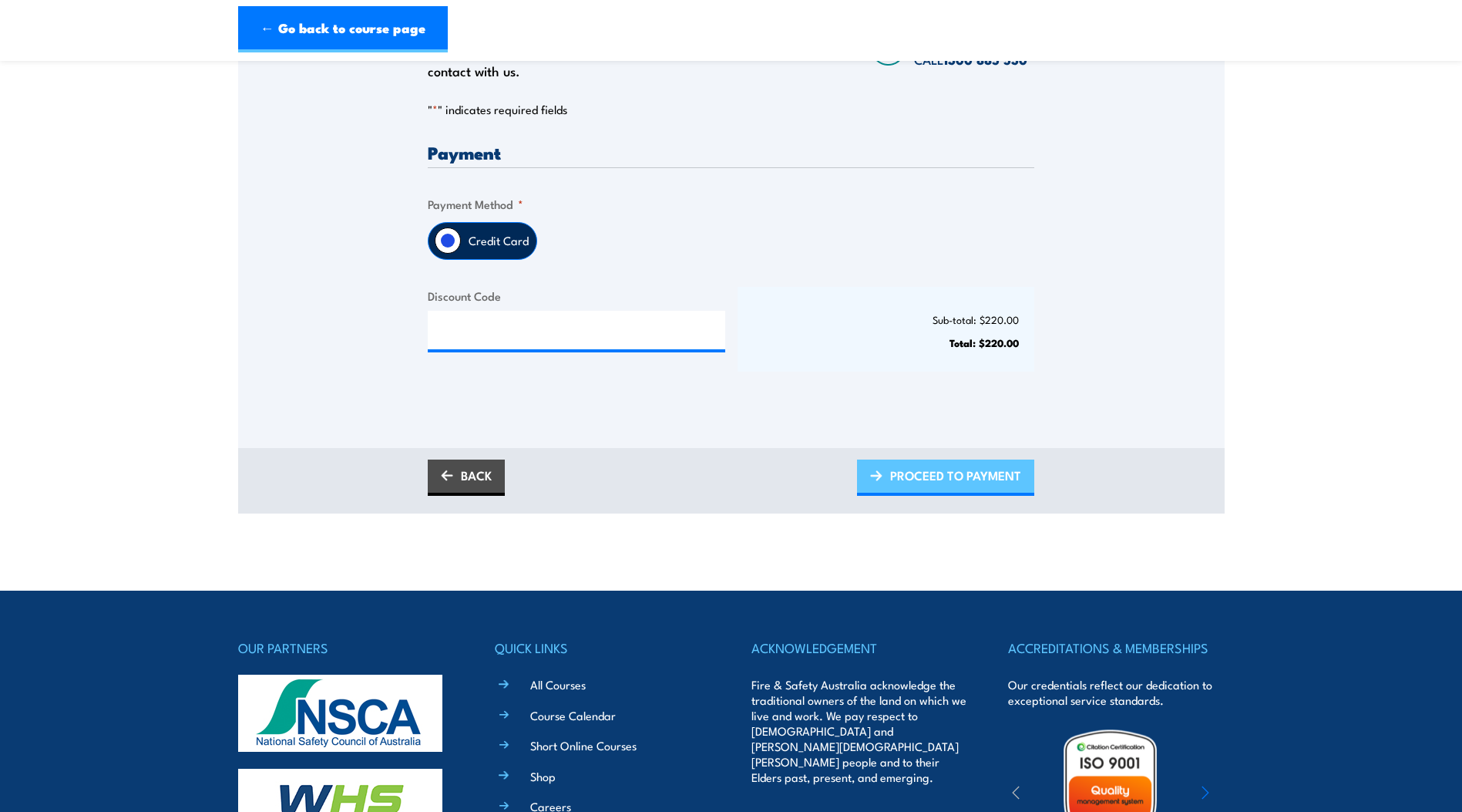
click at [959, 470] on span "PROCEED TO PAYMENT" at bounding box center [956, 475] width 131 height 41
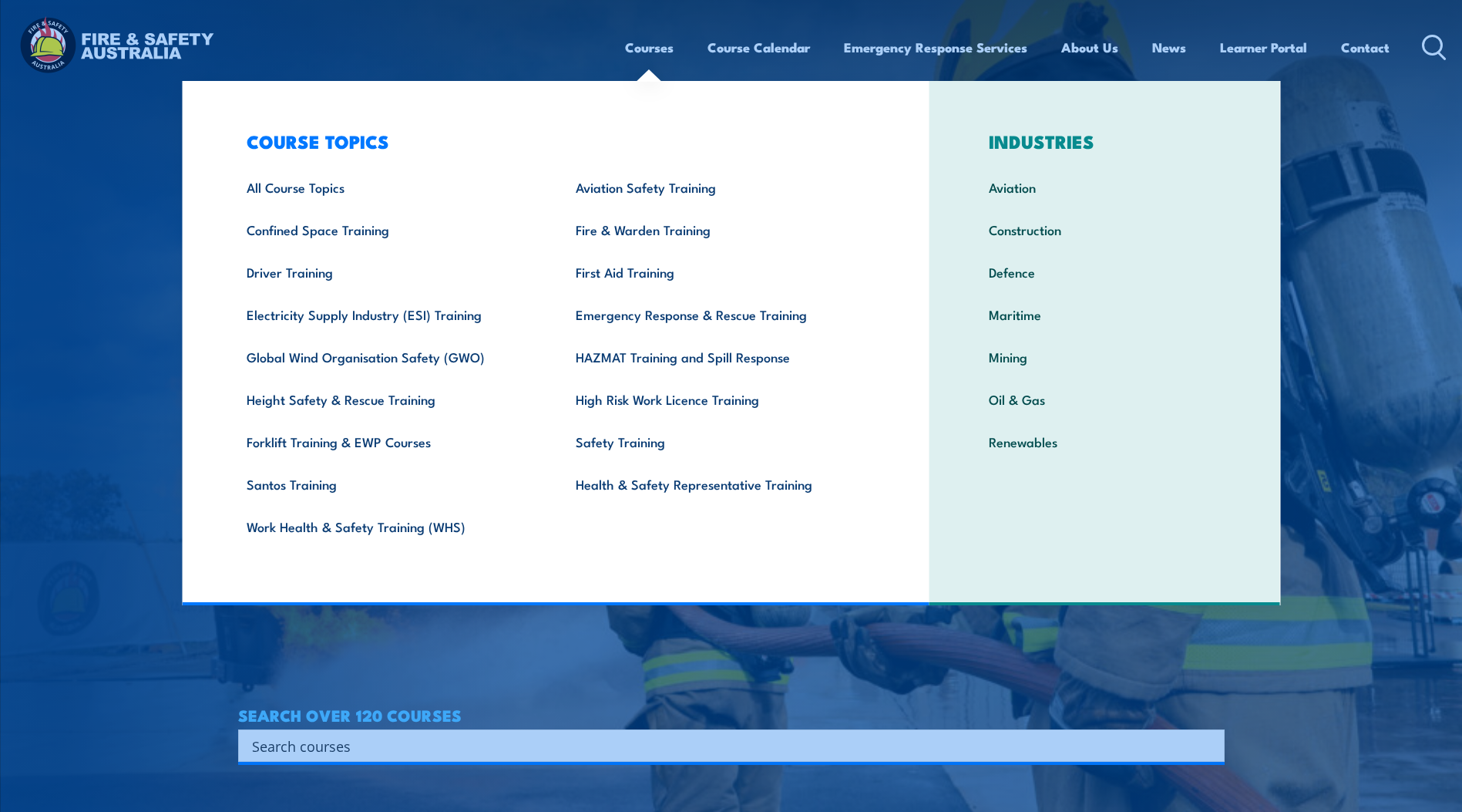
click at [654, 51] on link "Courses" at bounding box center [649, 46] width 48 height 41
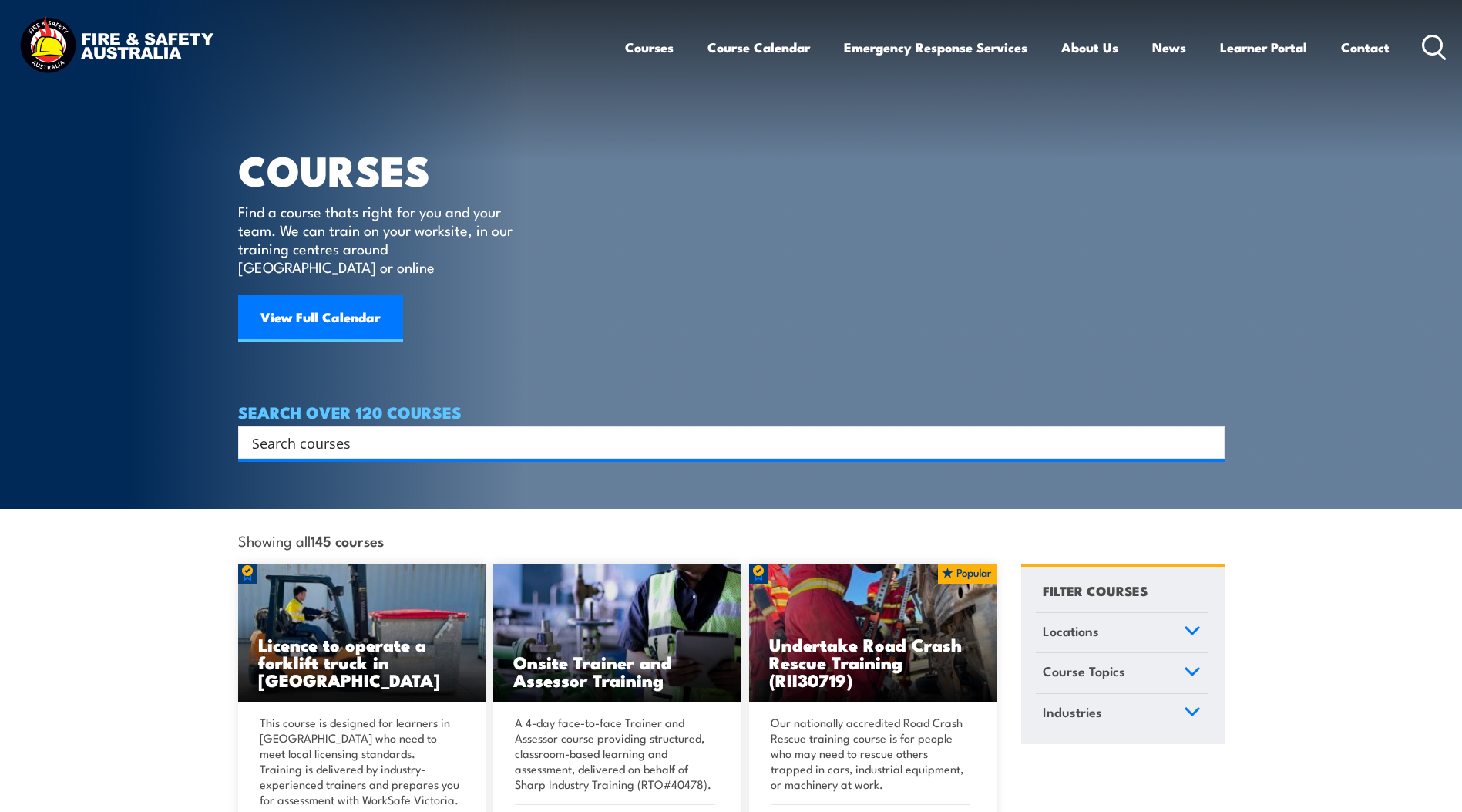
click at [310, 431] on input "Search input" at bounding box center [721, 443] width 939 height 23
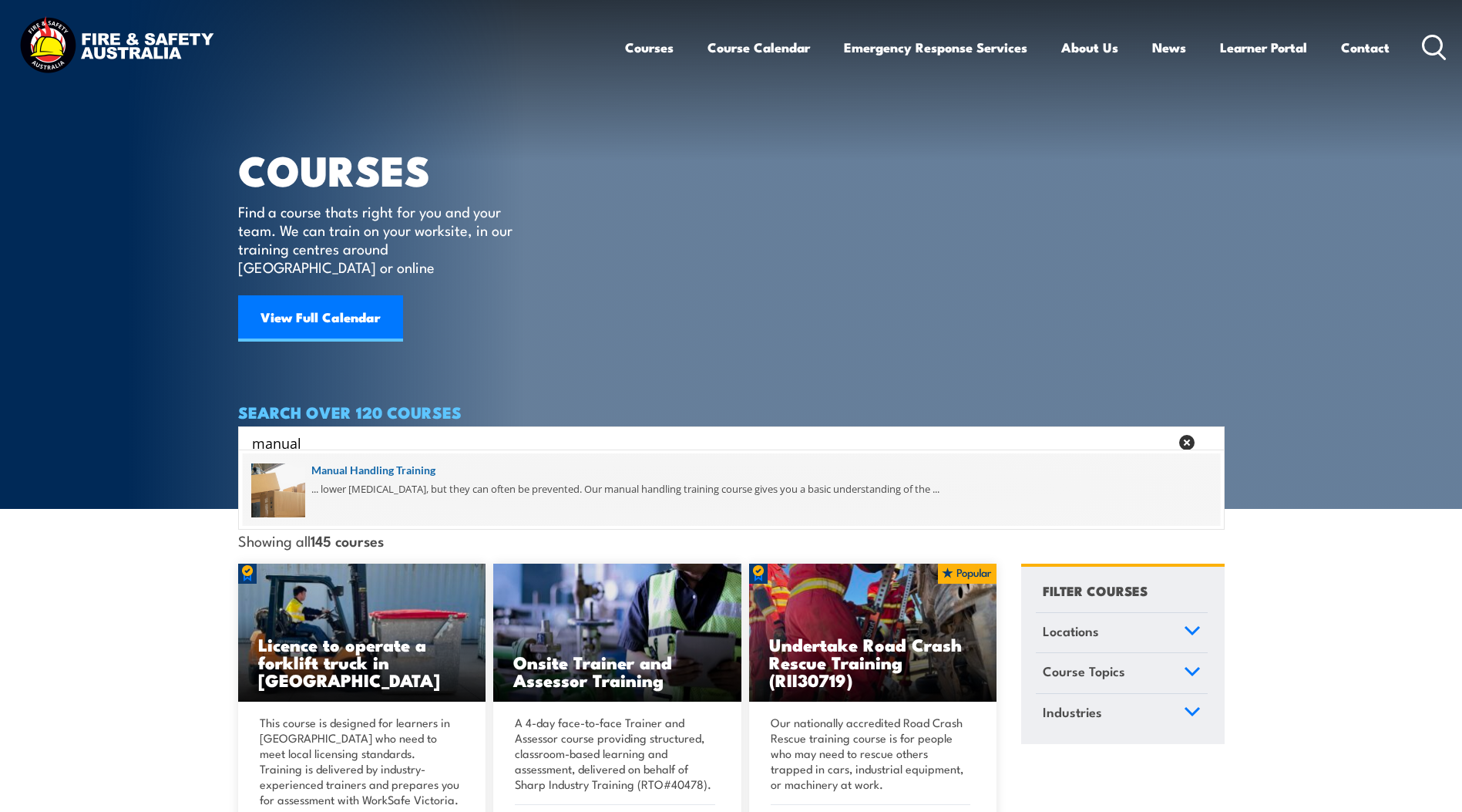
type input "manual"
click at [377, 473] on span at bounding box center [731, 489] width 977 height 72
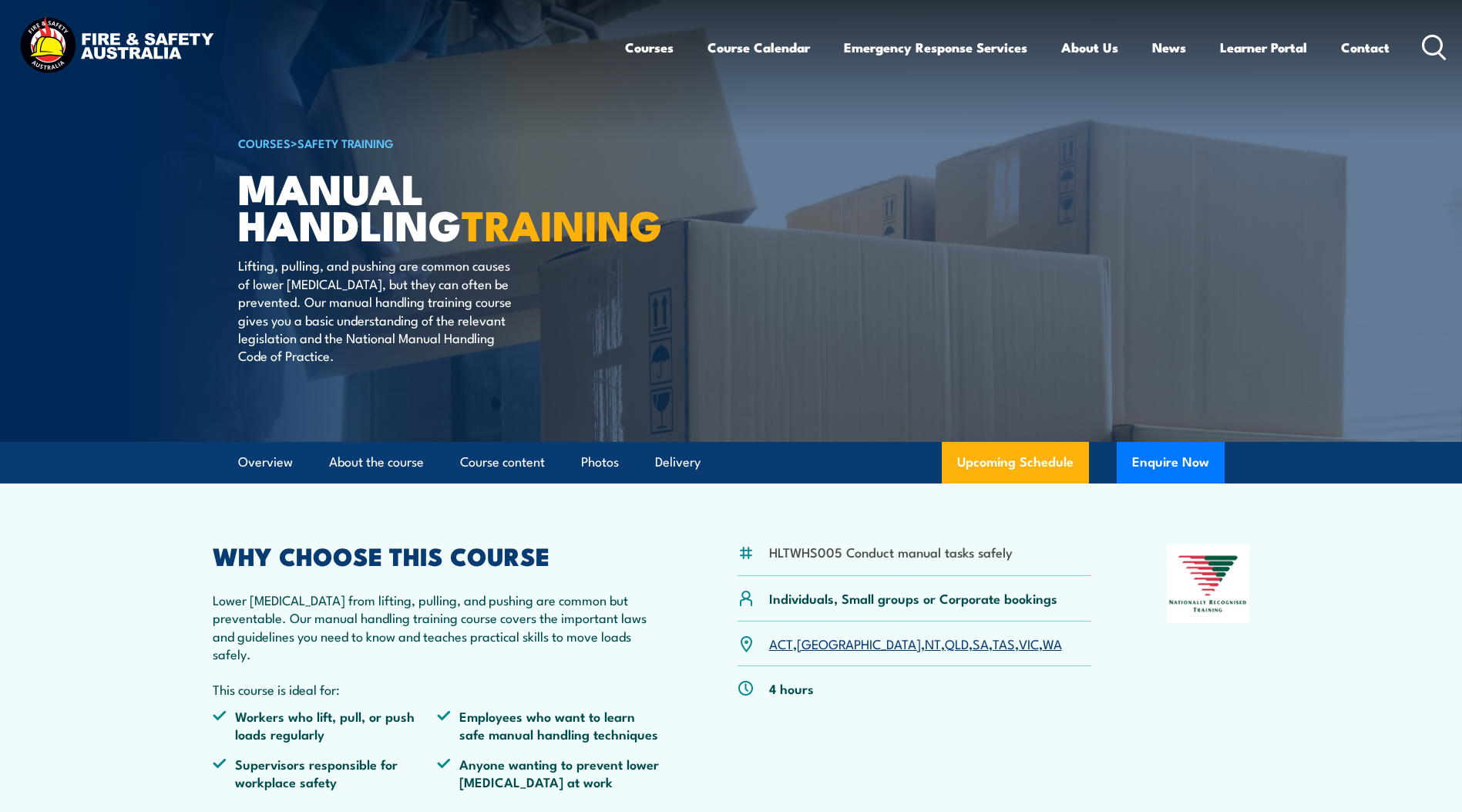
scroll to position [232, 0]
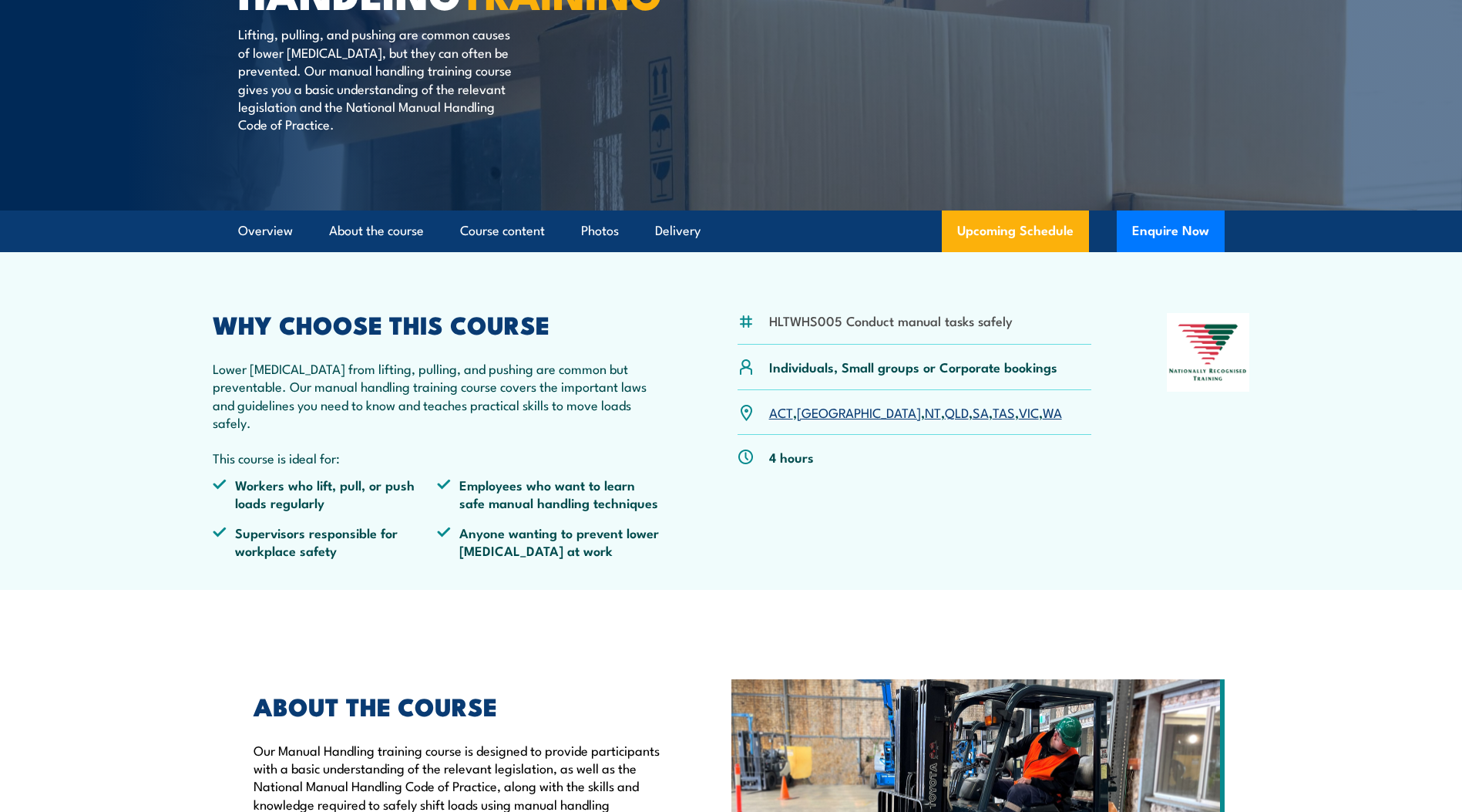
click at [973, 421] on link "SA" at bounding box center [980, 412] width 16 height 18
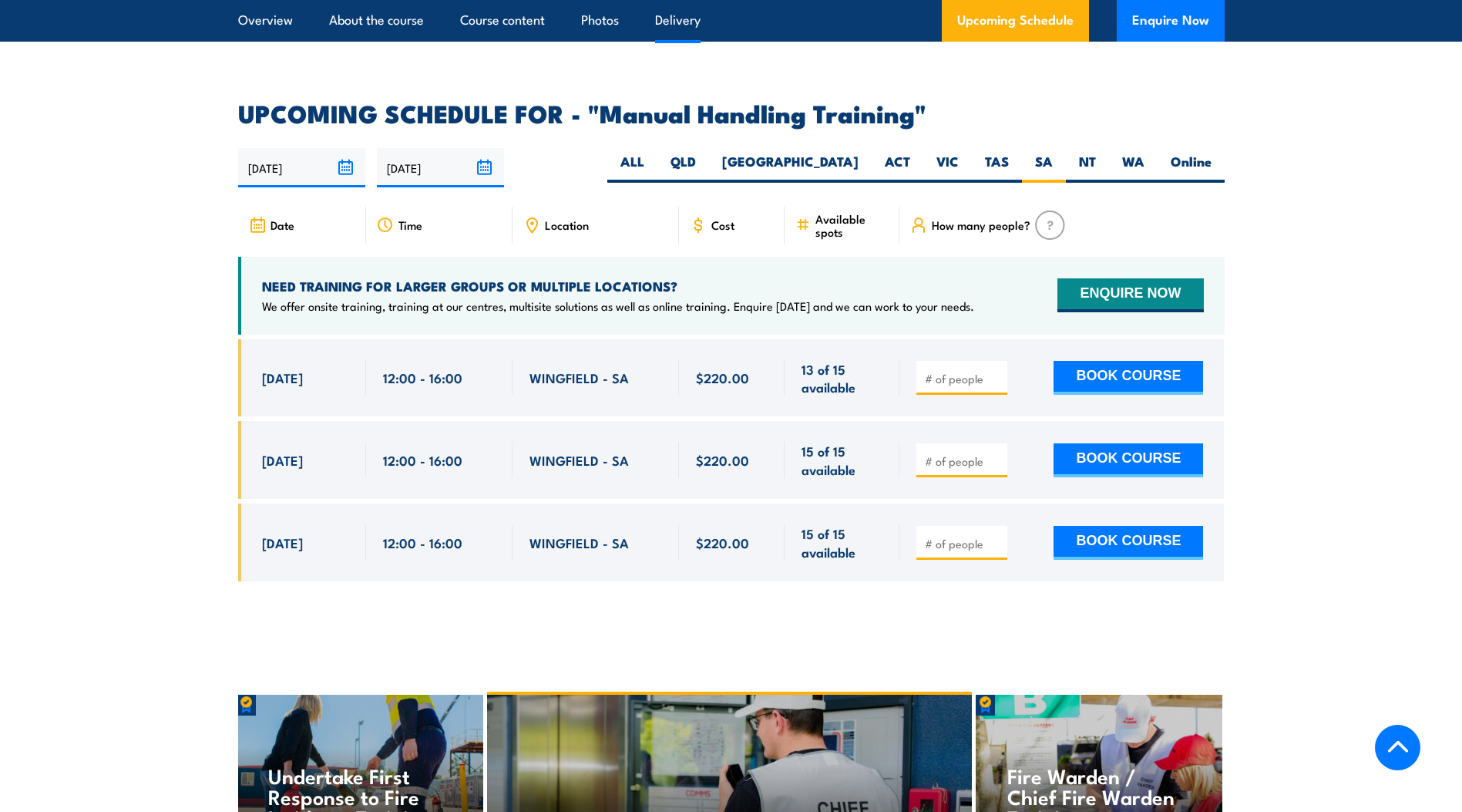
scroll to position [2354, 0]
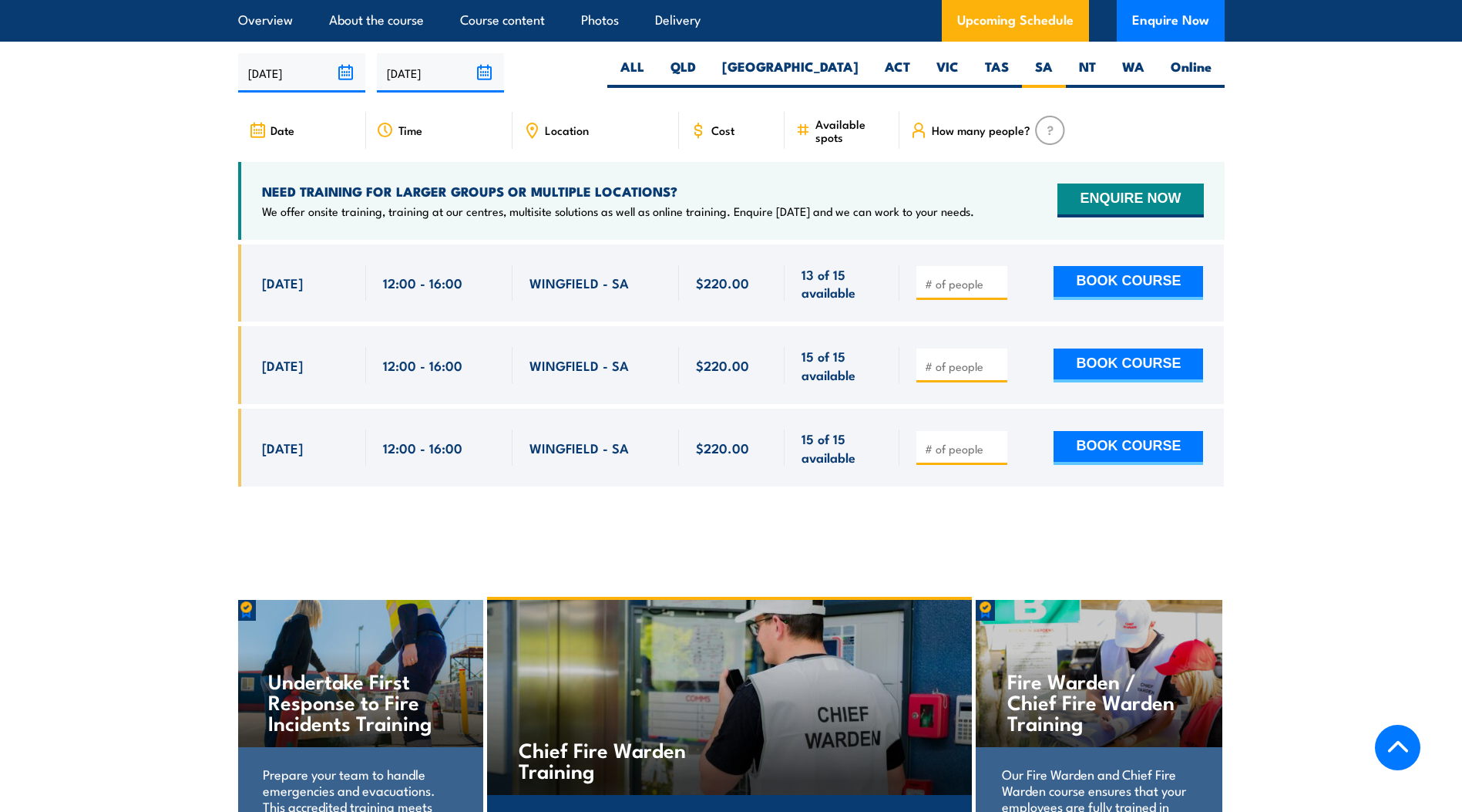
drag, startPoint x: 944, startPoint y: 275, endPoint x: 975, endPoint y: 280, distance: 31.4
click at [944, 276] on input "number" at bounding box center [963, 283] width 77 height 16
type input "1"
click at [995, 276] on input "1" at bounding box center [963, 283] width 77 height 16
click at [1108, 278] on button "BOOK COURSE" at bounding box center [1128, 282] width 149 height 34
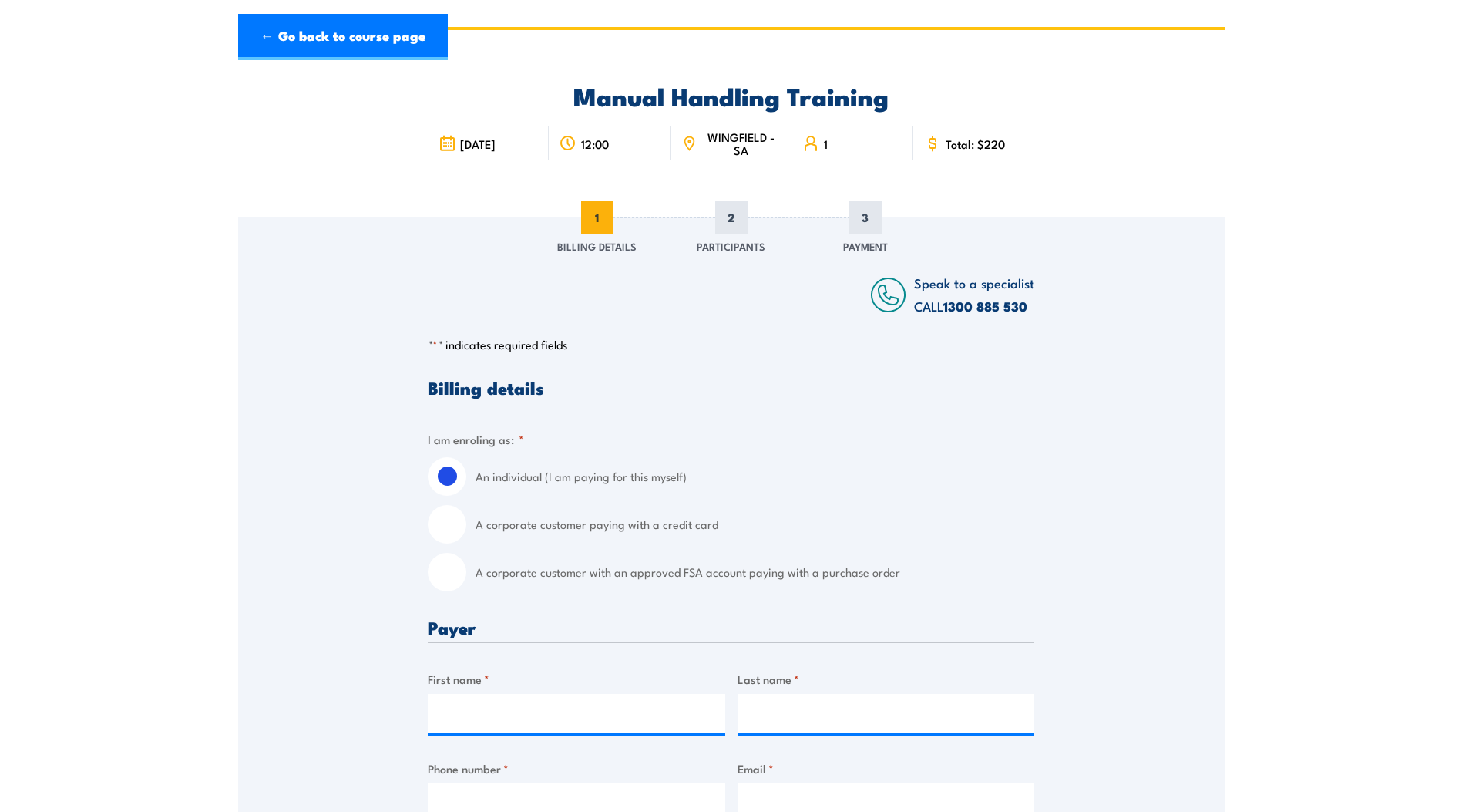
scroll to position [77, 0]
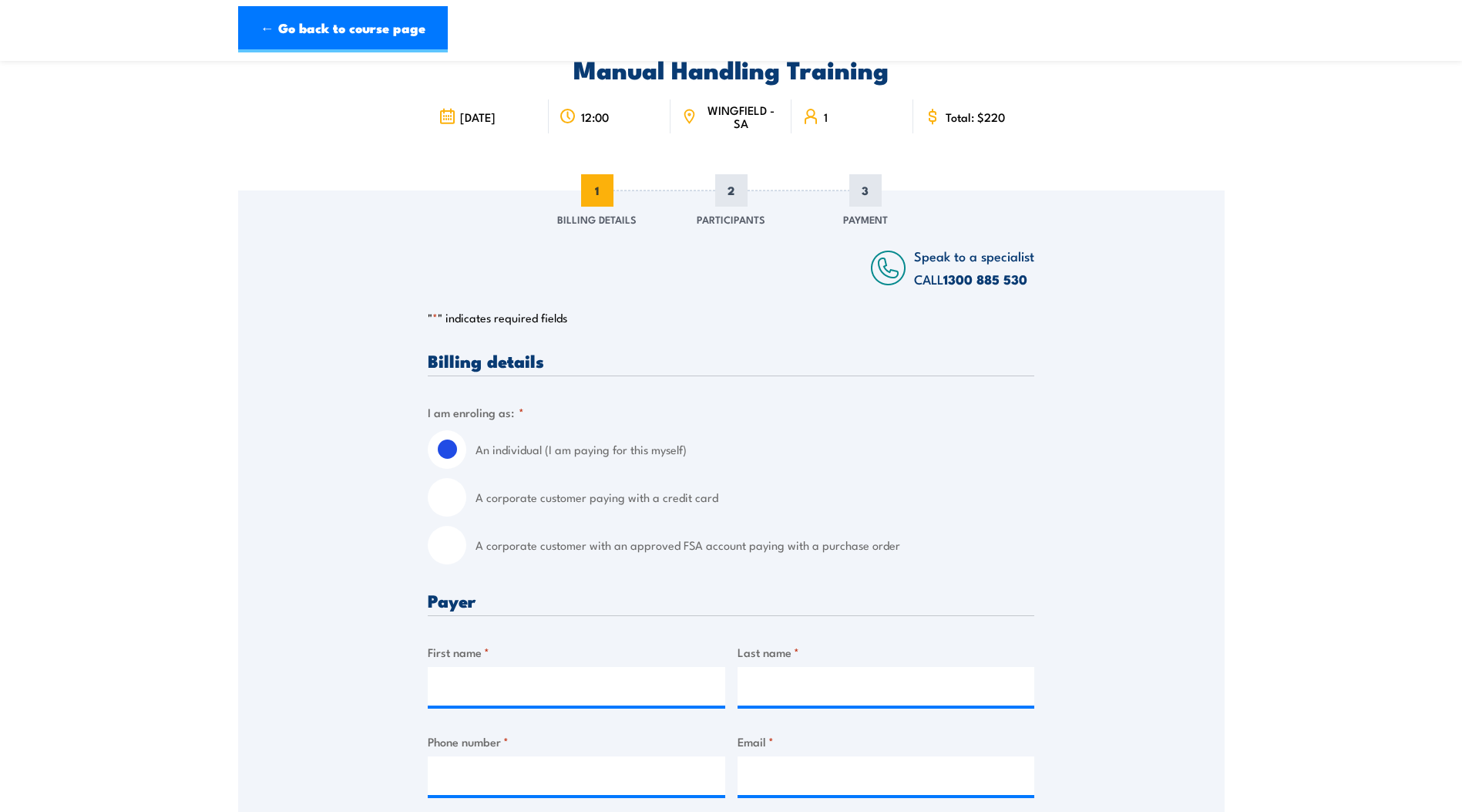
click at [446, 545] on input "A corporate customer with an approved FSA account paying with a purchase order" at bounding box center [447, 545] width 38 height 38
radio input "true"
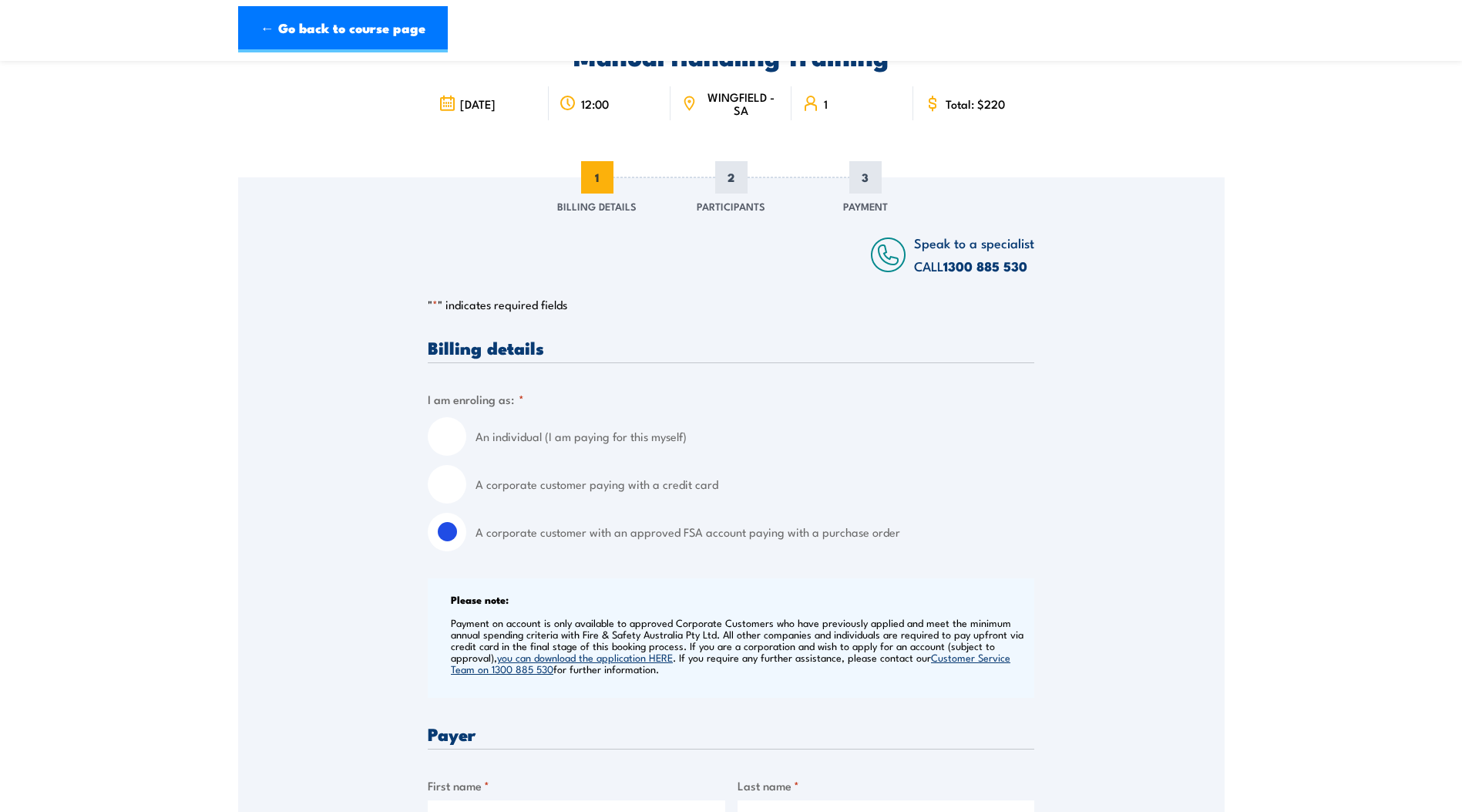
scroll to position [385, 0]
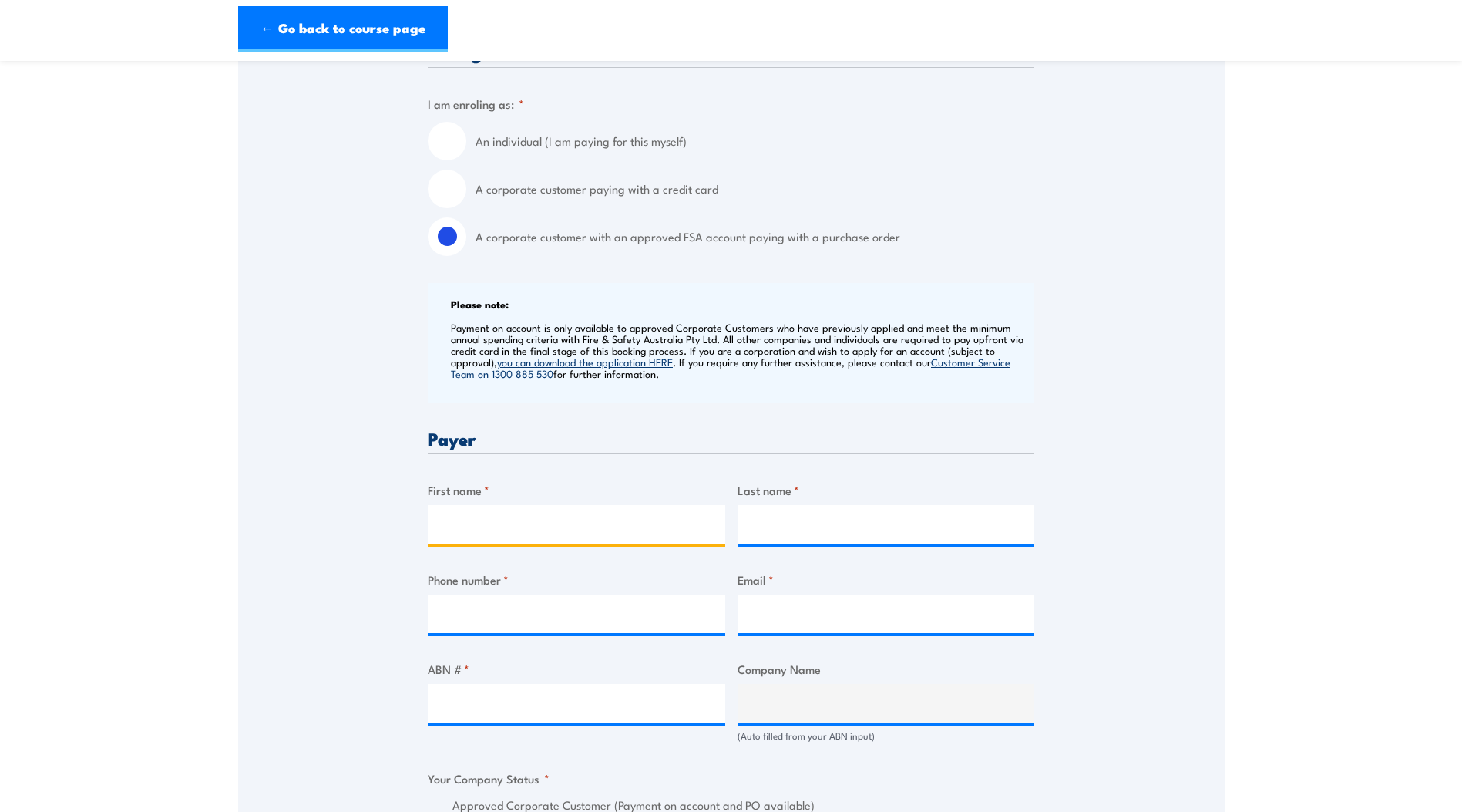
click at [484, 534] on input "First name *" at bounding box center [576, 524] width 297 height 38
type input "[PERSON_NAME]"
type input "Spiteri"
click at [457, 609] on input "Phone number *" at bounding box center [576, 614] width 297 height 38
click at [460, 616] on input "0475428173" at bounding box center [576, 614] width 297 height 38
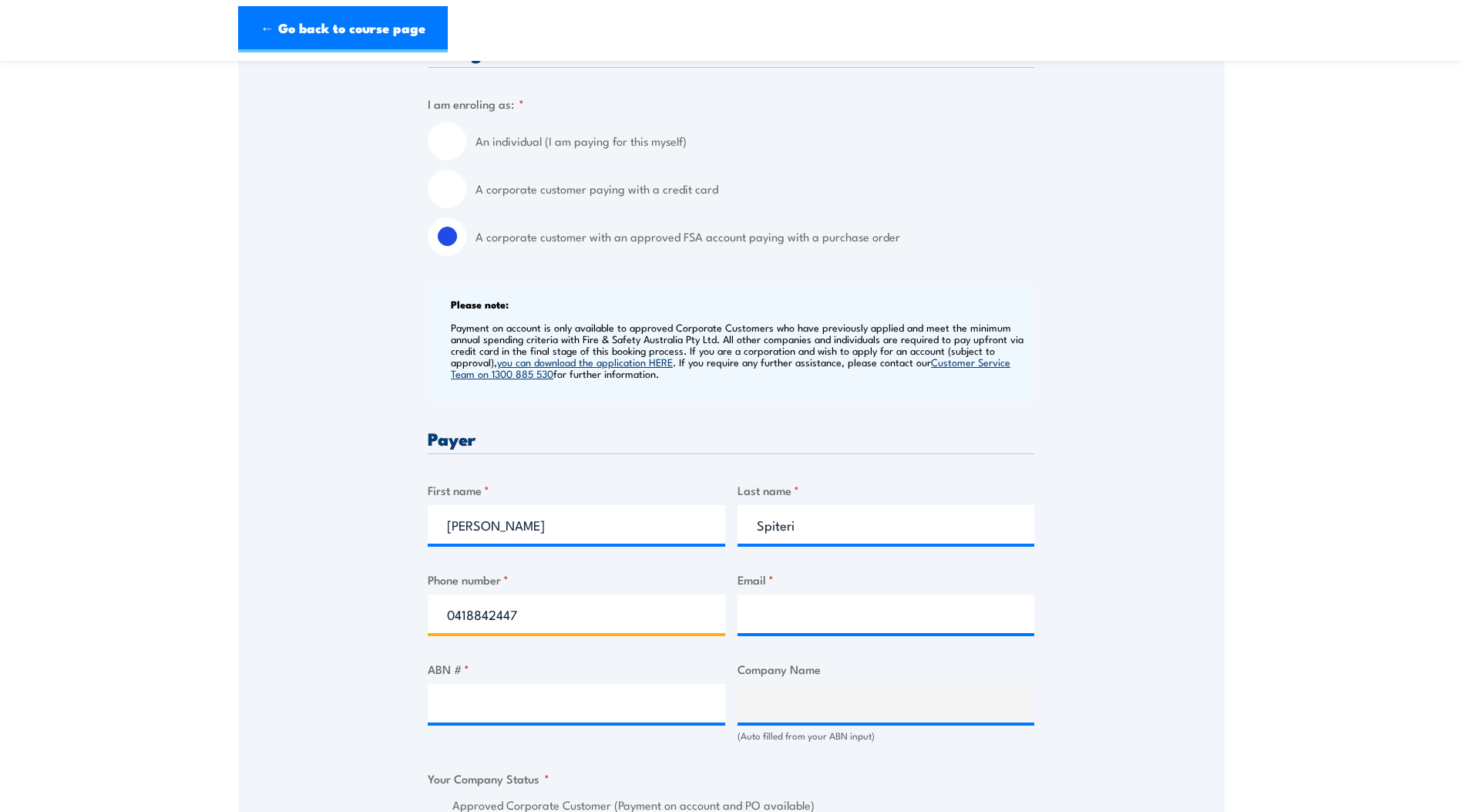
type input "0418842447"
type input "[EMAIL_ADDRESS][DOMAIN_NAME]"
click at [506, 702] on input "ABN # *" at bounding box center [576, 703] width 297 height 38
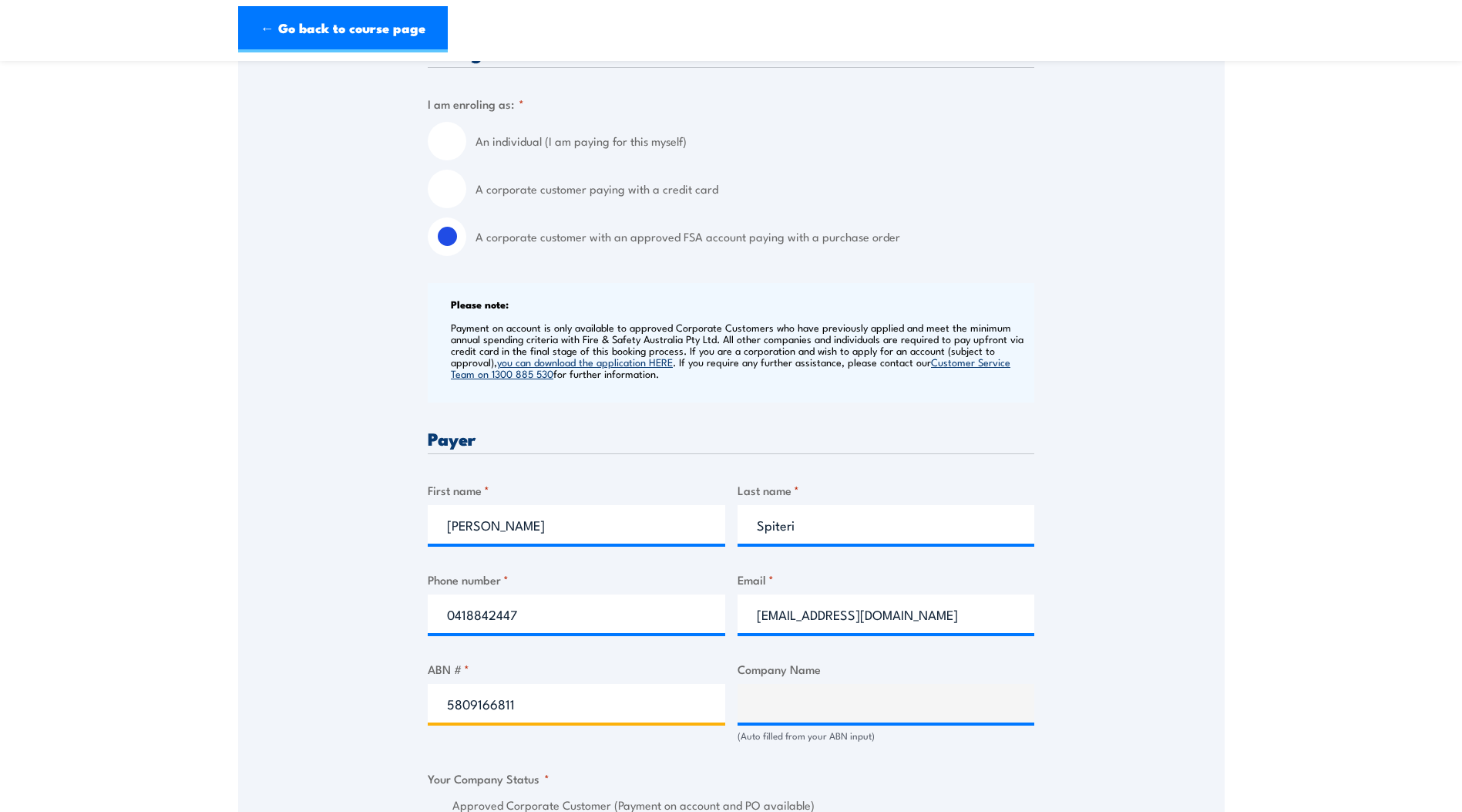
type input "58091668110"
type input "APT MANAGEMENT SERVICES PTY LIMITED"
radio input "true"
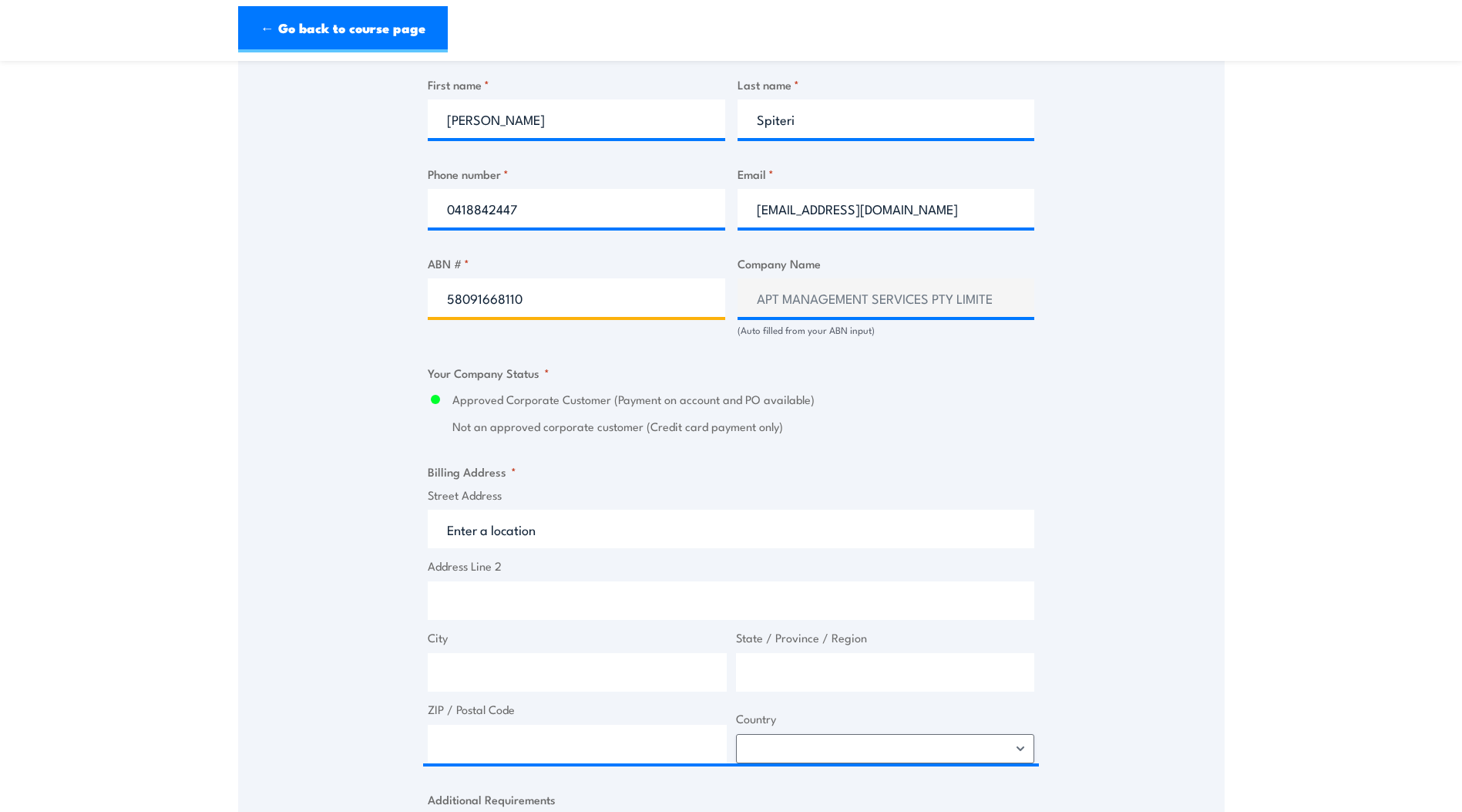
scroll to position [925, 0]
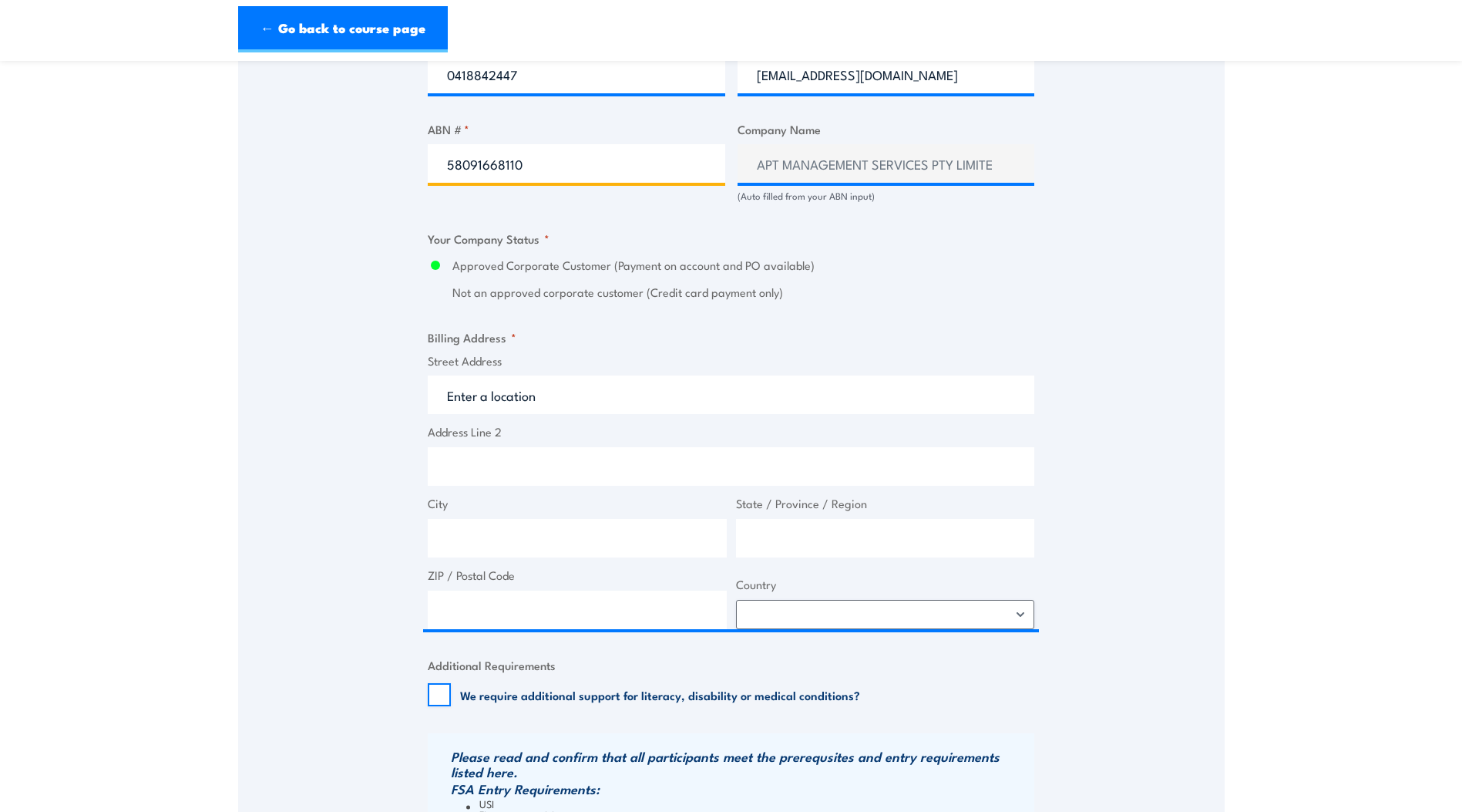
type input "58091668110"
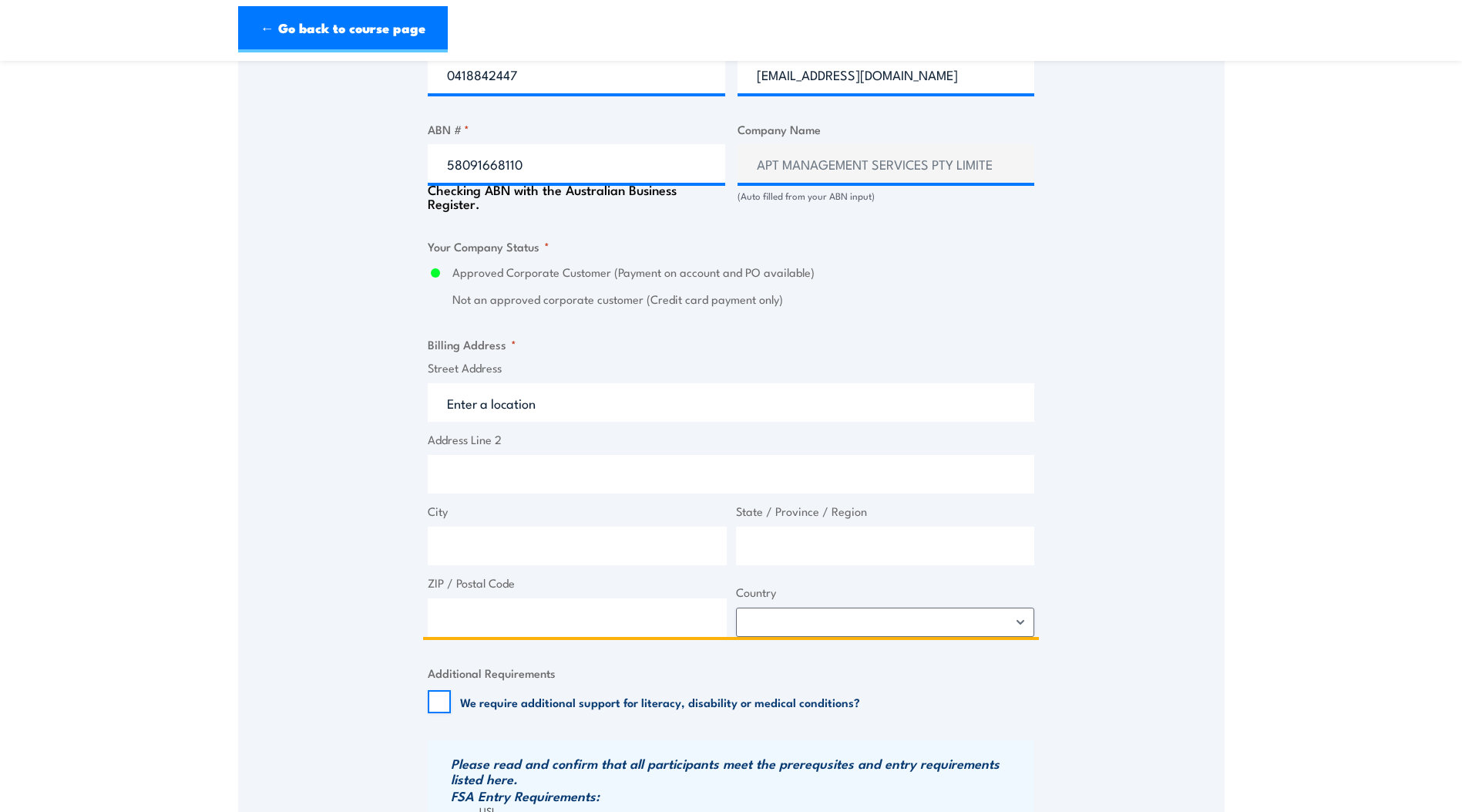
click at [480, 399] on input "Street Address" at bounding box center [731, 402] width 607 height 38
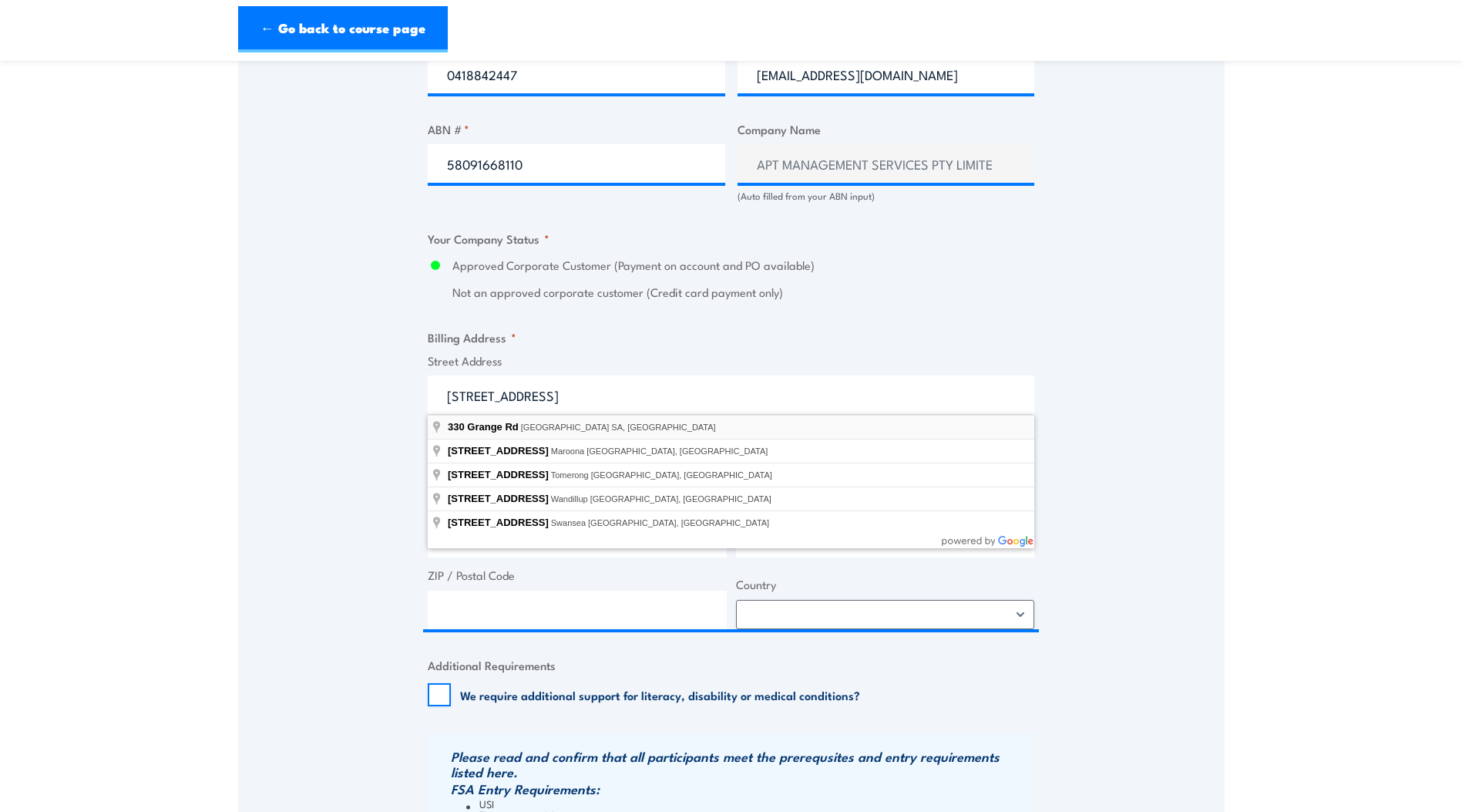
type input "[STREET_ADDRESS]"
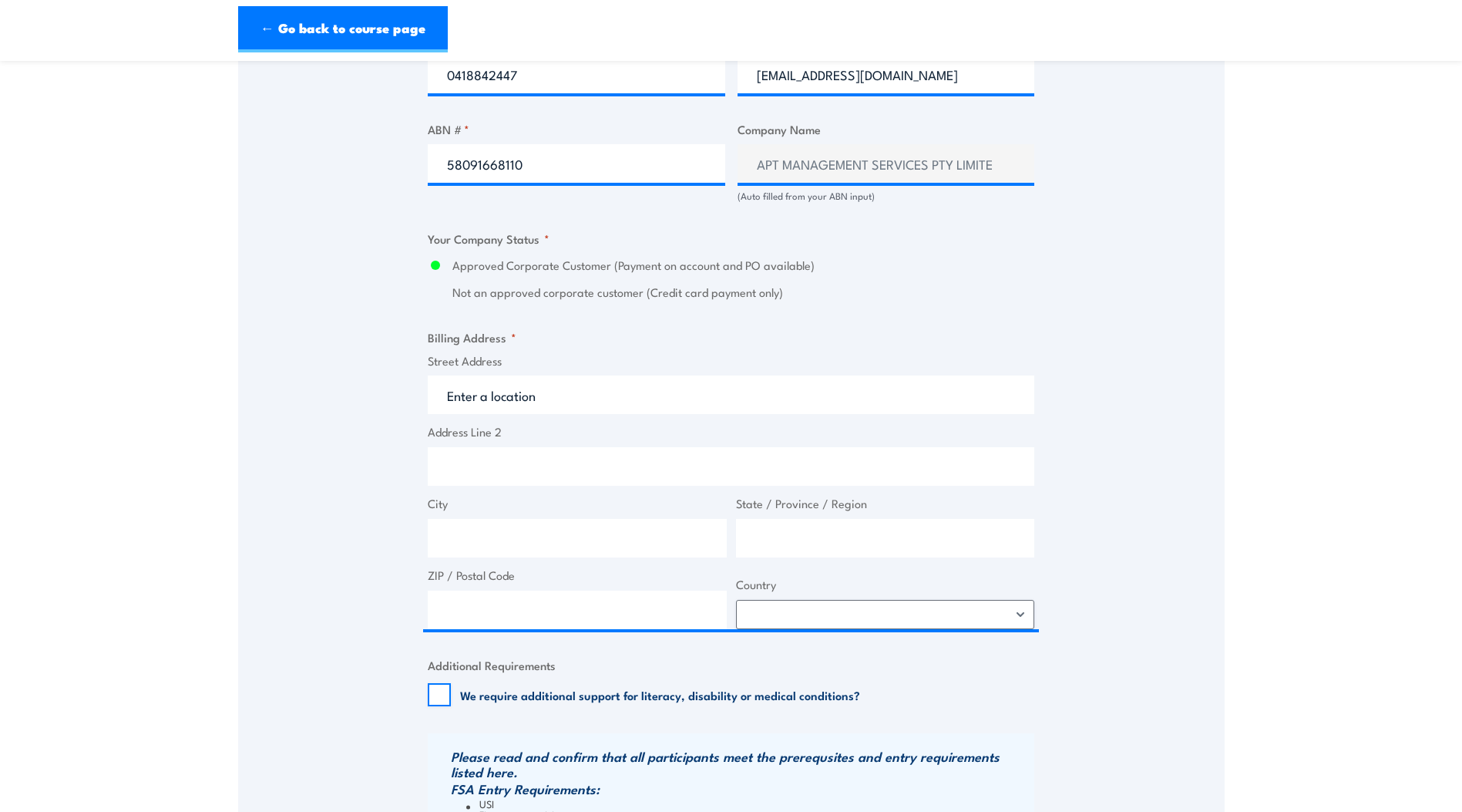
type input "[STREET_ADDRESS]"
type input "[GEOGRAPHIC_DATA]"
type input "5025"
select select "[GEOGRAPHIC_DATA]"
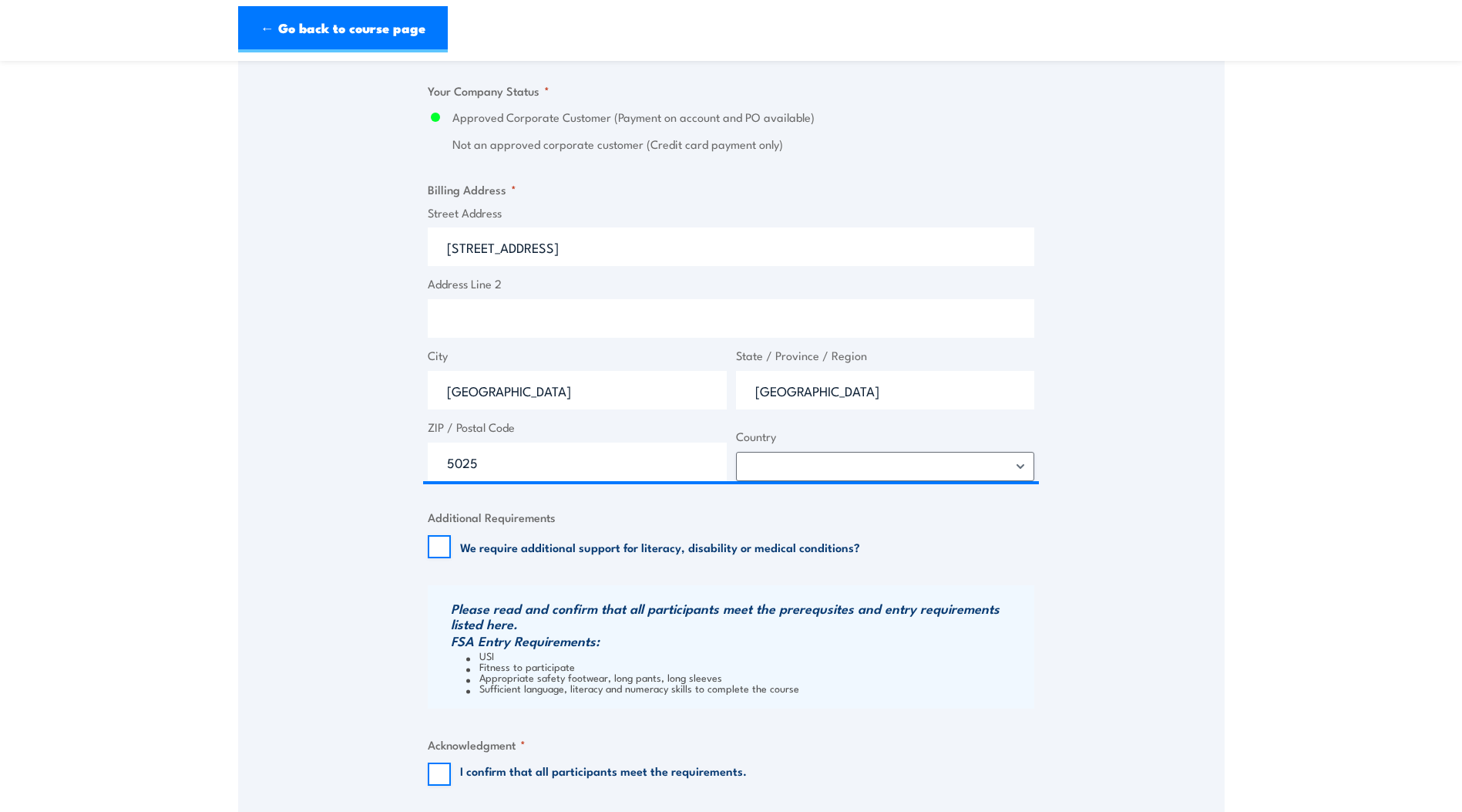
scroll to position [1234, 0]
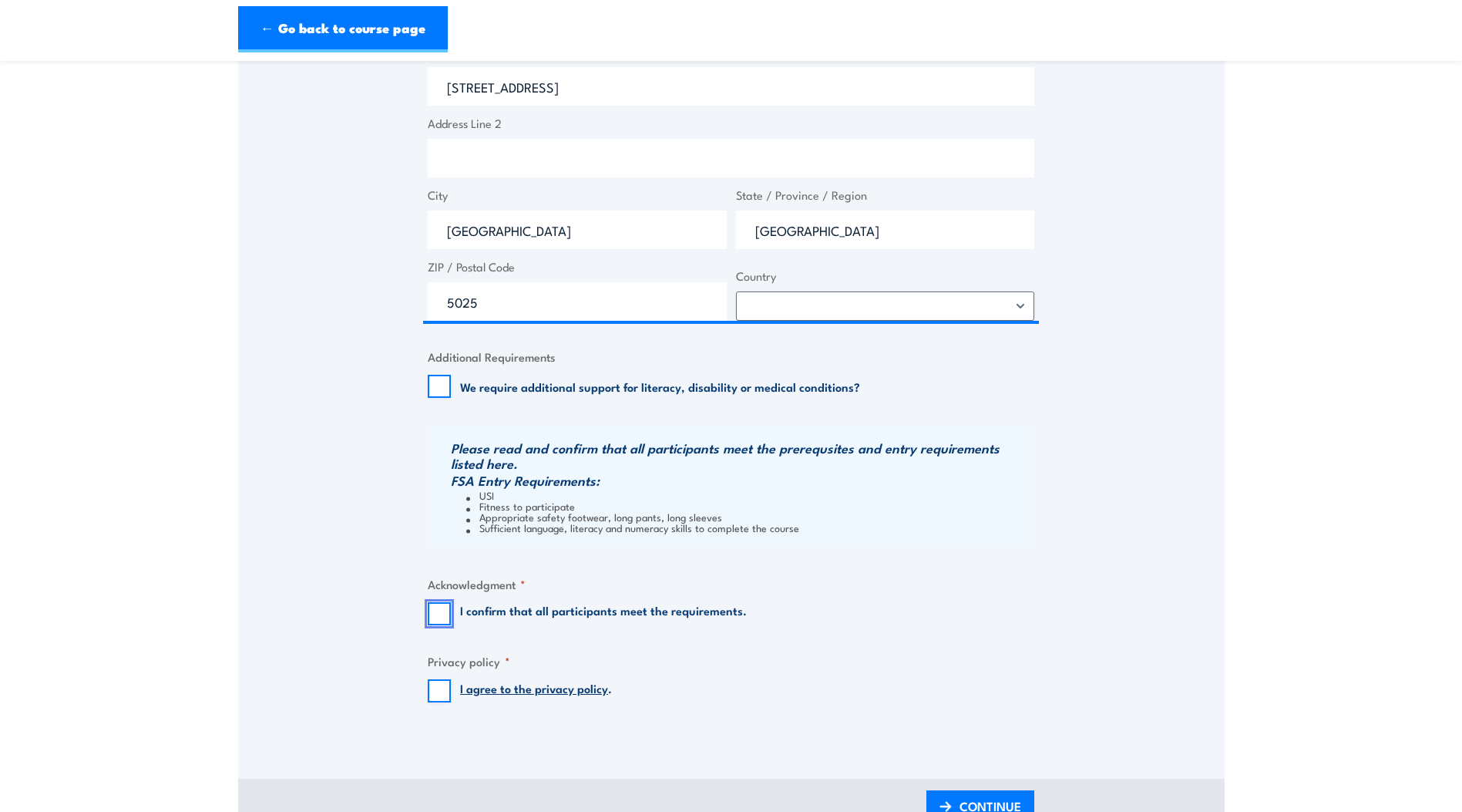
click at [444, 614] on input "I confirm that all participants meet the requirements." at bounding box center [439, 614] width 23 height 23
checkbox input "true"
click at [447, 695] on input "I agree to the privacy policy ." at bounding box center [439, 691] width 23 height 23
checkbox input "true"
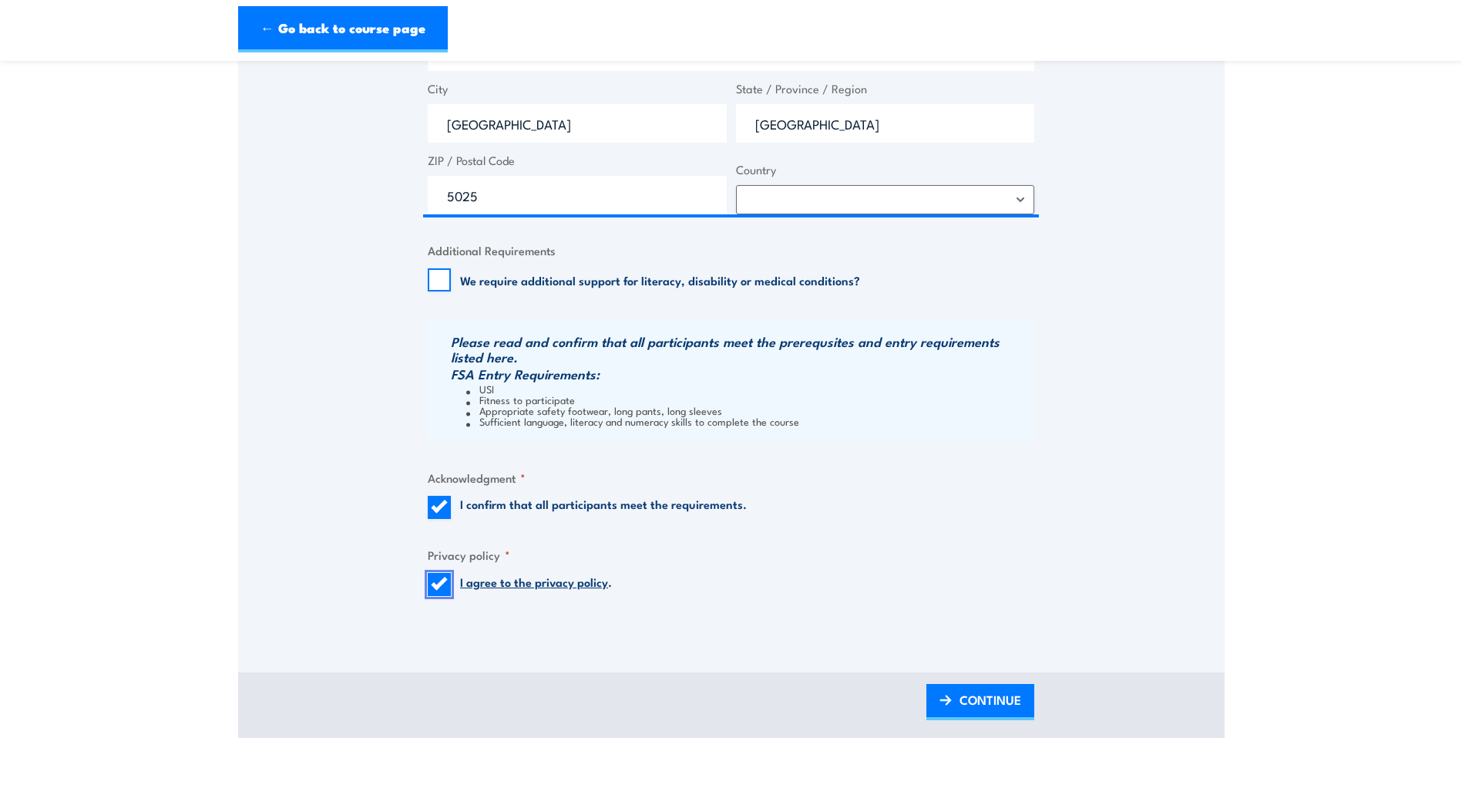
scroll to position [1465, 0]
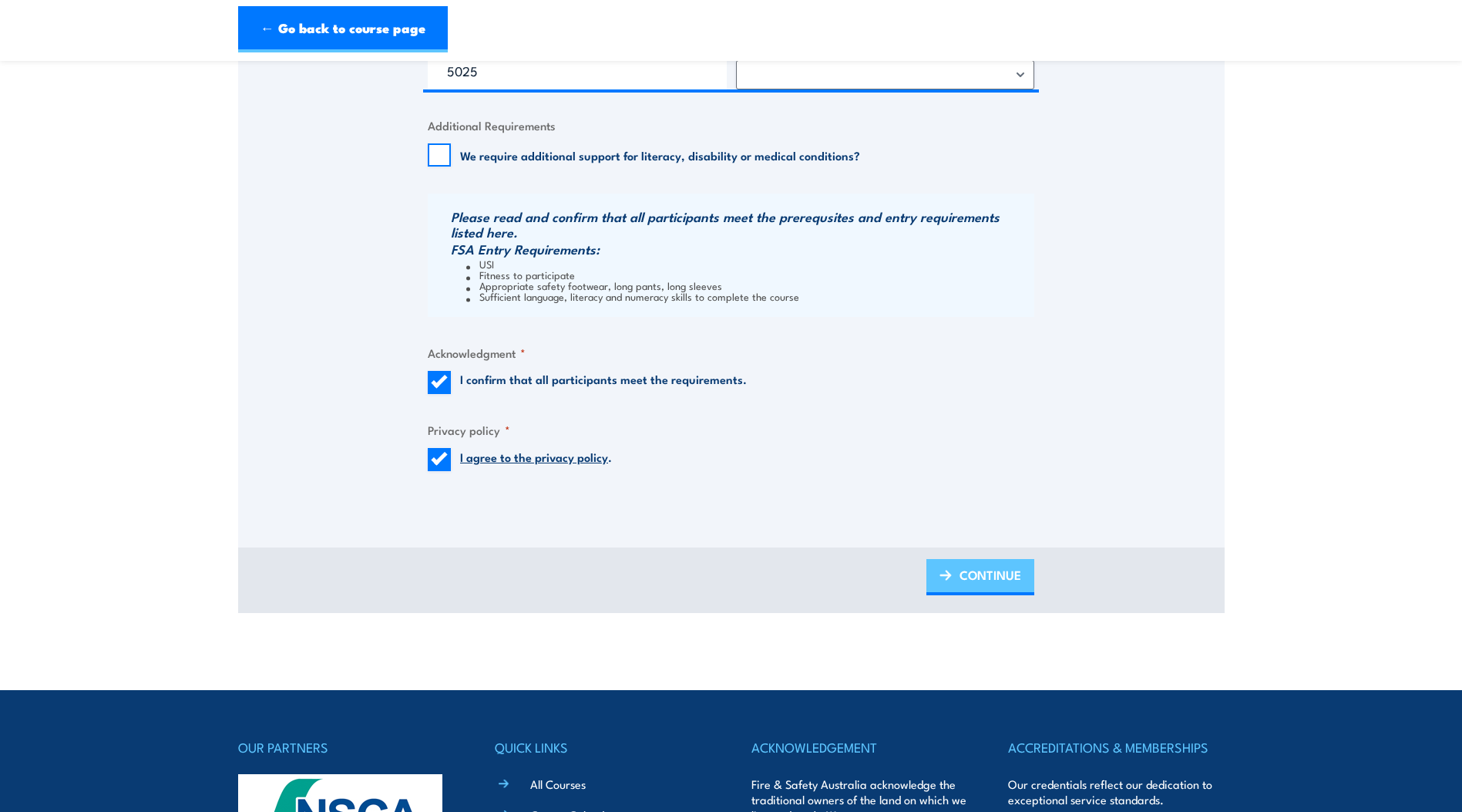
click at [1006, 580] on span "CONTINUE" at bounding box center [990, 575] width 61 height 41
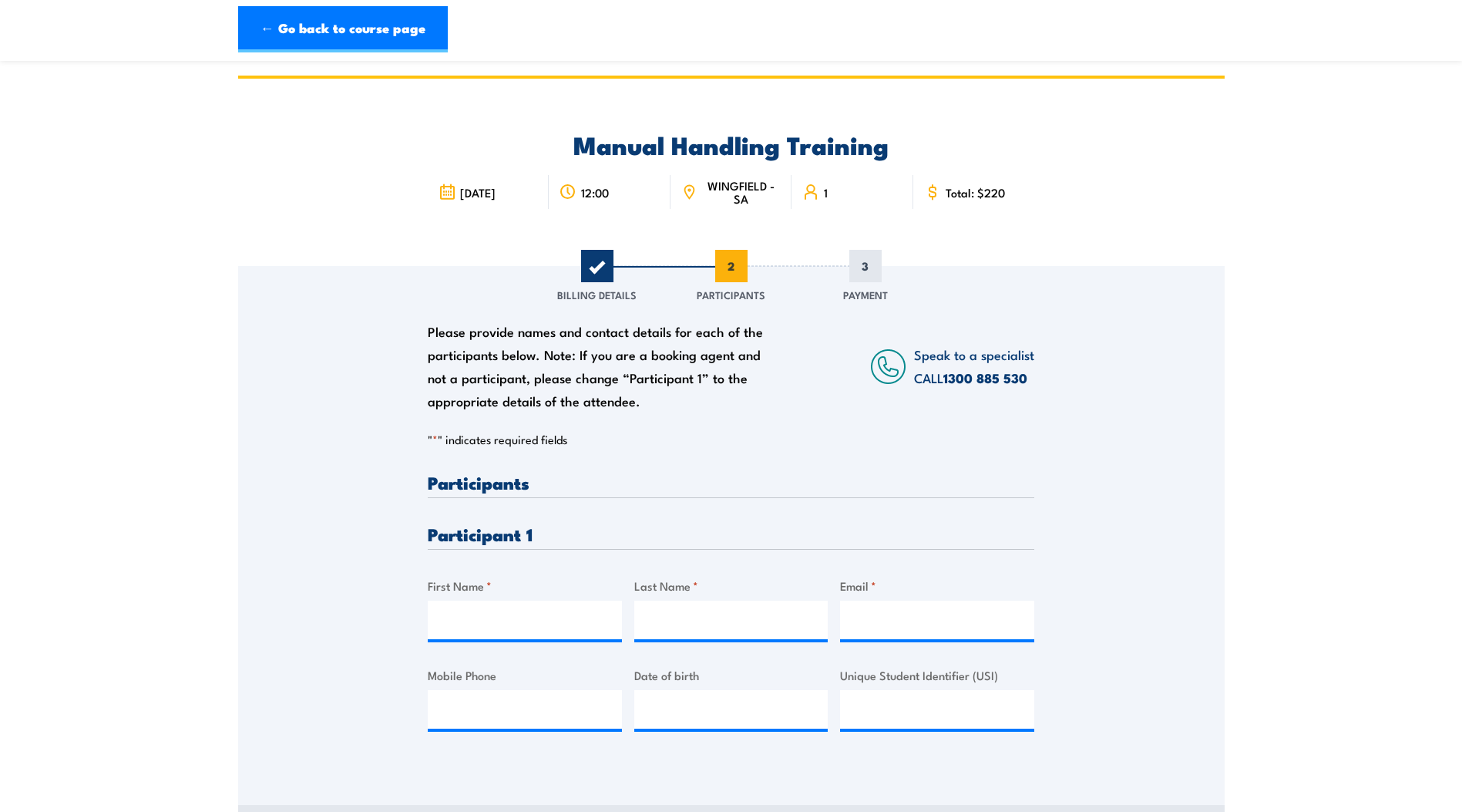
scroll to position [0, 0]
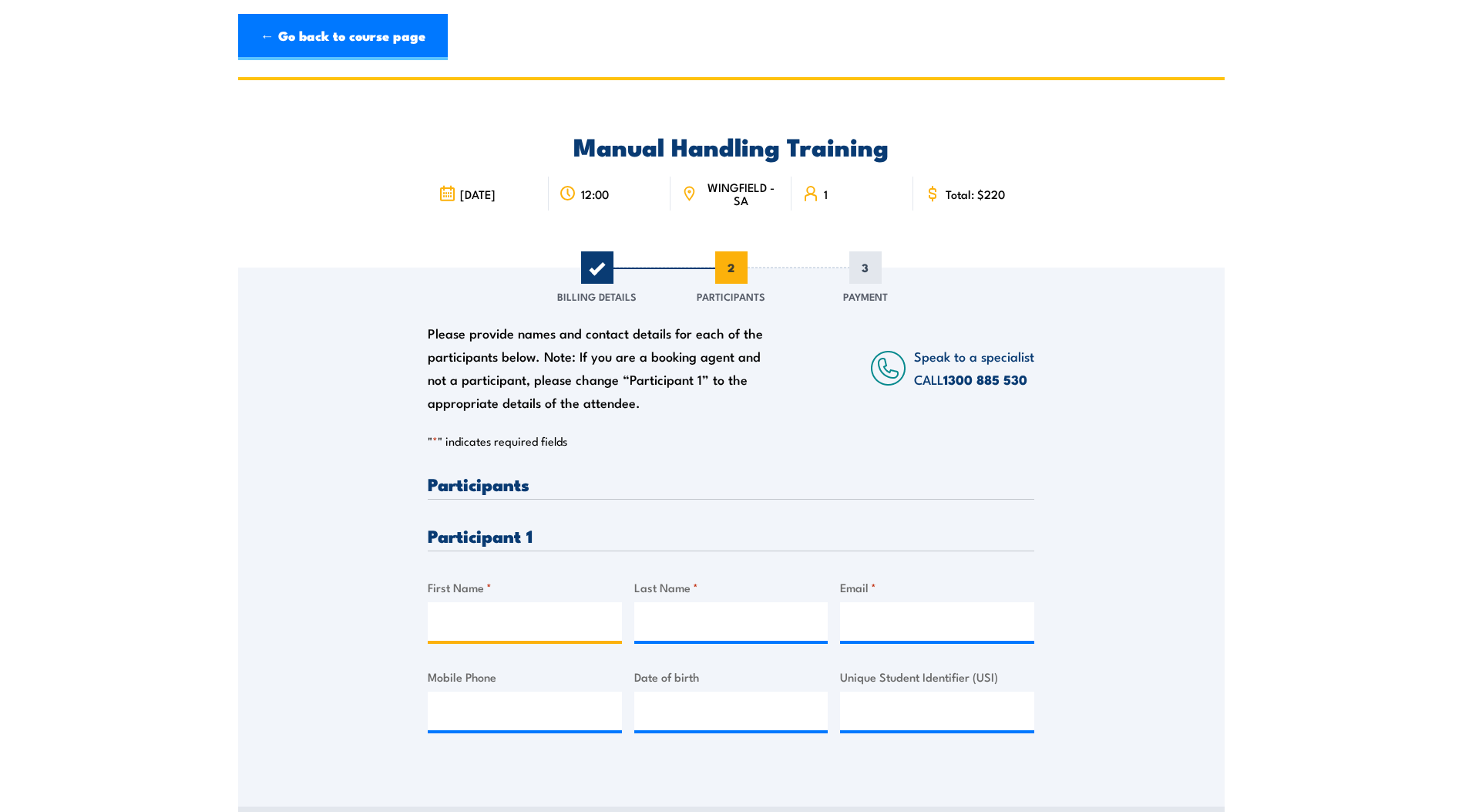
click at [495, 618] on input "First Name *" at bounding box center [525, 621] width 194 height 38
type input "[PERSON_NAME]"
click at [852, 625] on input "Email *" at bounding box center [937, 621] width 194 height 38
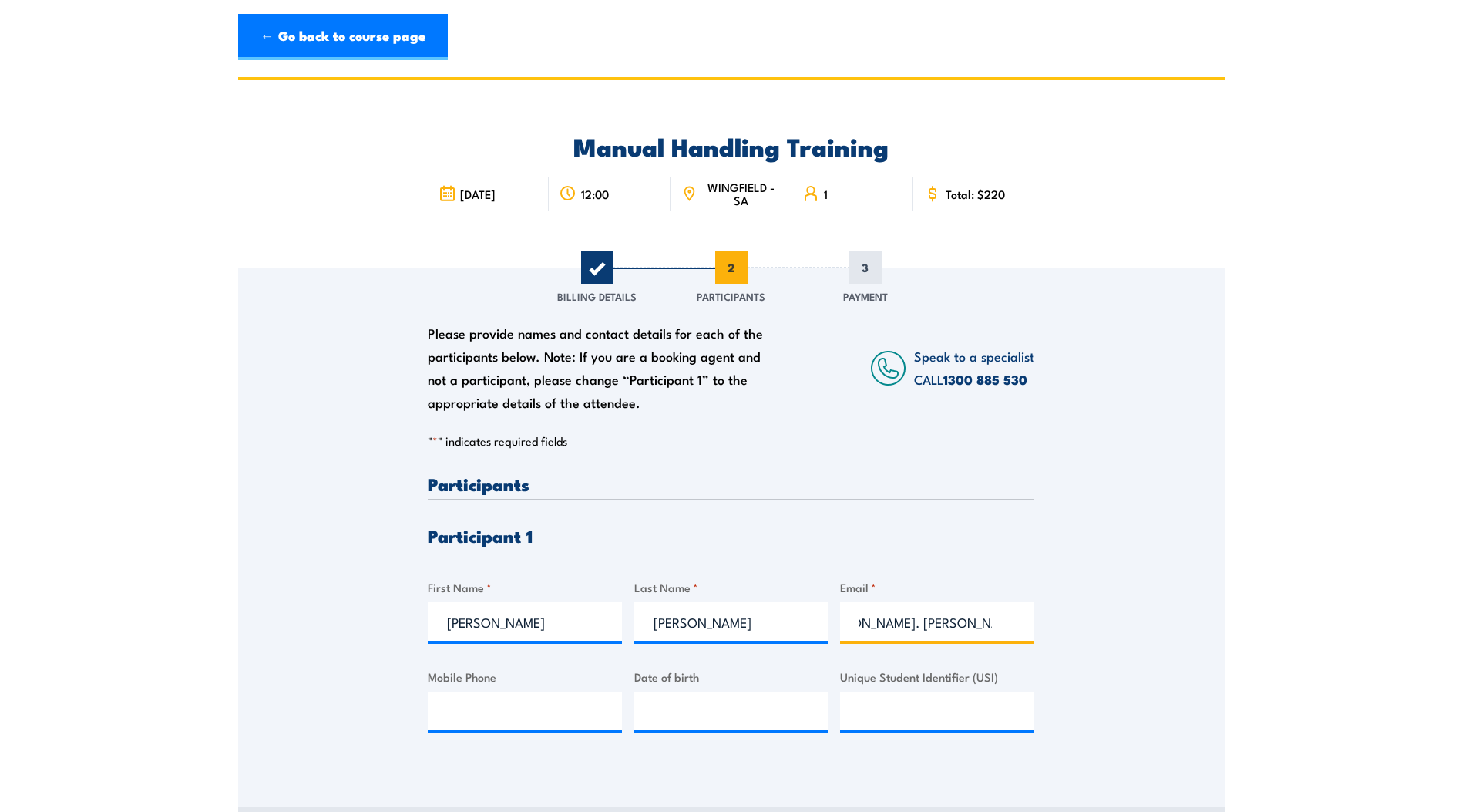
scroll to position [0, 49]
click at [1060, 653] on div "Please provide names and contact details for each of the participants below. No…" at bounding box center [731, 515] width 986 height 496
click at [986, 622] on input "[PERSON_NAME]. [PERSON_NAME][EMAIL_ADDRESS][DOMAIN_NAME]" at bounding box center [937, 621] width 194 height 38
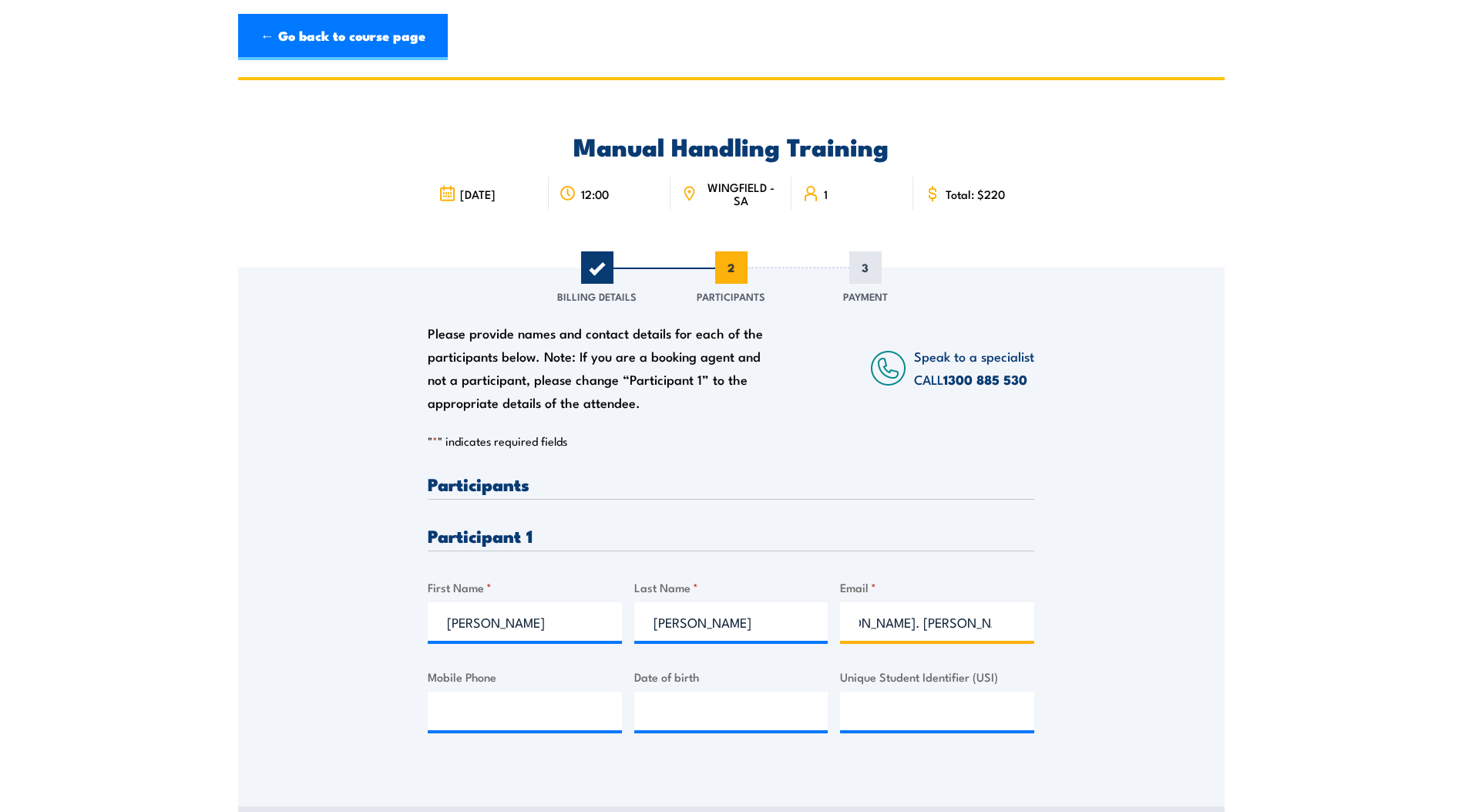
type input "[PERSON_NAME]. [PERSON_NAME][EMAIL_ADDRESS][DOMAIN_NAME]"
click at [1095, 662] on div "Please provide names and contact details for each of the participants below. No…" at bounding box center [731, 515] width 986 height 496
click at [487, 712] on input "Mobile Phone" at bounding box center [525, 711] width 194 height 38
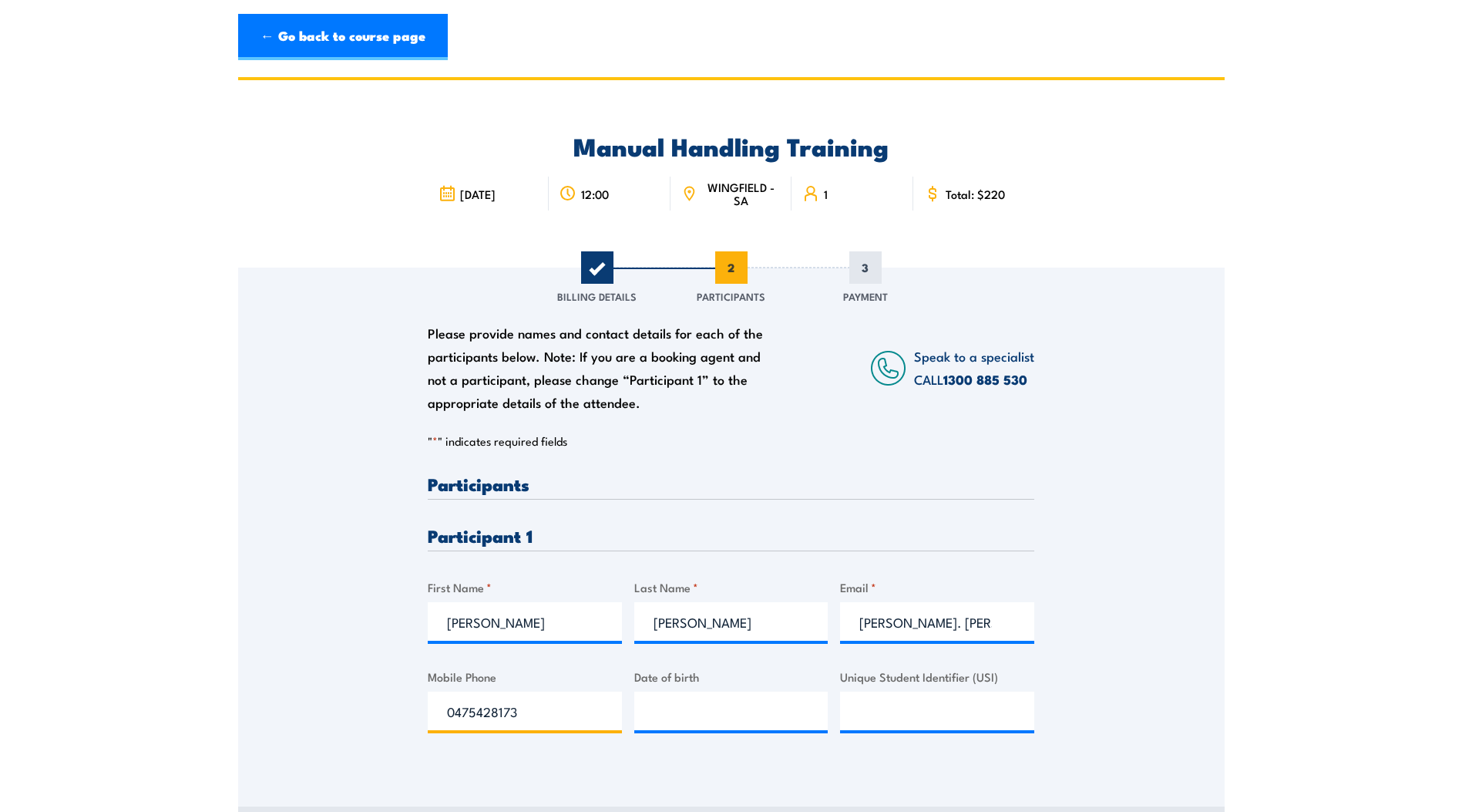
type input "0475428173"
click at [668, 712] on input "__/__/____" at bounding box center [731, 711] width 194 height 38
type input "[DATE]"
click at [888, 708] on input "Unique Student Identifier (USI)" at bounding box center [937, 711] width 194 height 38
type input "QP9TFWFX72"
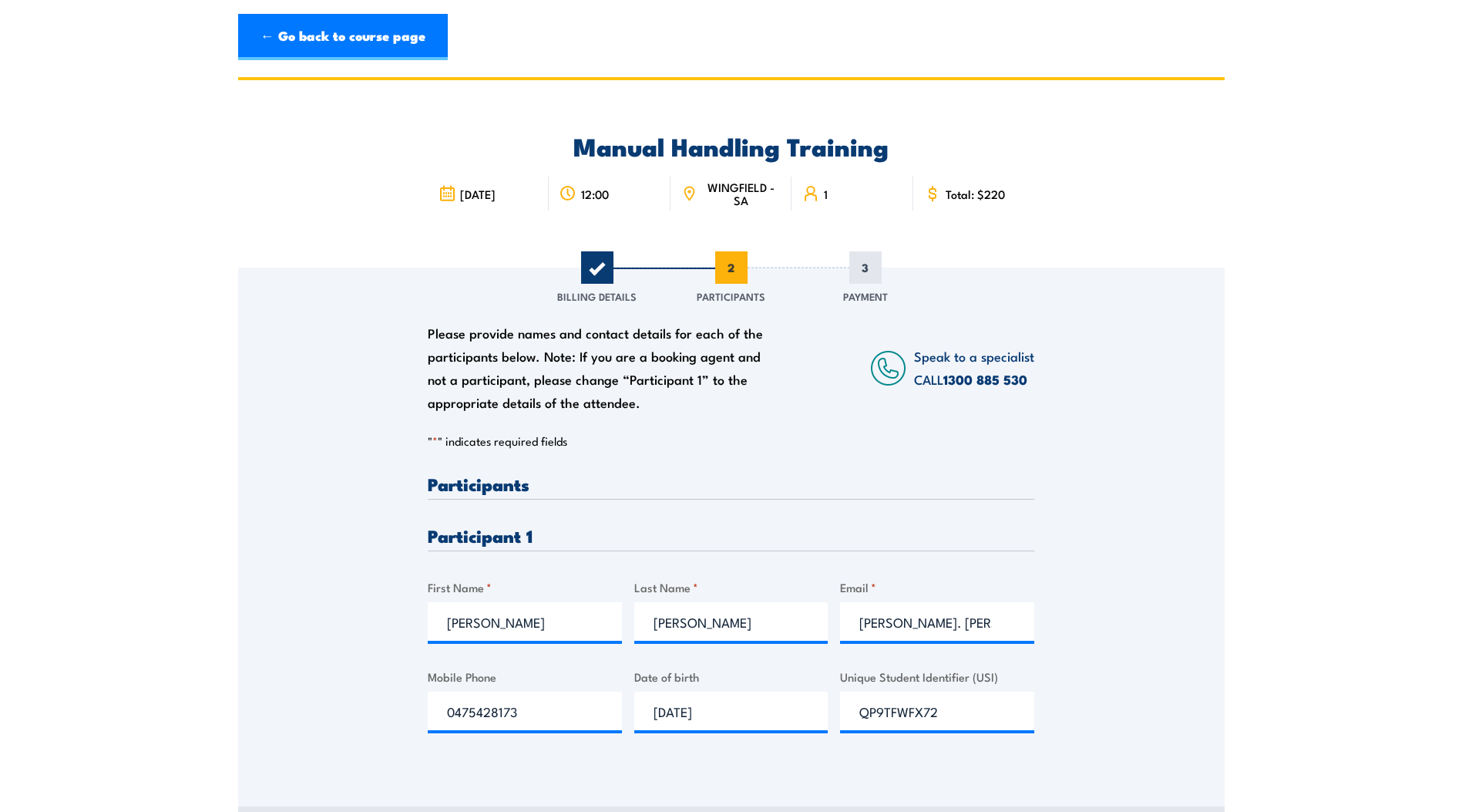
click at [1123, 687] on div "Please provide names and contact details for each of the participants below. No…" at bounding box center [731, 515] width 986 height 496
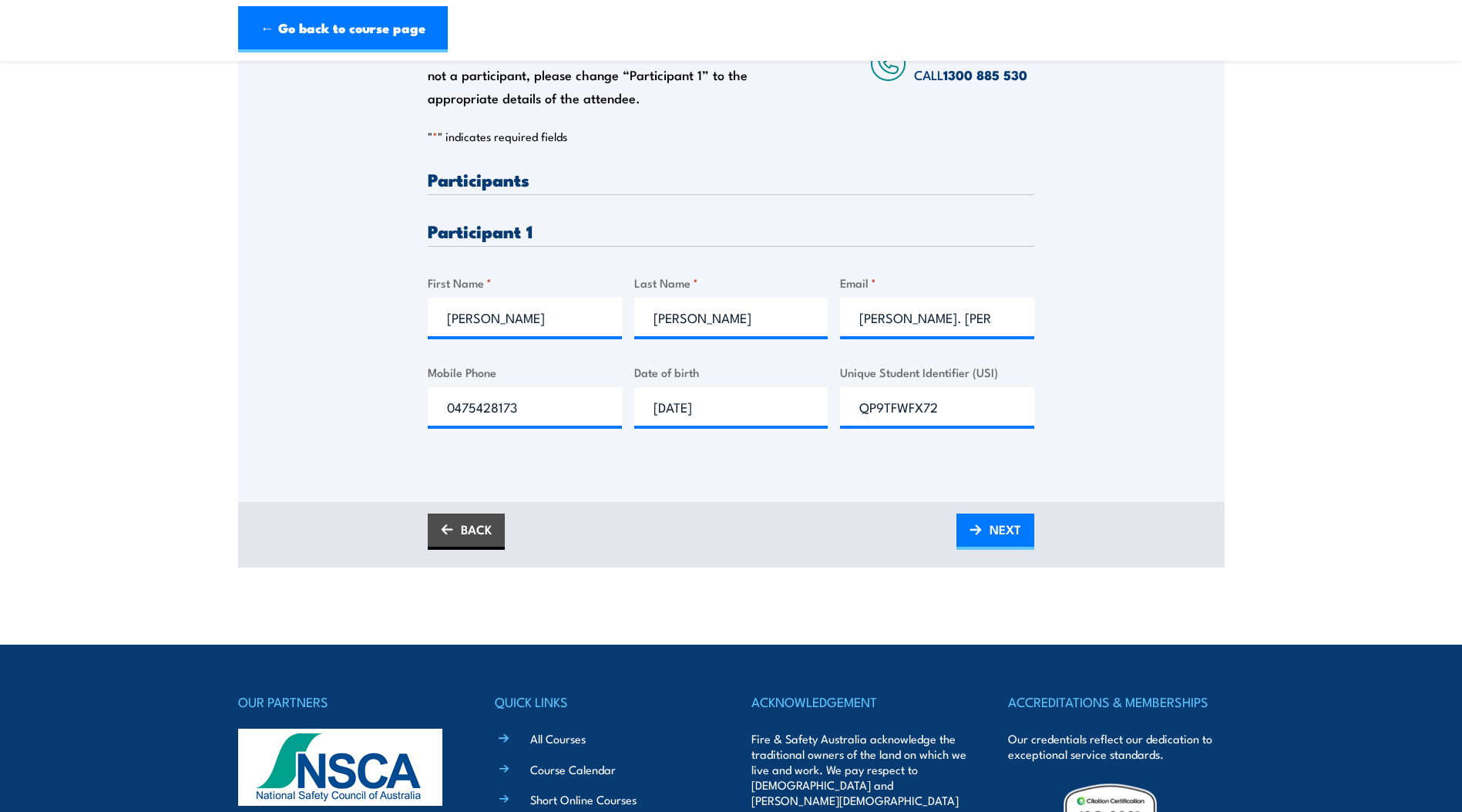
scroll to position [308, 0]
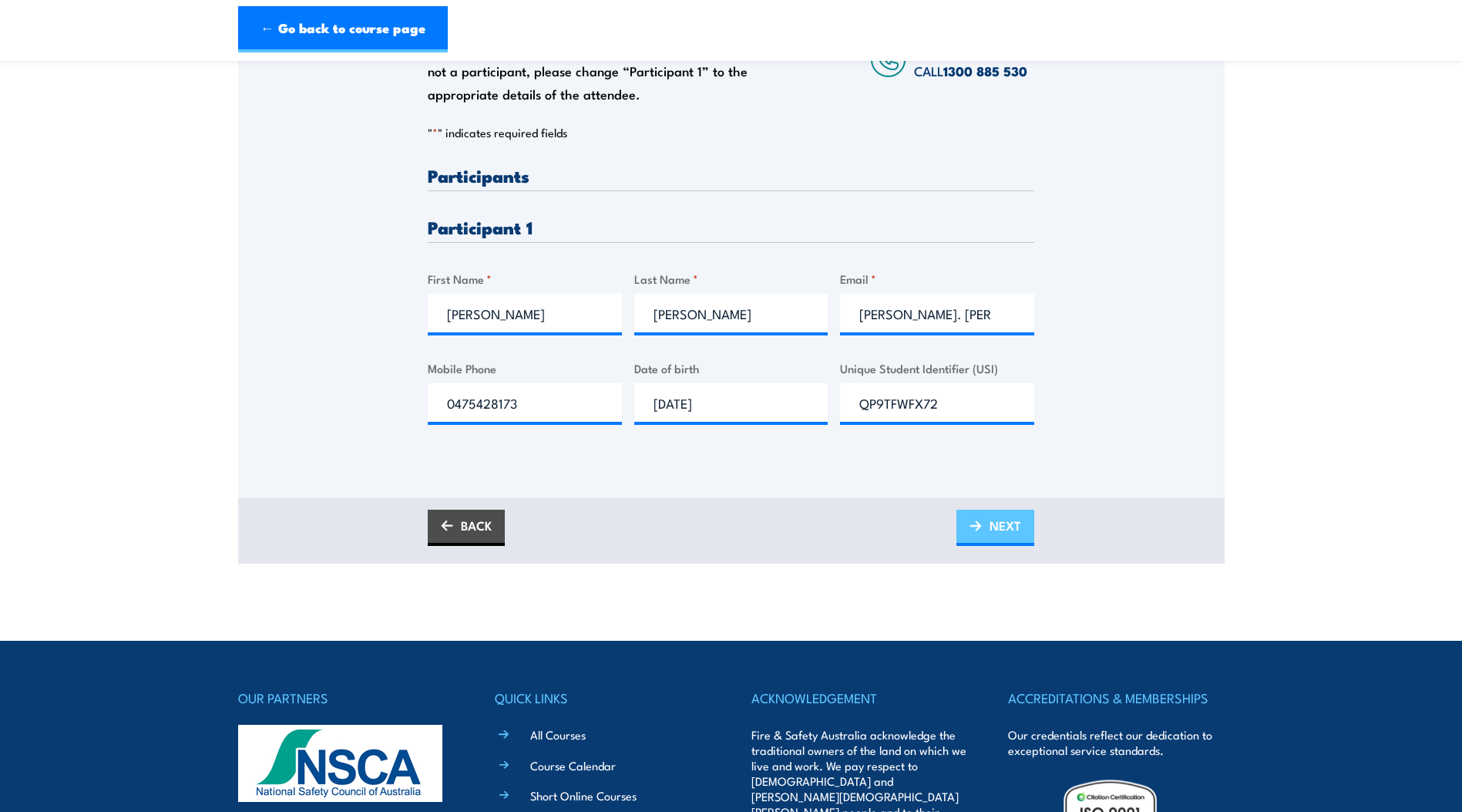
click at [996, 522] on span "NEXT" at bounding box center [1005, 525] width 32 height 41
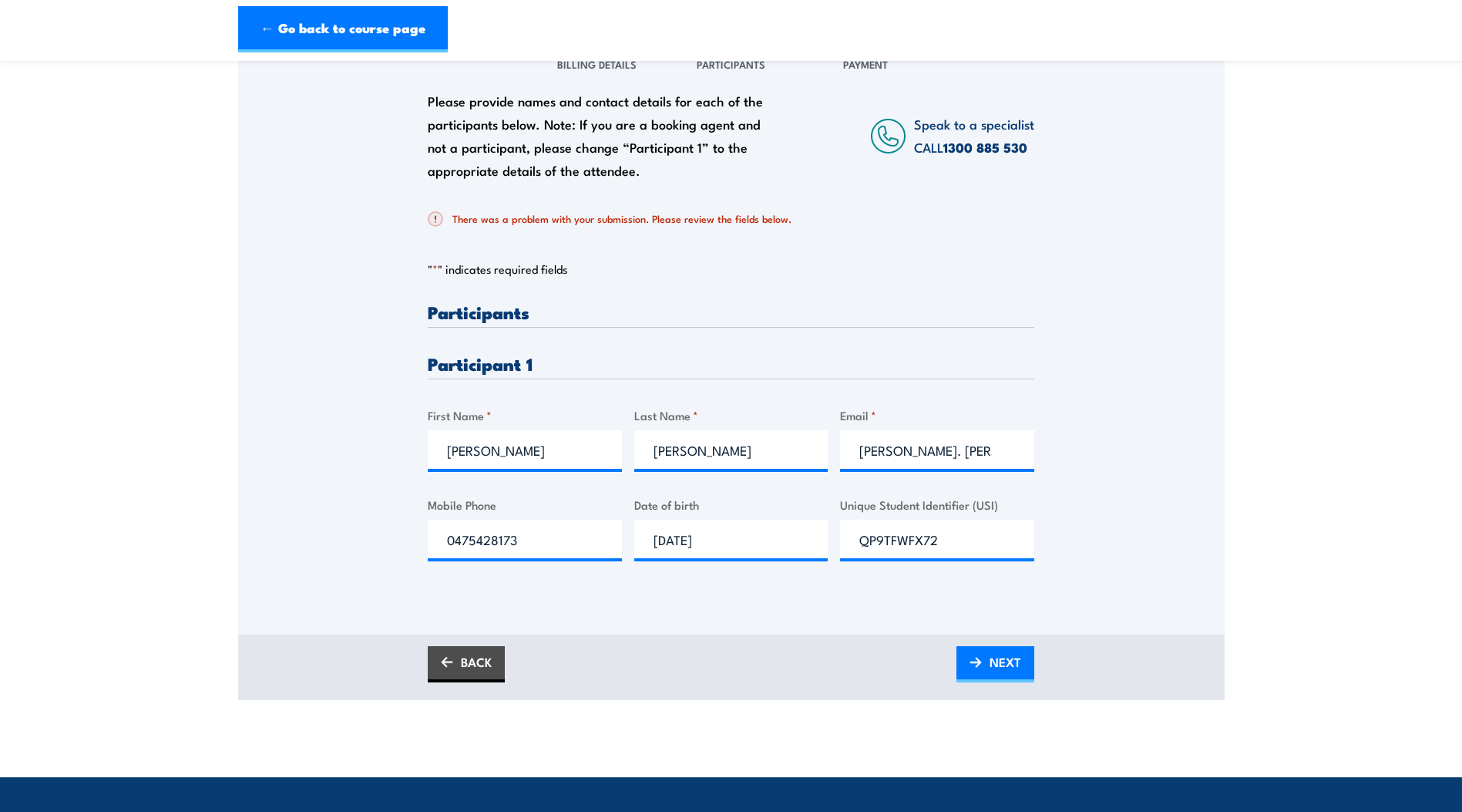
scroll to position [232, 0]
click at [680, 635] on div "BACK NEXT" at bounding box center [731, 668] width 986 height 66
click at [620, 276] on p "" * " indicates required fields" at bounding box center [731, 270] width 607 height 16
click at [1117, 501] on div "Please provide names and contact details for each of the participants below. No…" at bounding box center [731, 314] width 986 height 555
click at [861, 455] on input "[PERSON_NAME]. [PERSON_NAME][EMAIL_ADDRESS][DOMAIN_NAME]" at bounding box center [937, 450] width 194 height 38
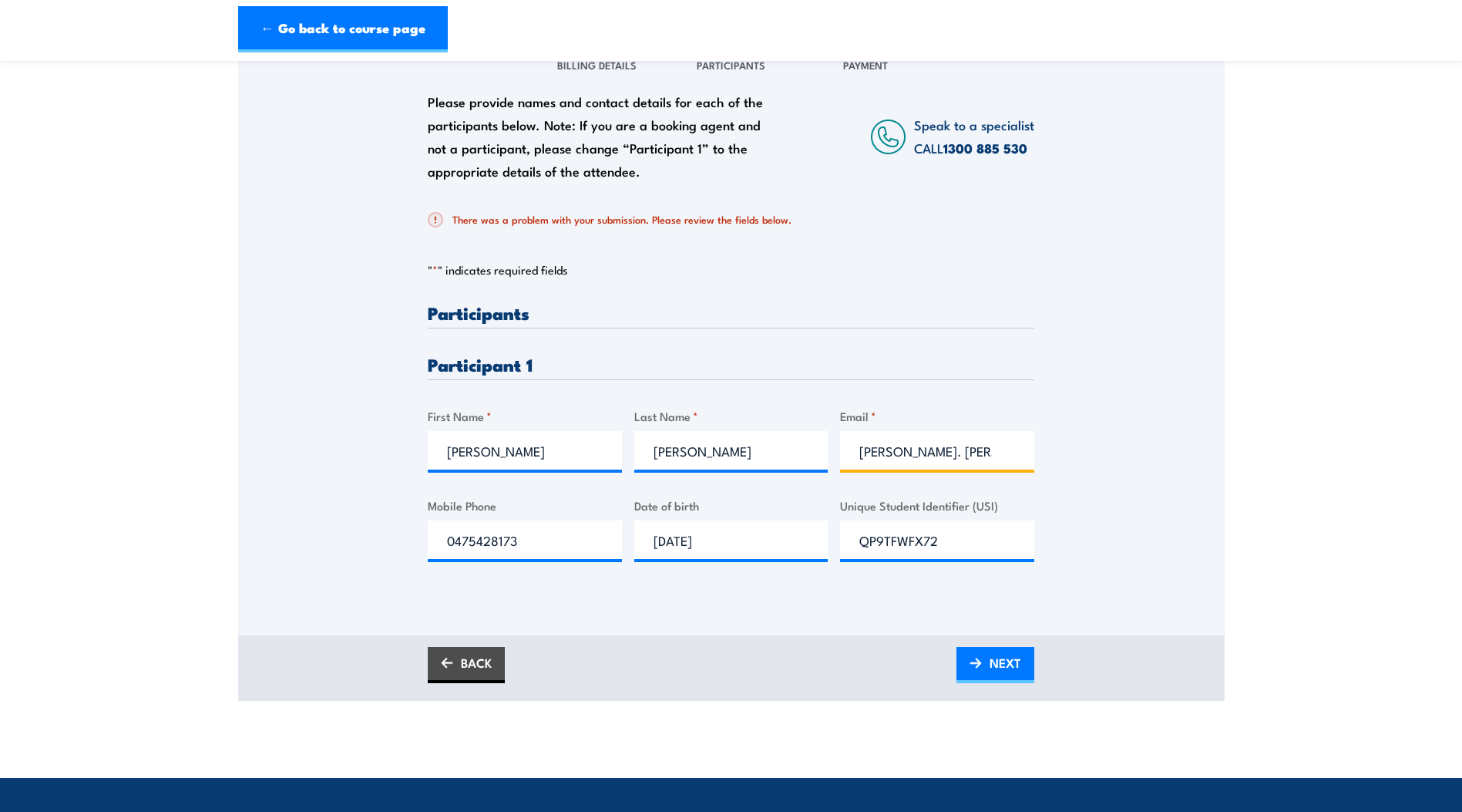
click at [904, 452] on input "[PERSON_NAME]. [PERSON_NAME][EMAIL_ADDRESS][DOMAIN_NAME]" at bounding box center [937, 450] width 194 height 38
type input "[PERSON_NAME][EMAIL_ADDRESS][PERSON_NAME][DOMAIN_NAME]"
click at [1169, 540] on div "Please provide names and contact details for each of the participants below. No…" at bounding box center [731, 314] width 986 height 555
click at [1019, 658] on span "NEXT" at bounding box center [1005, 662] width 32 height 41
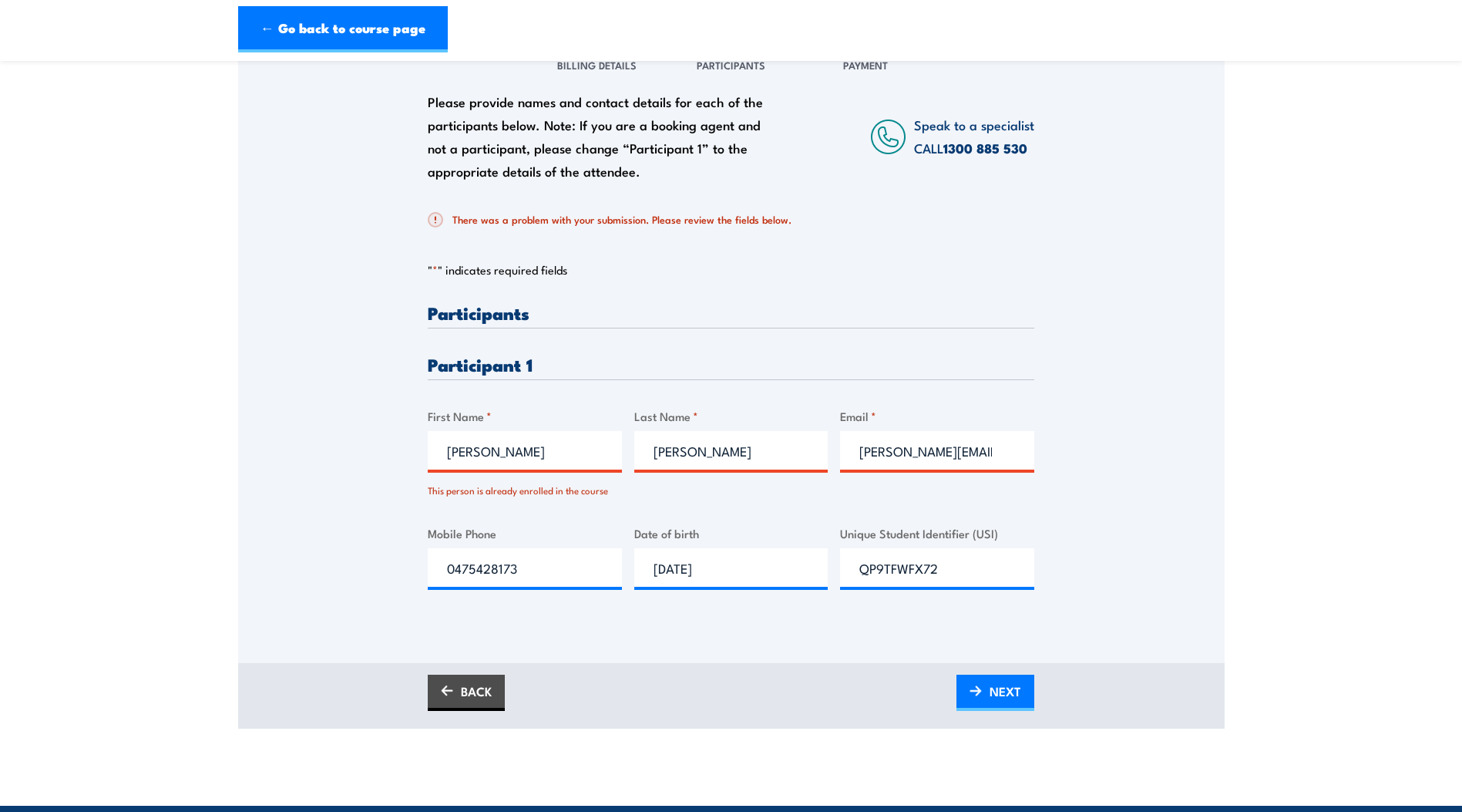
click at [755, 641] on div "Please provide names and contact details for each of the participants below. No…" at bounding box center [731, 350] width 986 height 627
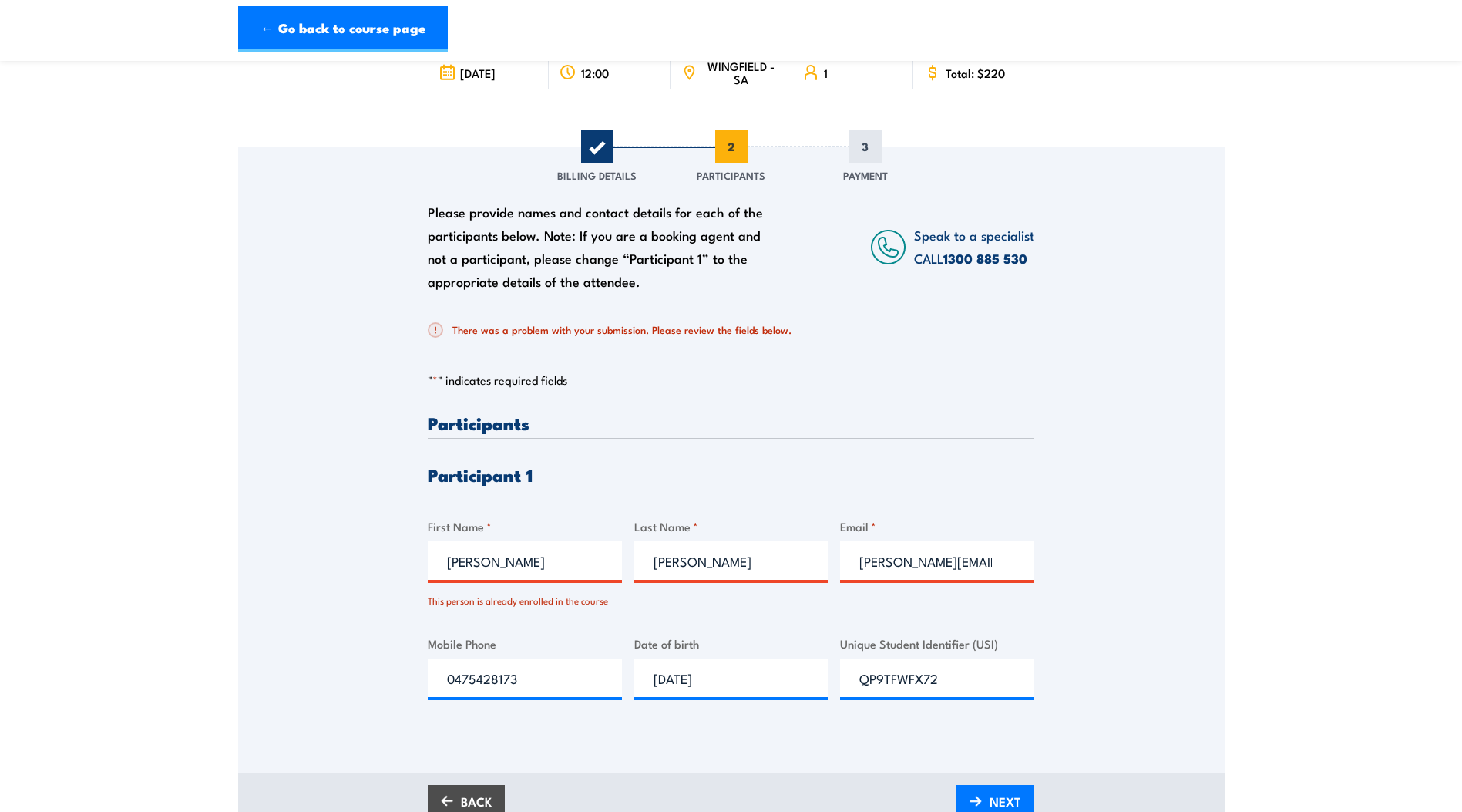
scroll to position [154, 0]
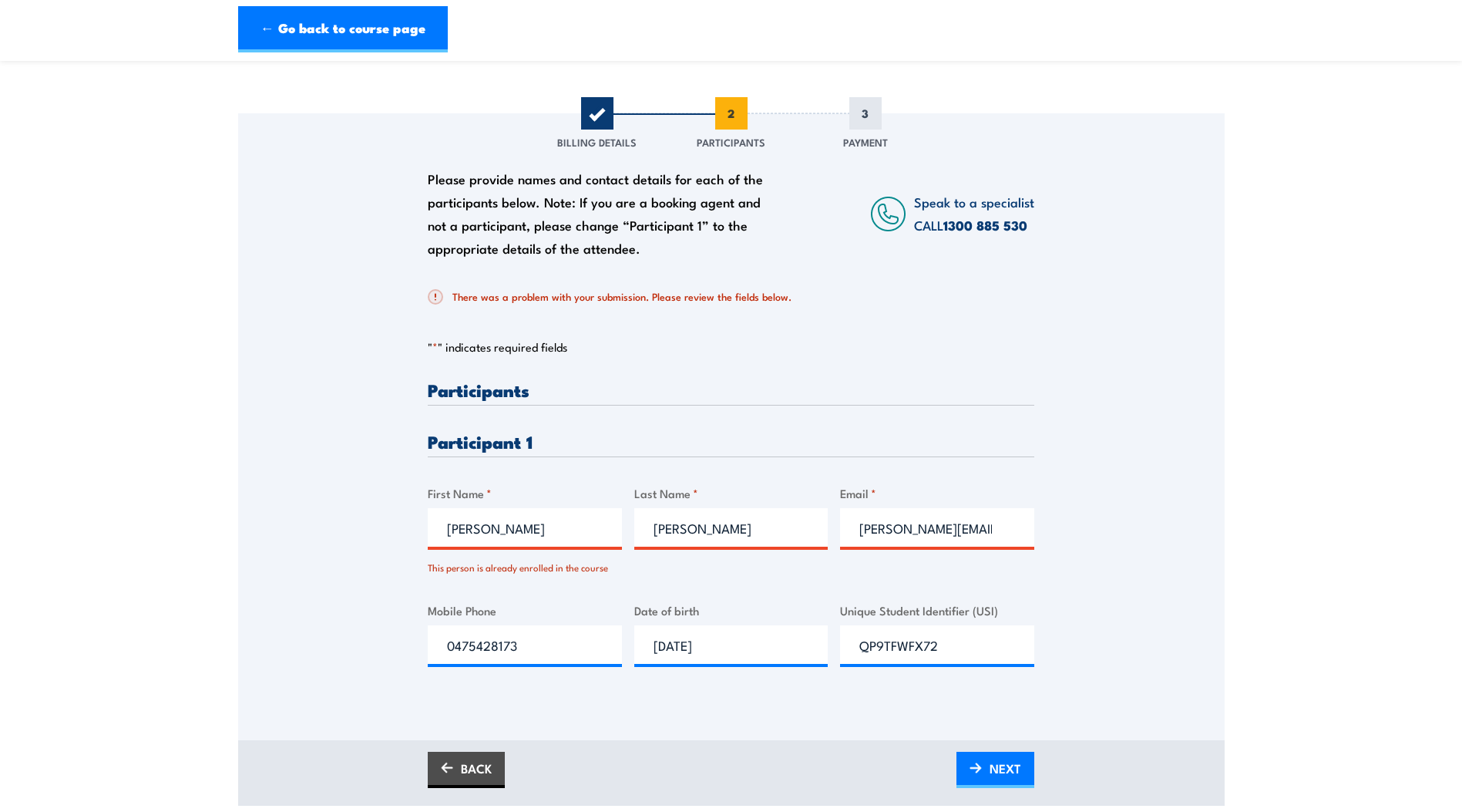
click at [938, 335] on div "There was a problem with your submission. Please review the fields below. " * "…" at bounding box center [731, 486] width 607 height 423
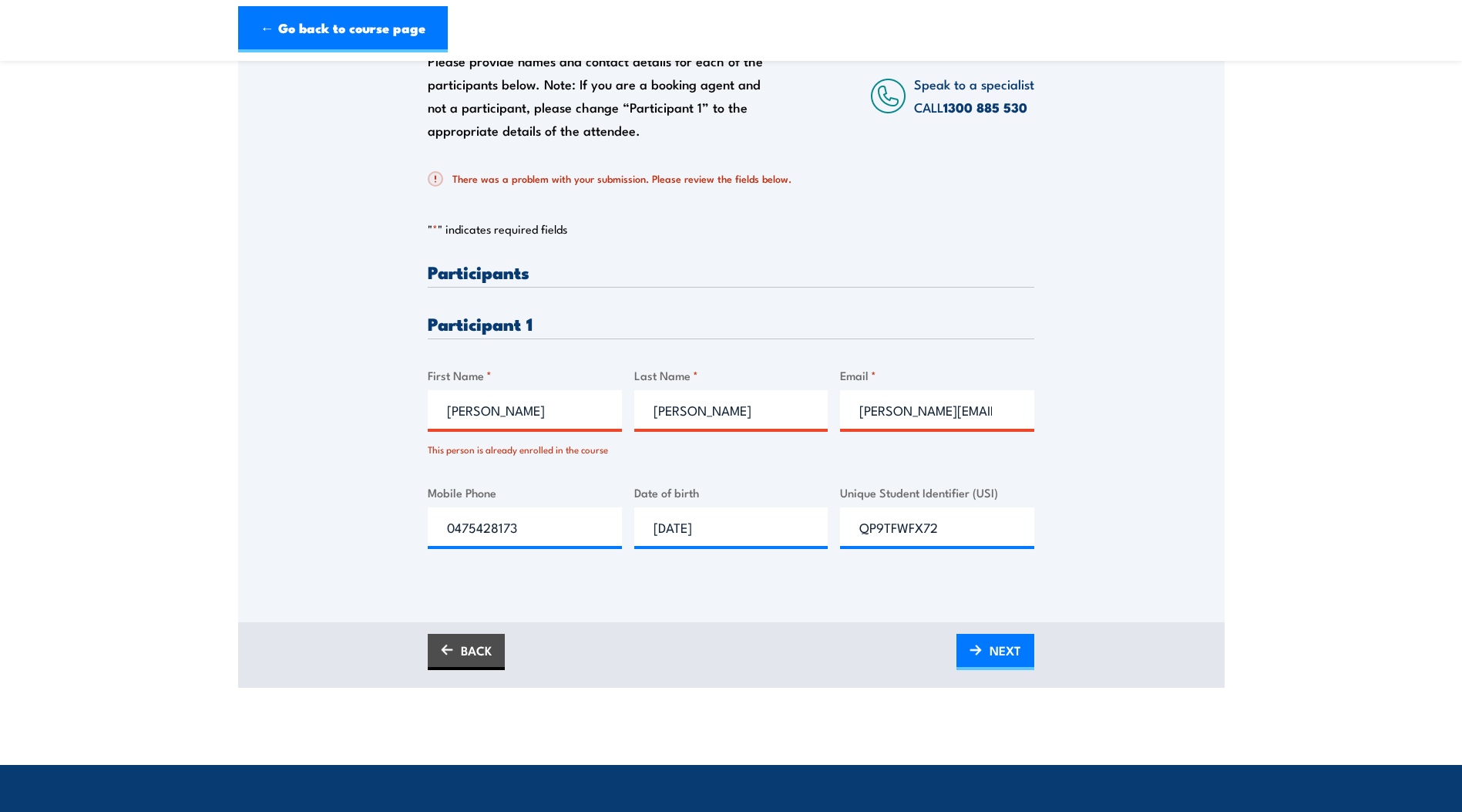
scroll to position [308, 0]
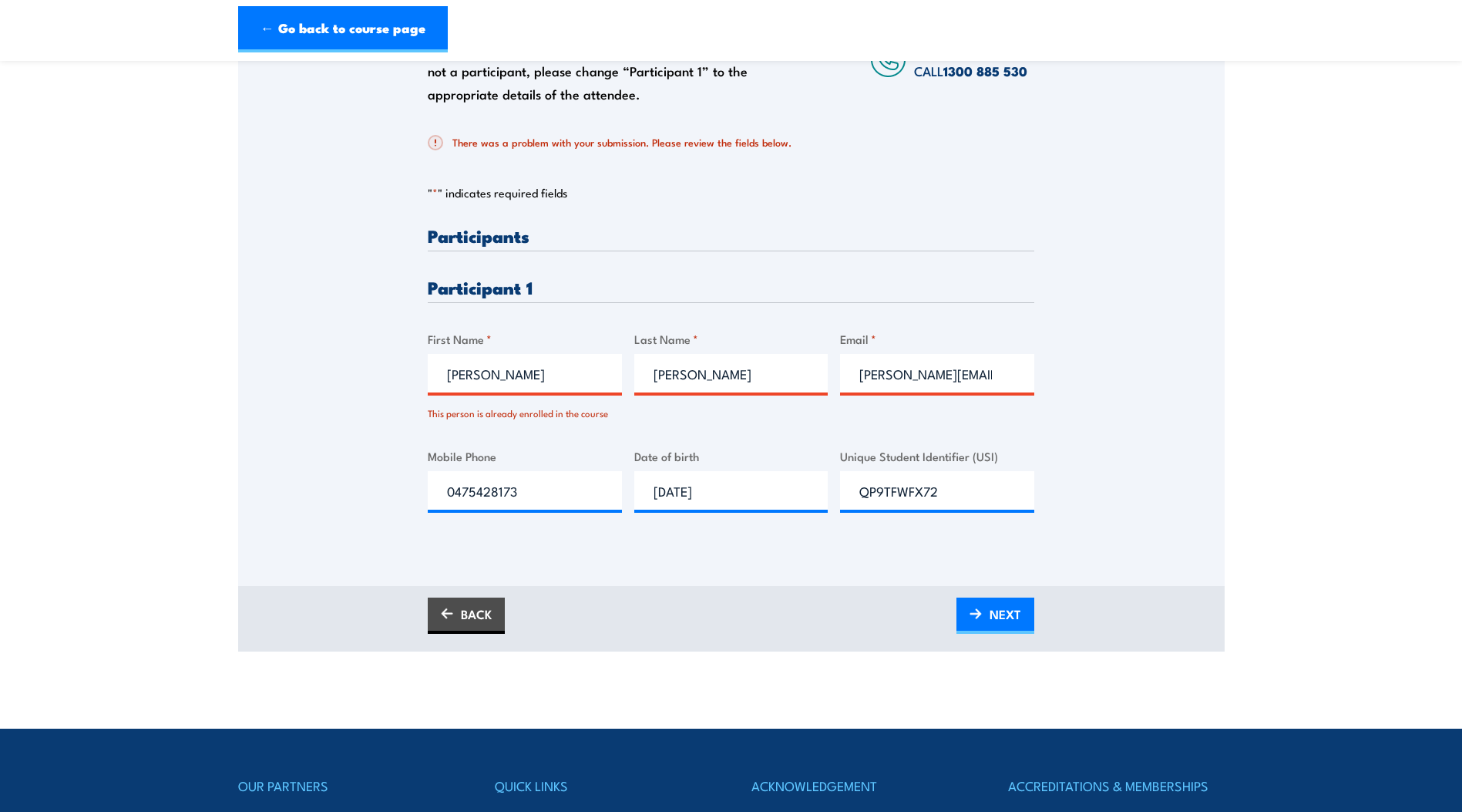
click at [667, 575] on div "Please provide names and contact details for each of the participants below. No…" at bounding box center [731, 272] width 986 height 627
